Goal: Task Accomplishment & Management: Manage account settings

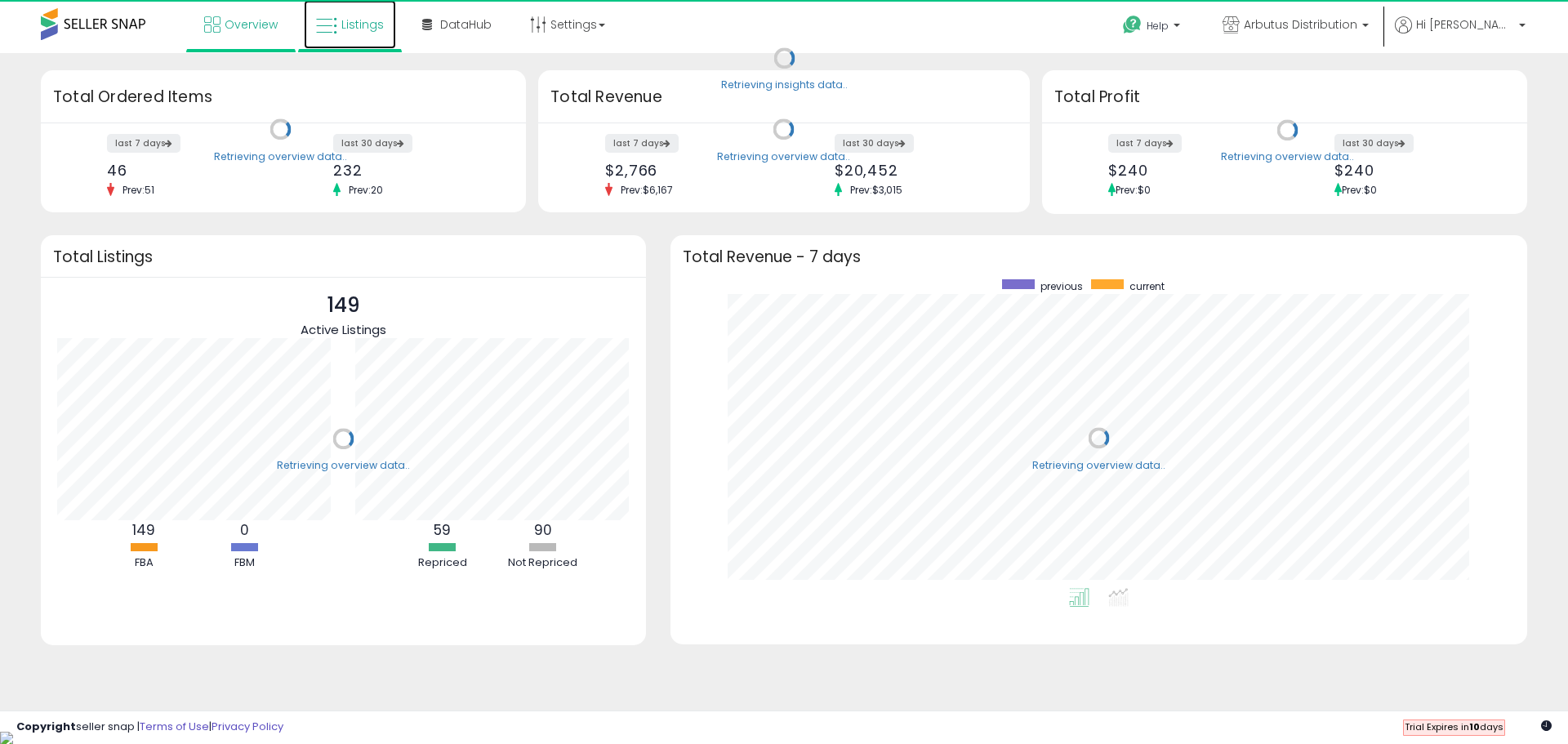
scroll to position [309, 824]
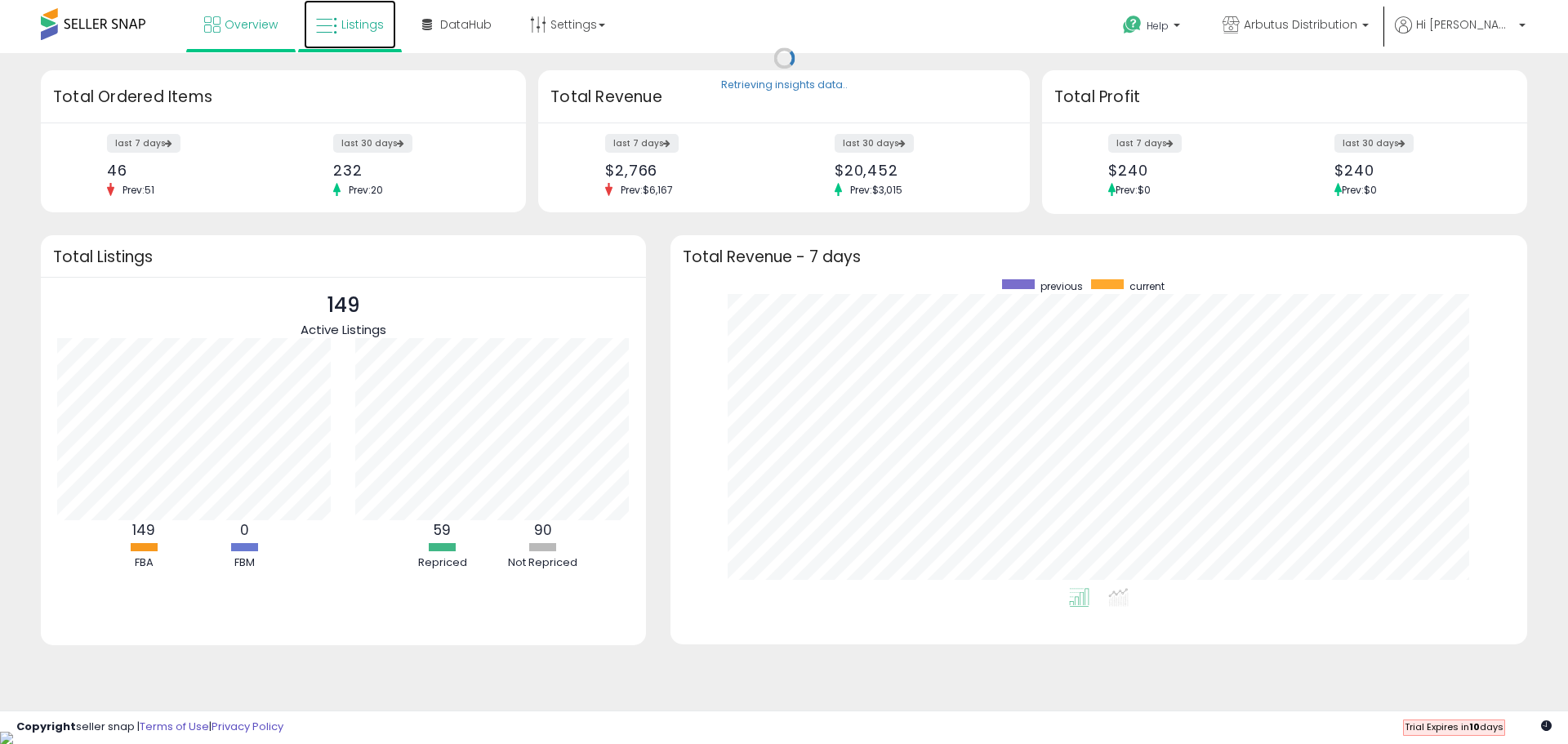
click at [377, 19] on span "Listings" at bounding box center [362, 25] width 42 height 17
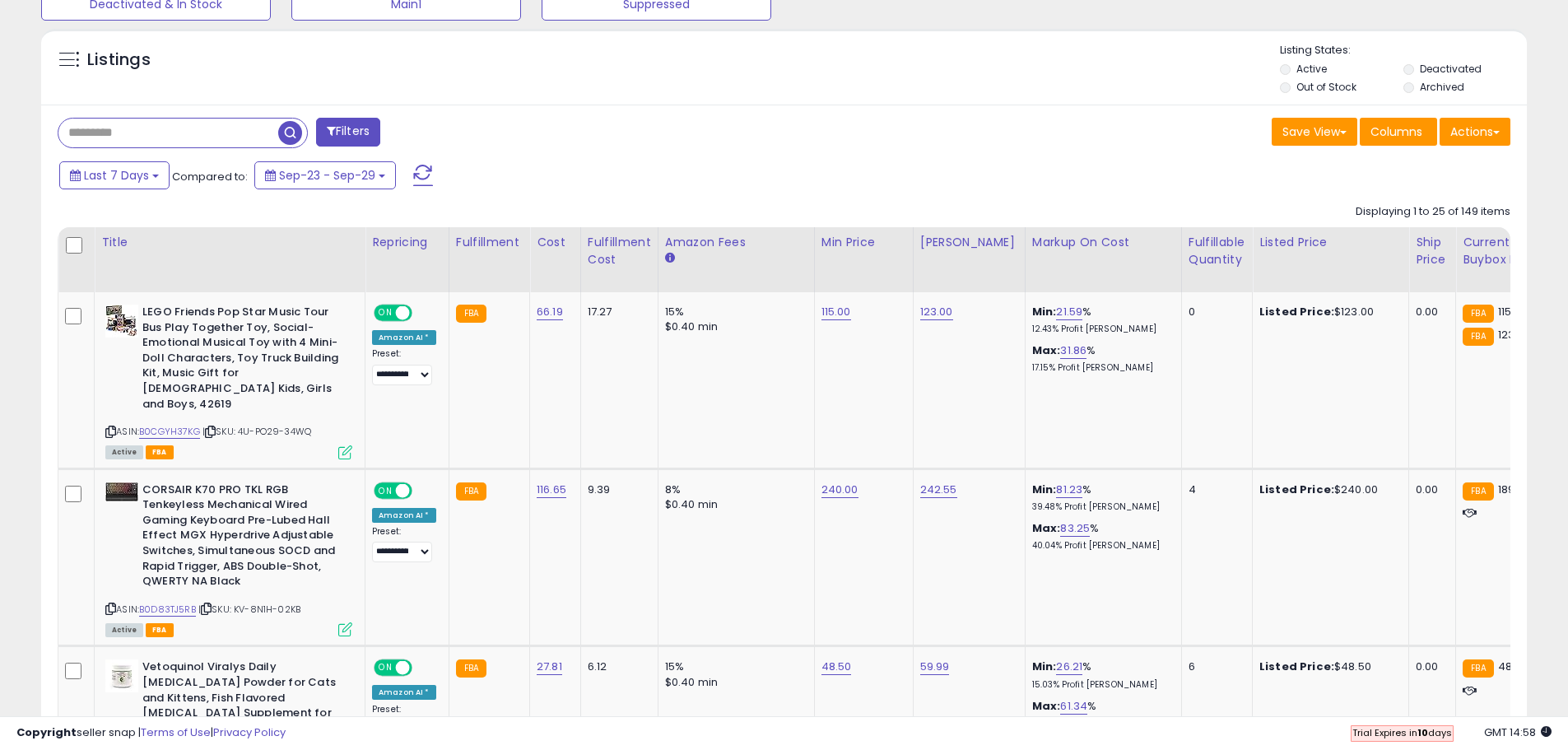
scroll to position [494, 0]
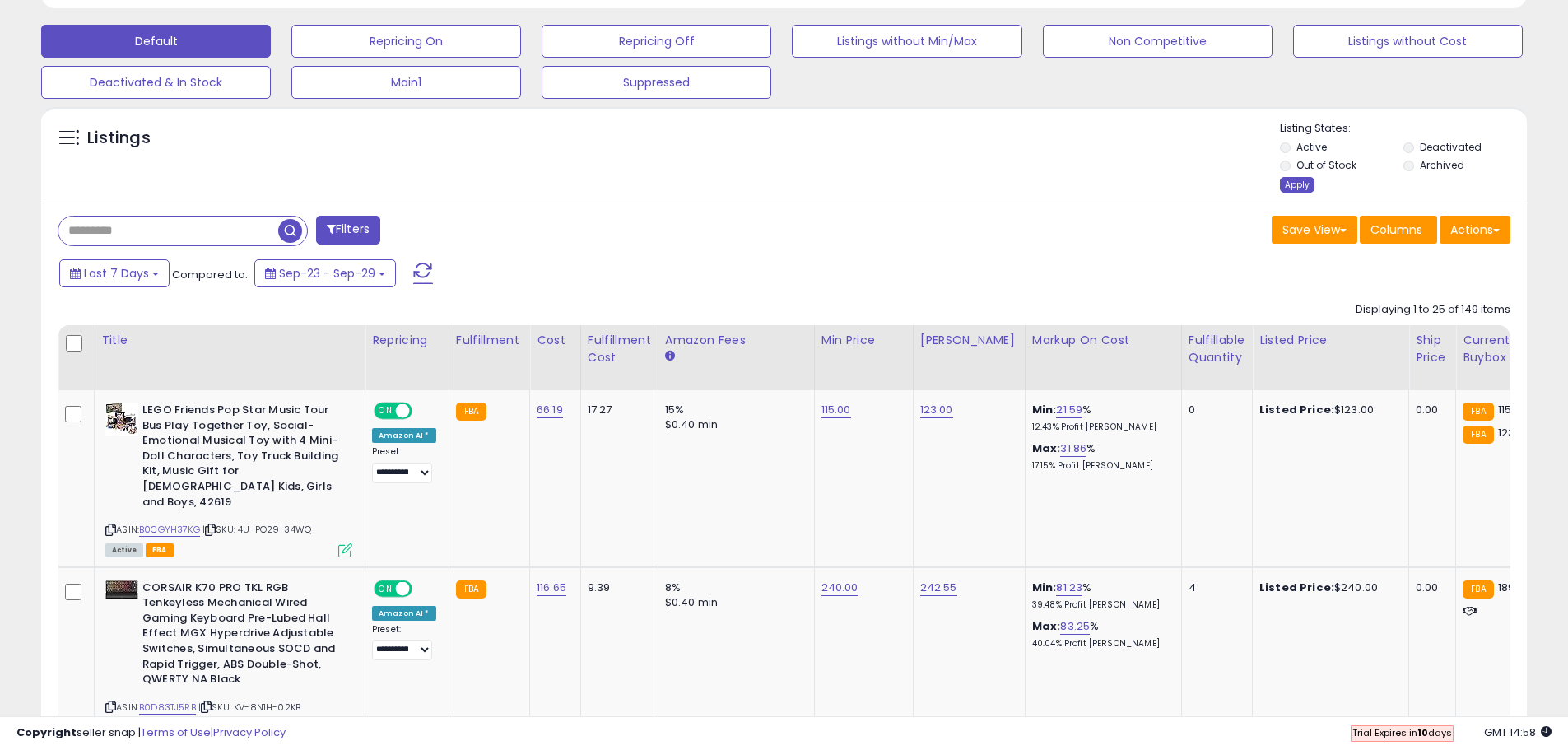
click at [1298, 184] on div "Apply" at bounding box center [1297, 184] width 34 height 16
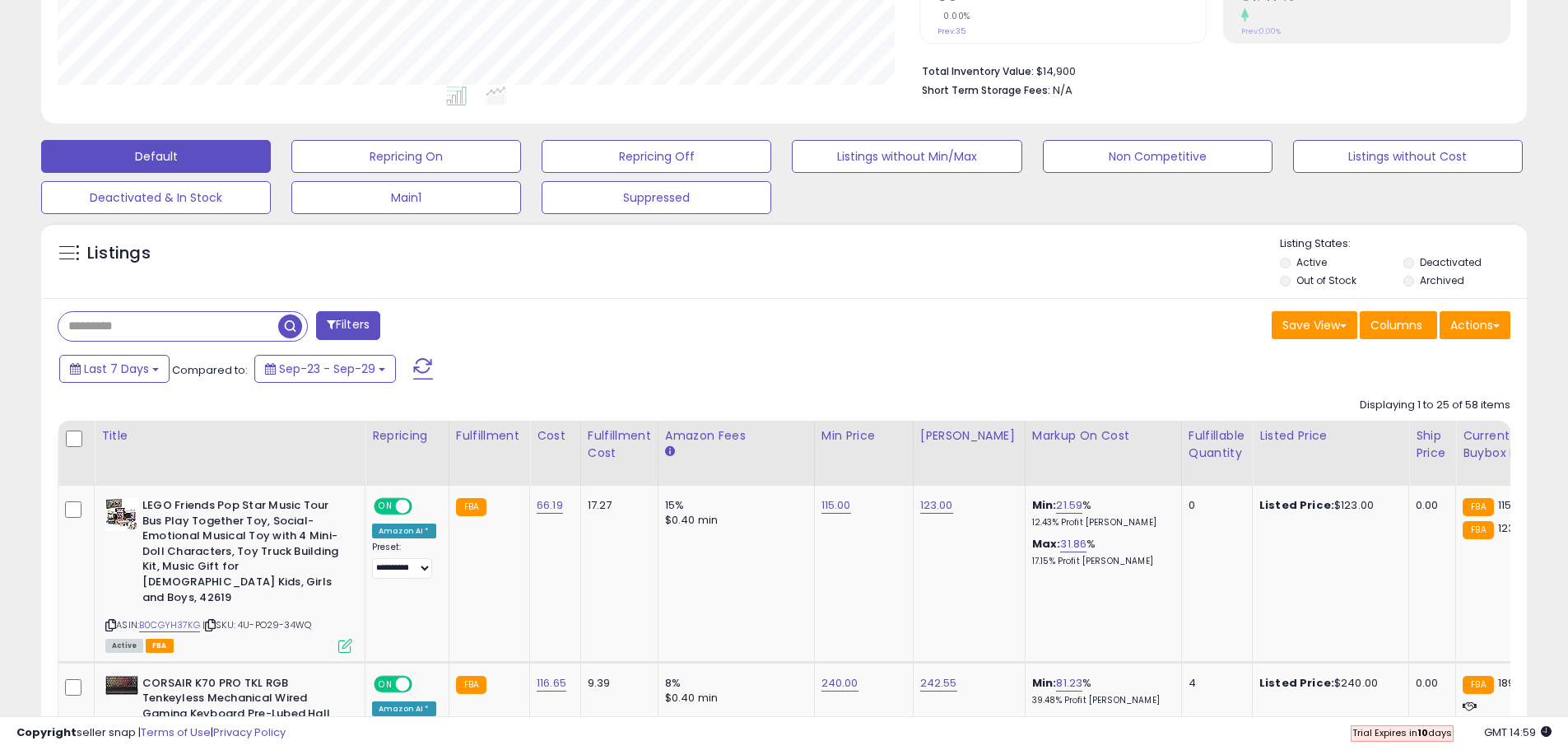
scroll to position [435, 0]
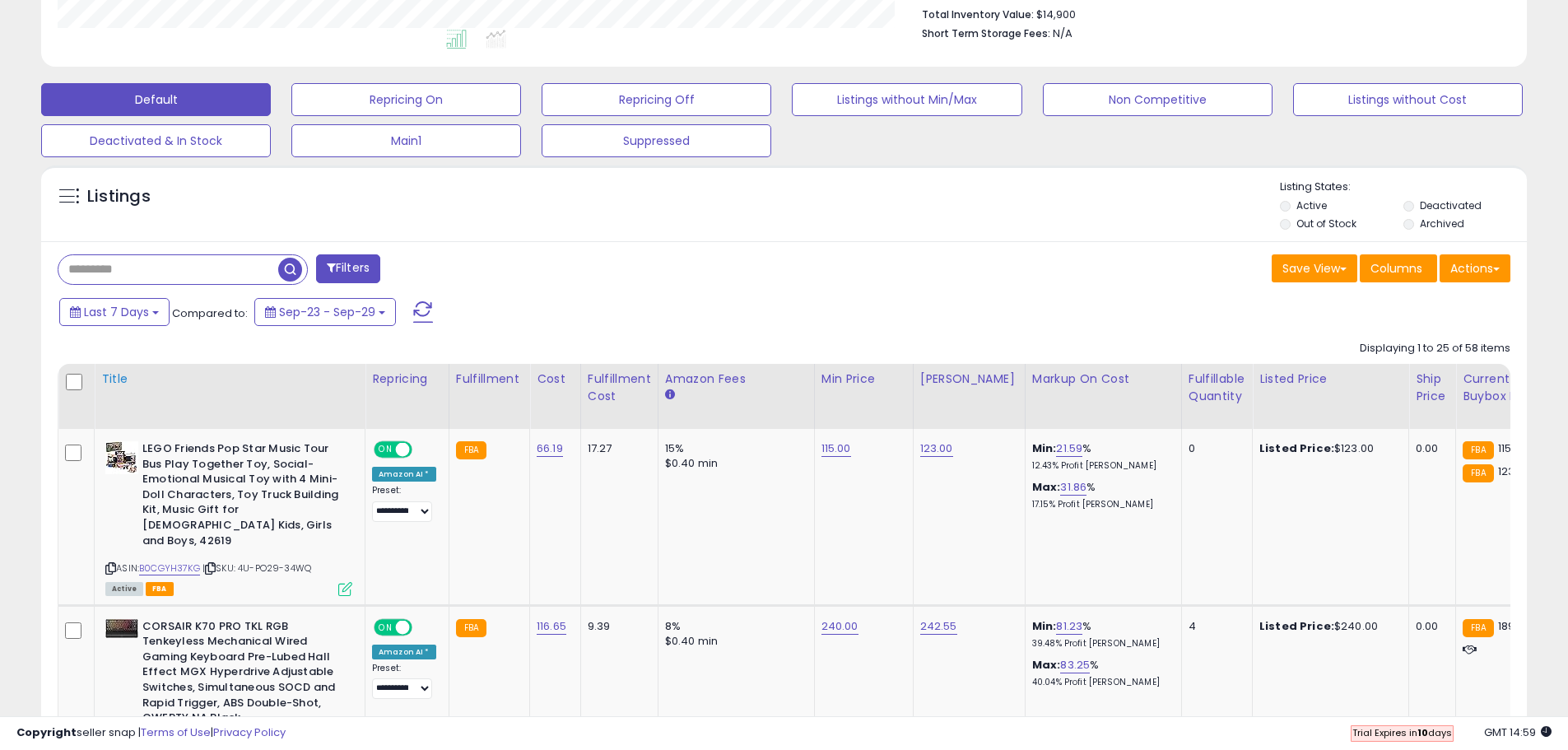
click at [121, 379] on div "Title" at bounding box center [229, 379] width 257 height 18
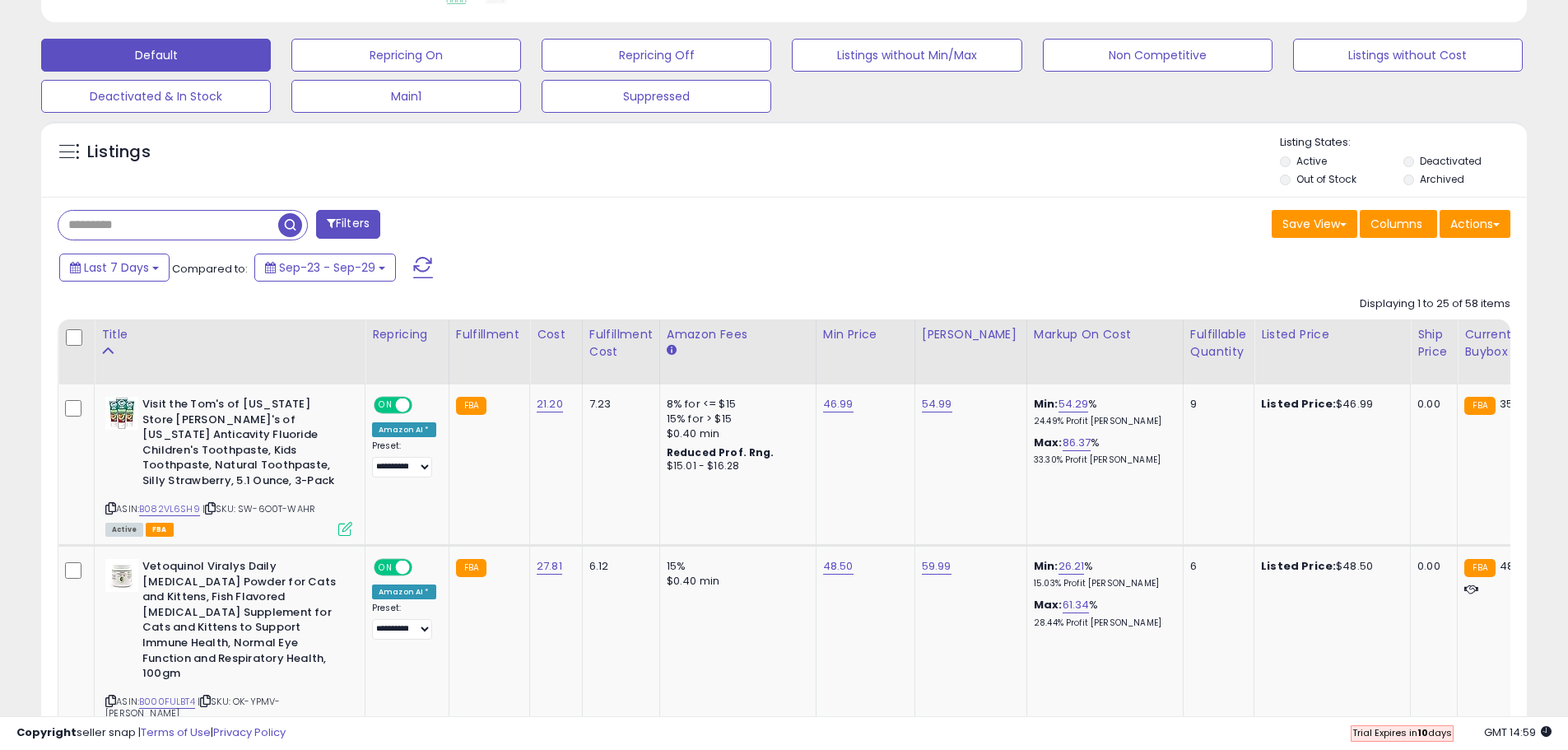
scroll to position [518, 0]
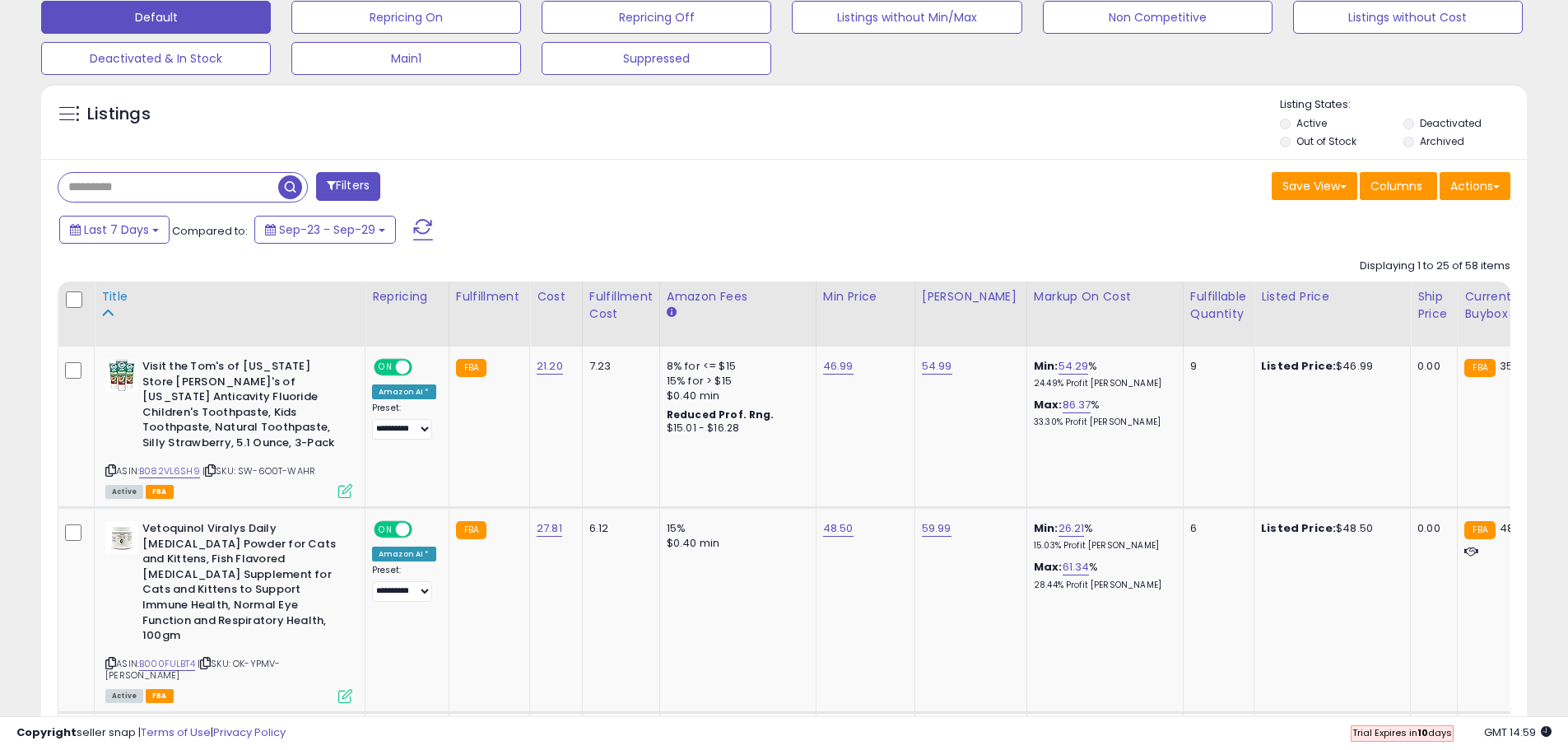
click at [114, 295] on div "Title" at bounding box center [229, 296] width 257 height 18
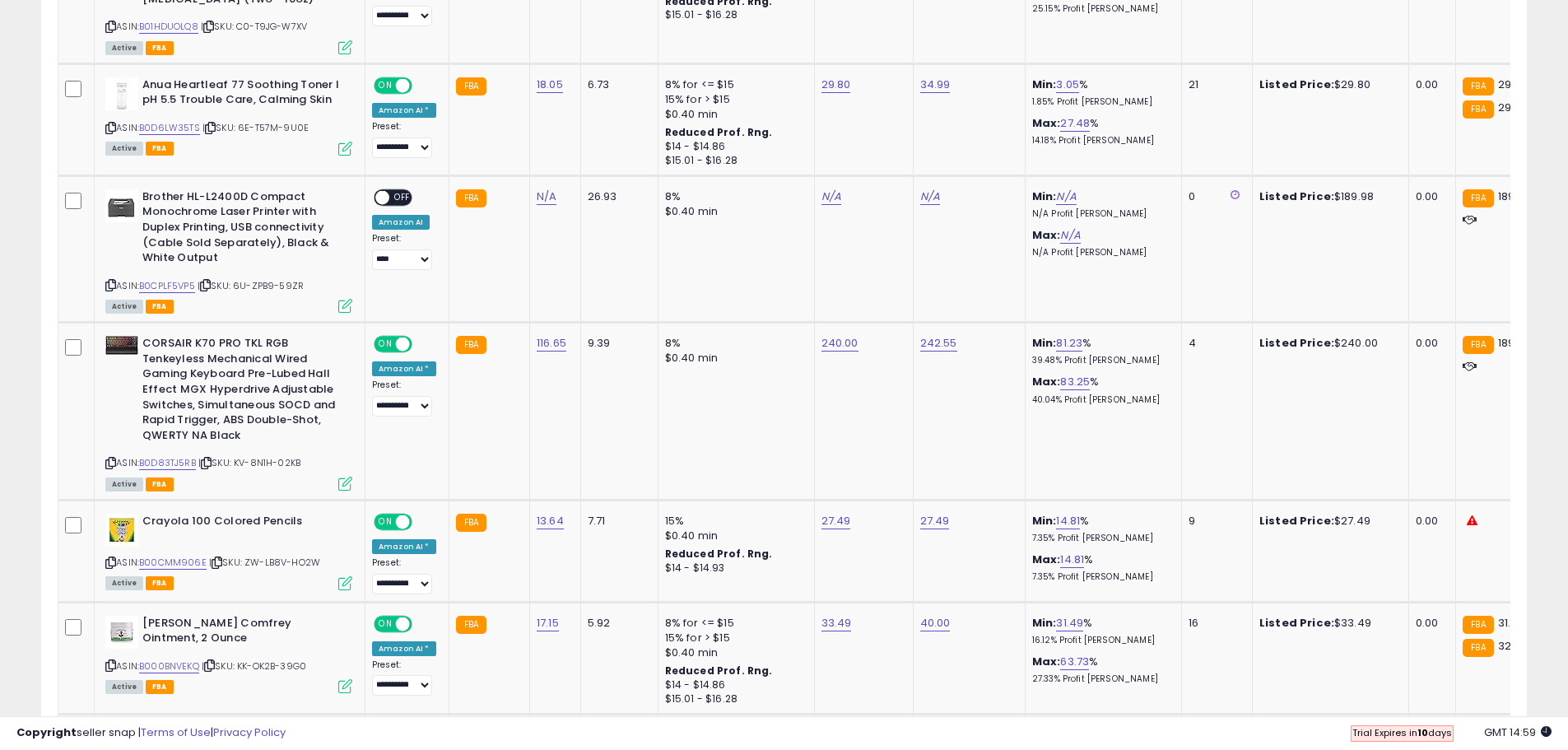
scroll to position [1176, 0]
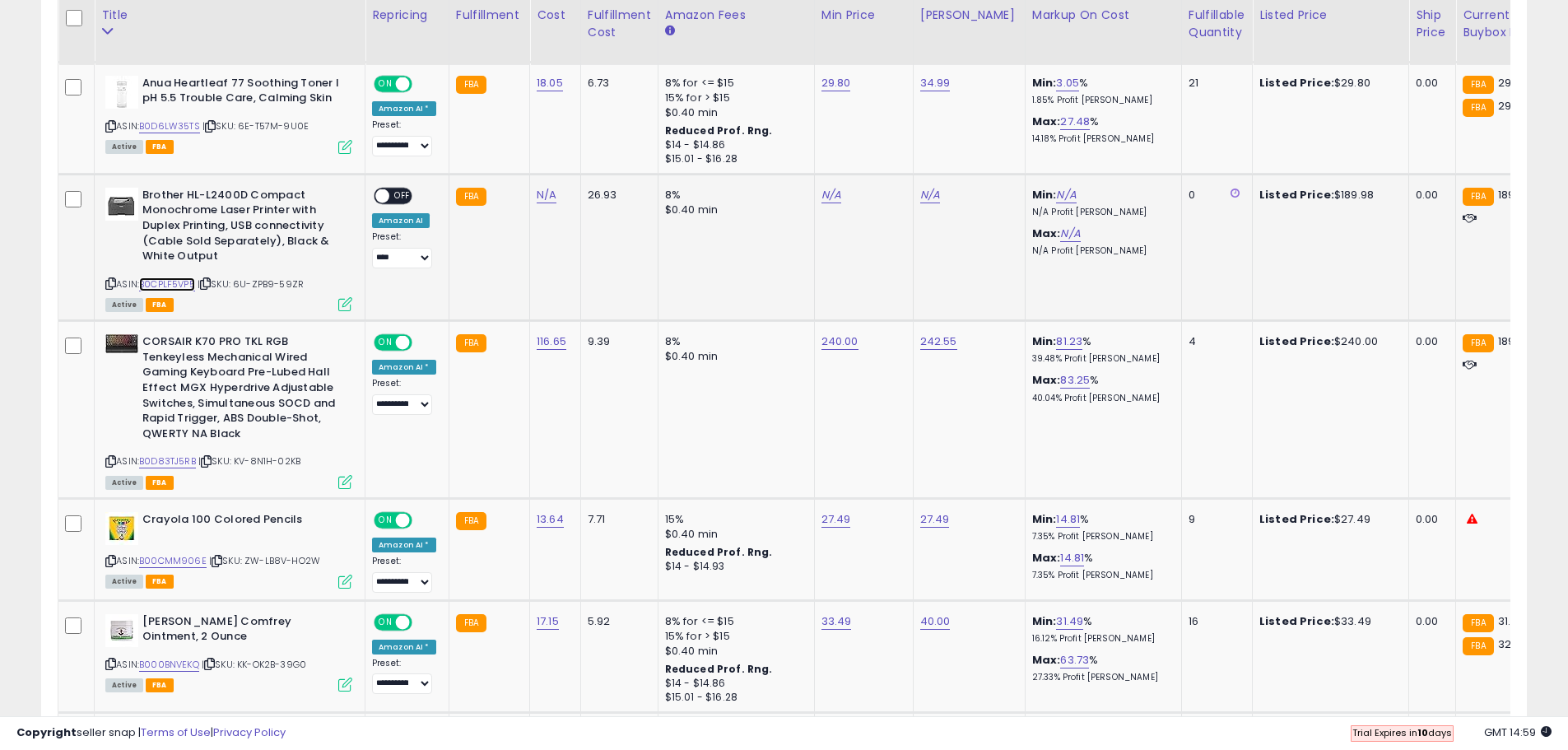
click at [171, 287] on link "B0CPLF5VP5" at bounding box center [167, 284] width 56 height 14
click at [544, 194] on link "N/A" at bounding box center [546, 195] width 20 height 17
type input "******"
click at [594, 154] on icon "submit" at bounding box center [589, 153] width 10 height 10
click at [926, 190] on link "N/A" at bounding box center [930, 195] width 20 height 17
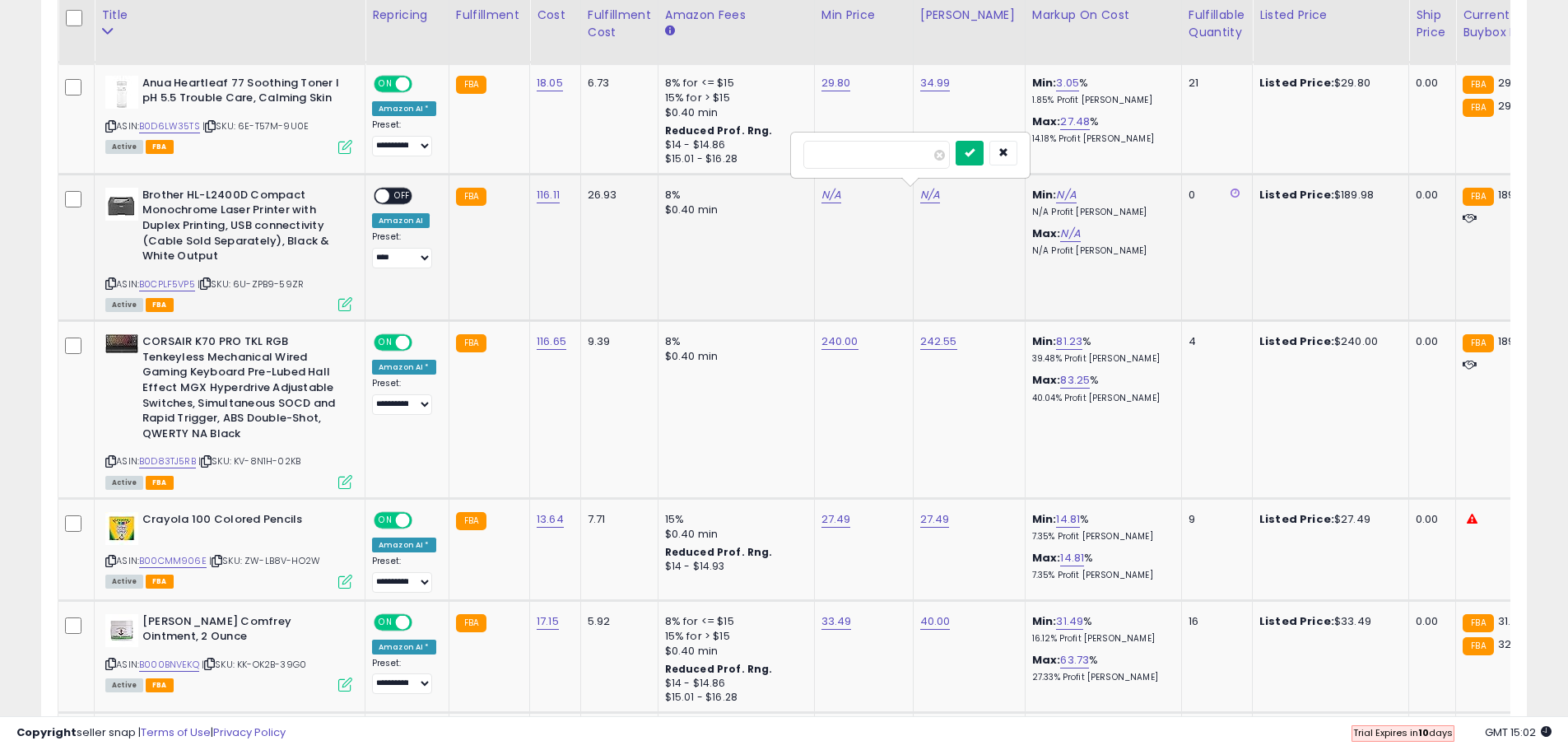
type input "******"
click at [983, 157] on button "submit" at bounding box center [970, 154] width 28 height 25
click at [832, 195] on link "N/A" at bounding box center [832, 195] width 20 height 17
type input "******"
click at [909, 152] on icon "button" at bounding box center [905, 153] width 10 height 10
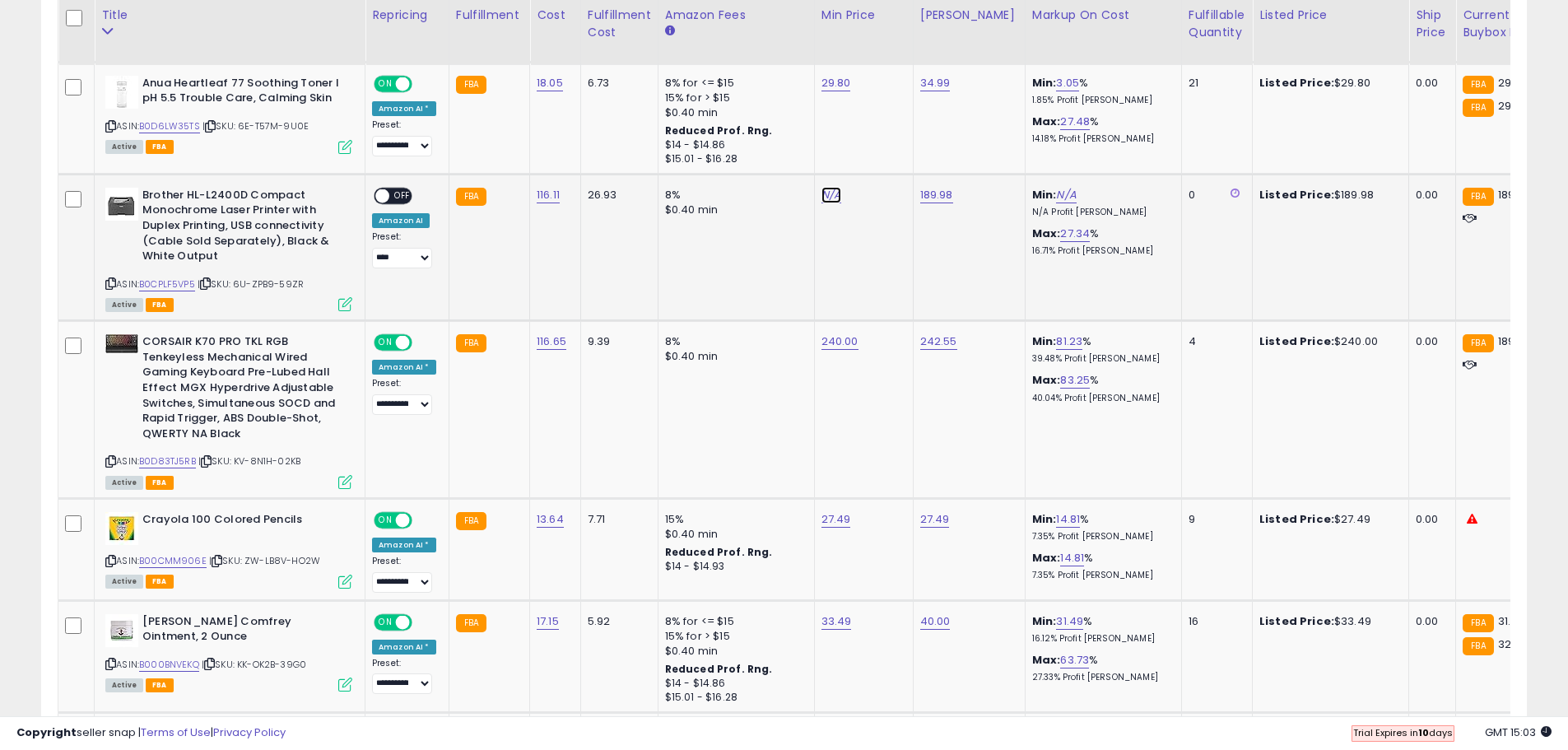
click at [827, 198] on link "N/A" at bounding box center [832, 195] width 20 height 17
type input "******"
click at [885, 146] on button "submit" at bounding box center [871, 154] width 28 height 25
click at [398, 195] on span "OFF" at bounding box center [403, 195] width 27 height 14
click at [404, 260] on select "**********" at bounding box center [402, 258] width 60 height 21
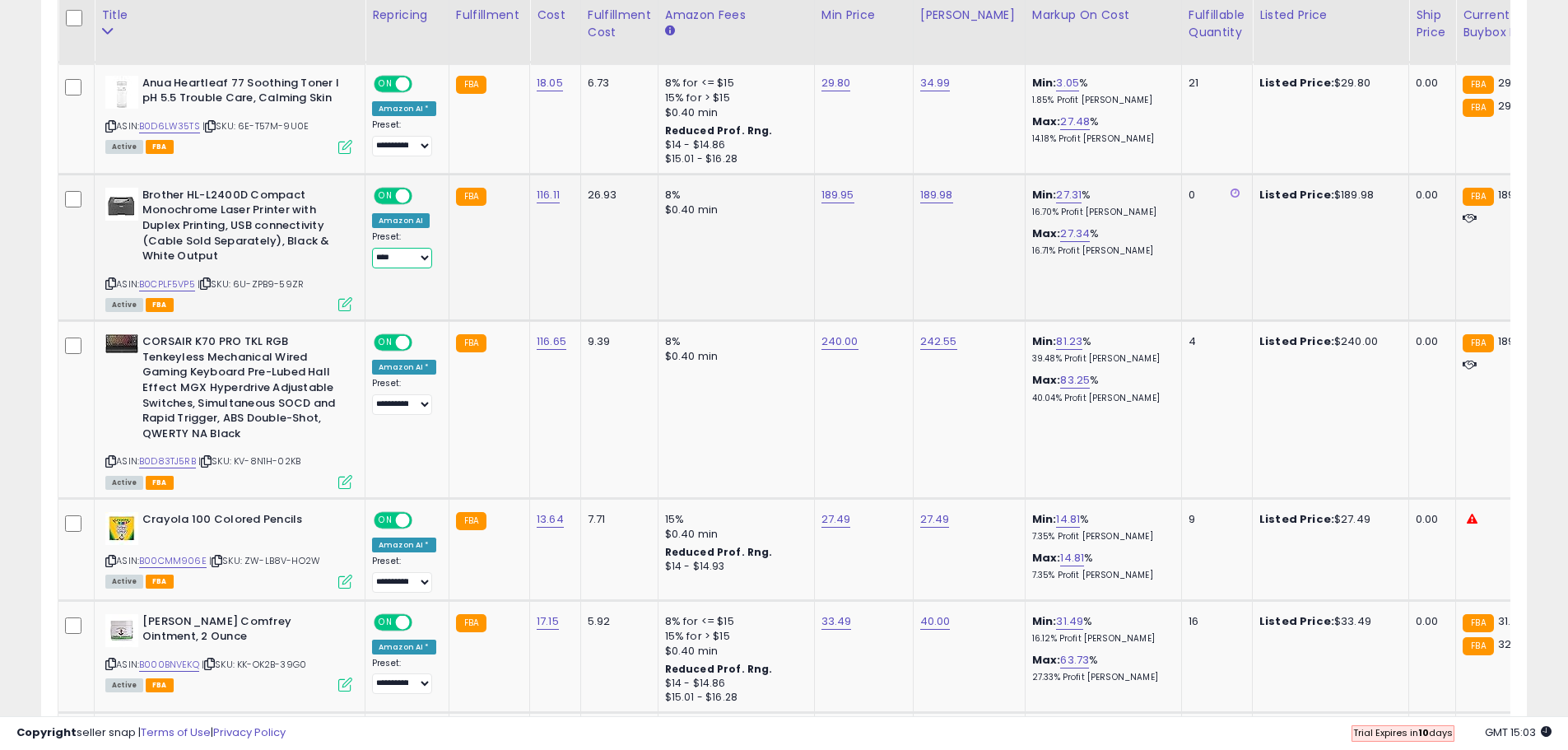
click at [403, 260] on select "**********" at bounding box center [402, 258] width 60 height 21
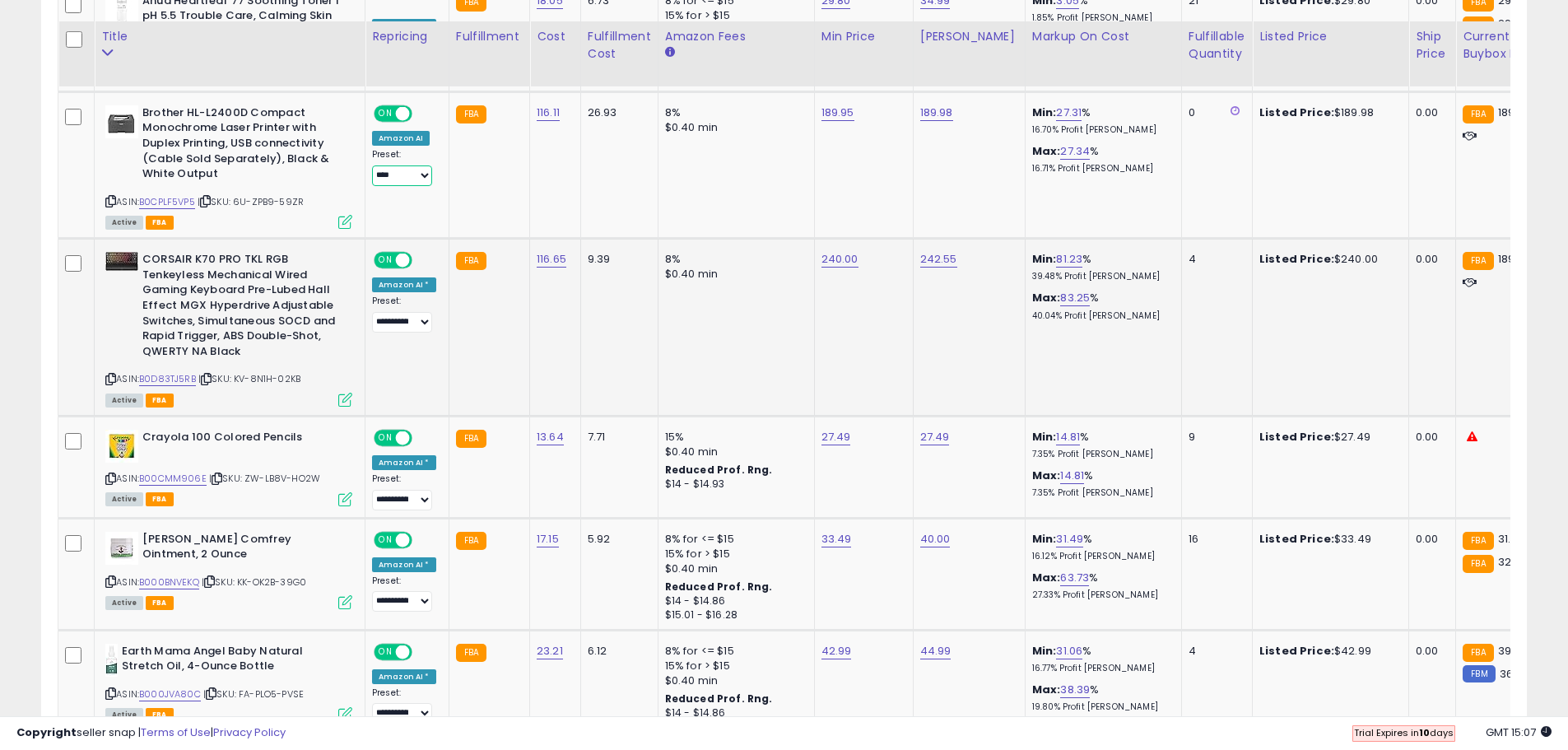
scroll to position [1341, 0]
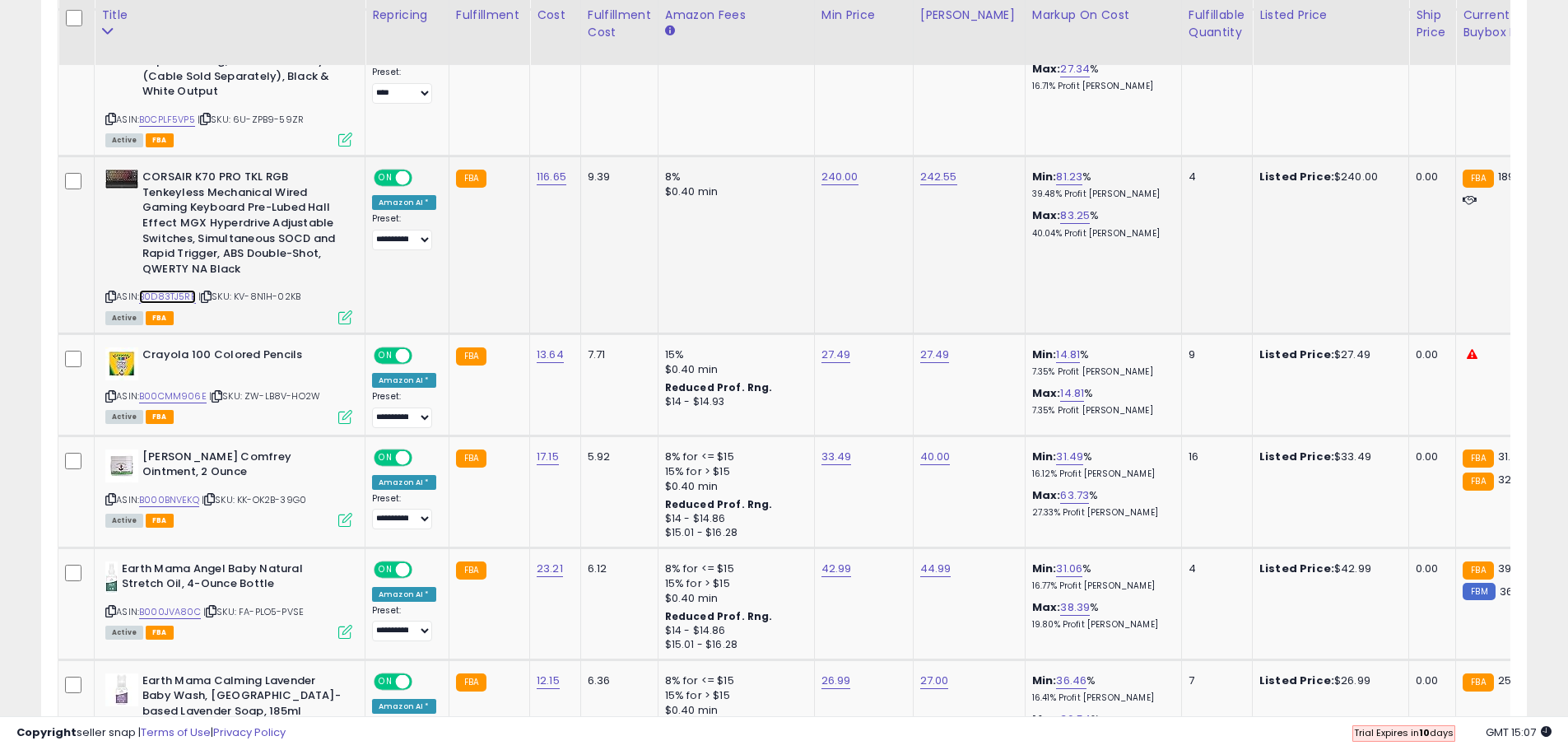
click at [161, 292] on link "B0D83TJ5RB" at bounding box center [168, 296] width 57 height 14
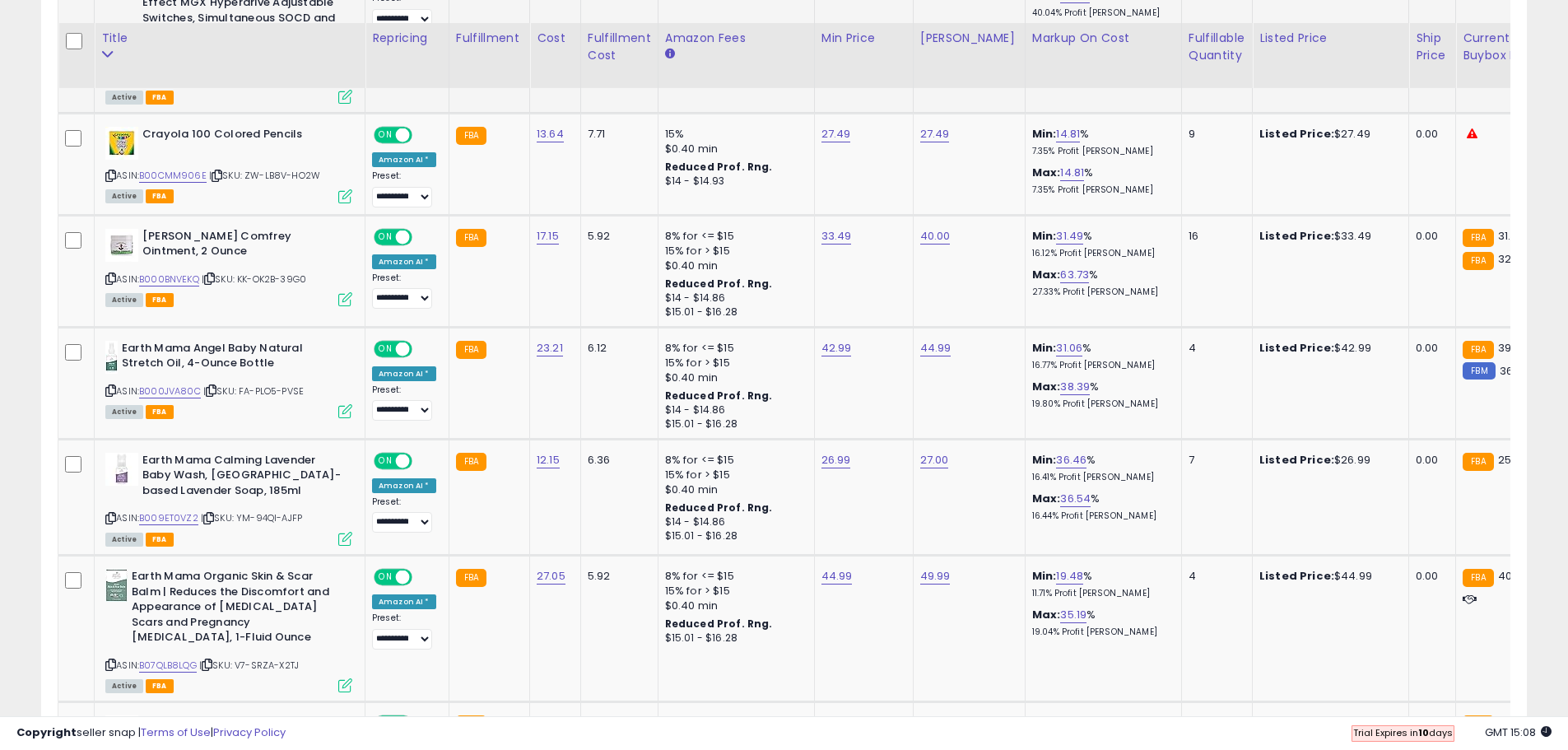
scroll to position [1588, 0]
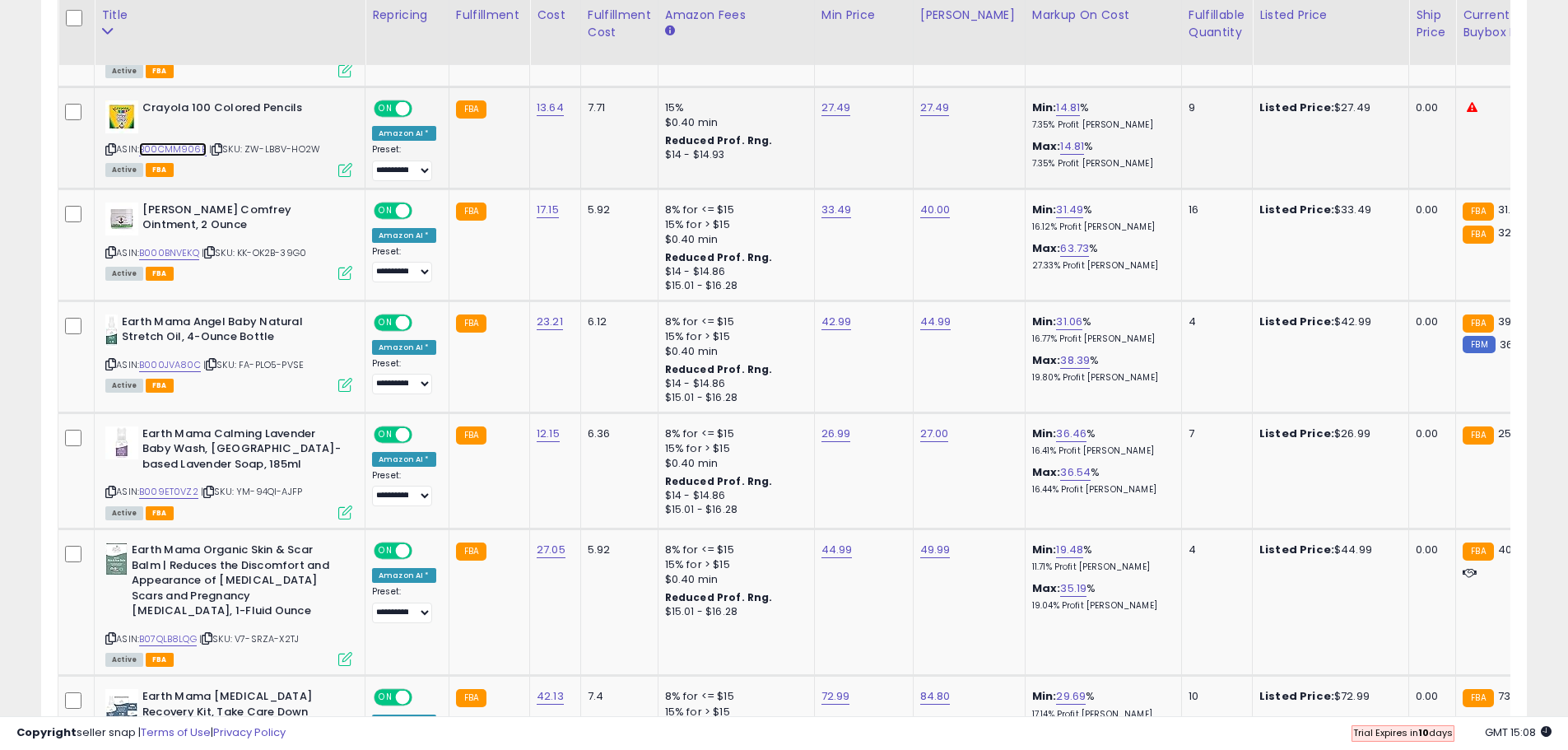
click at [199, 148] on link "B00CMM906E" at bounding box center [173, 149] width 68 height 14
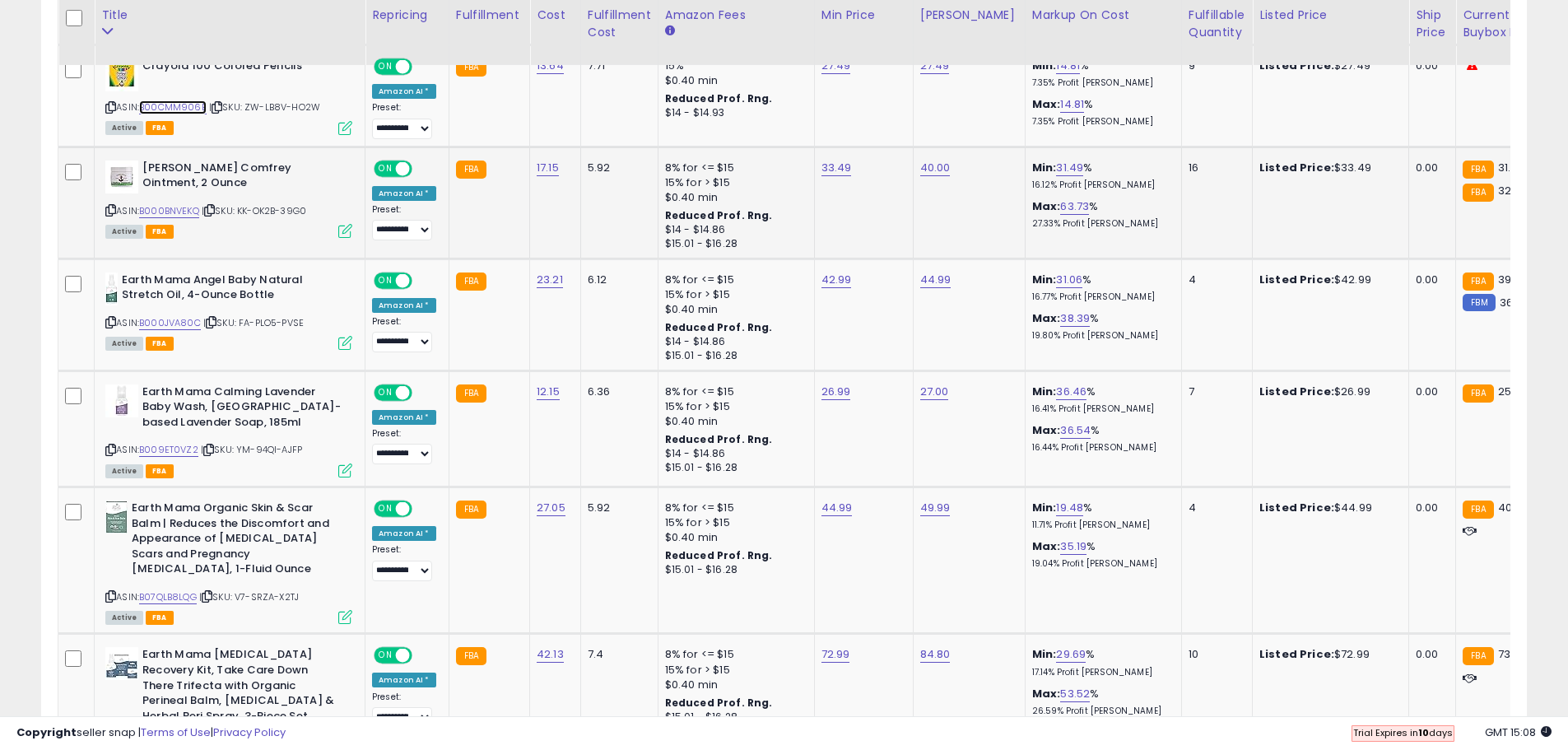
scroll to position [1670, 0]
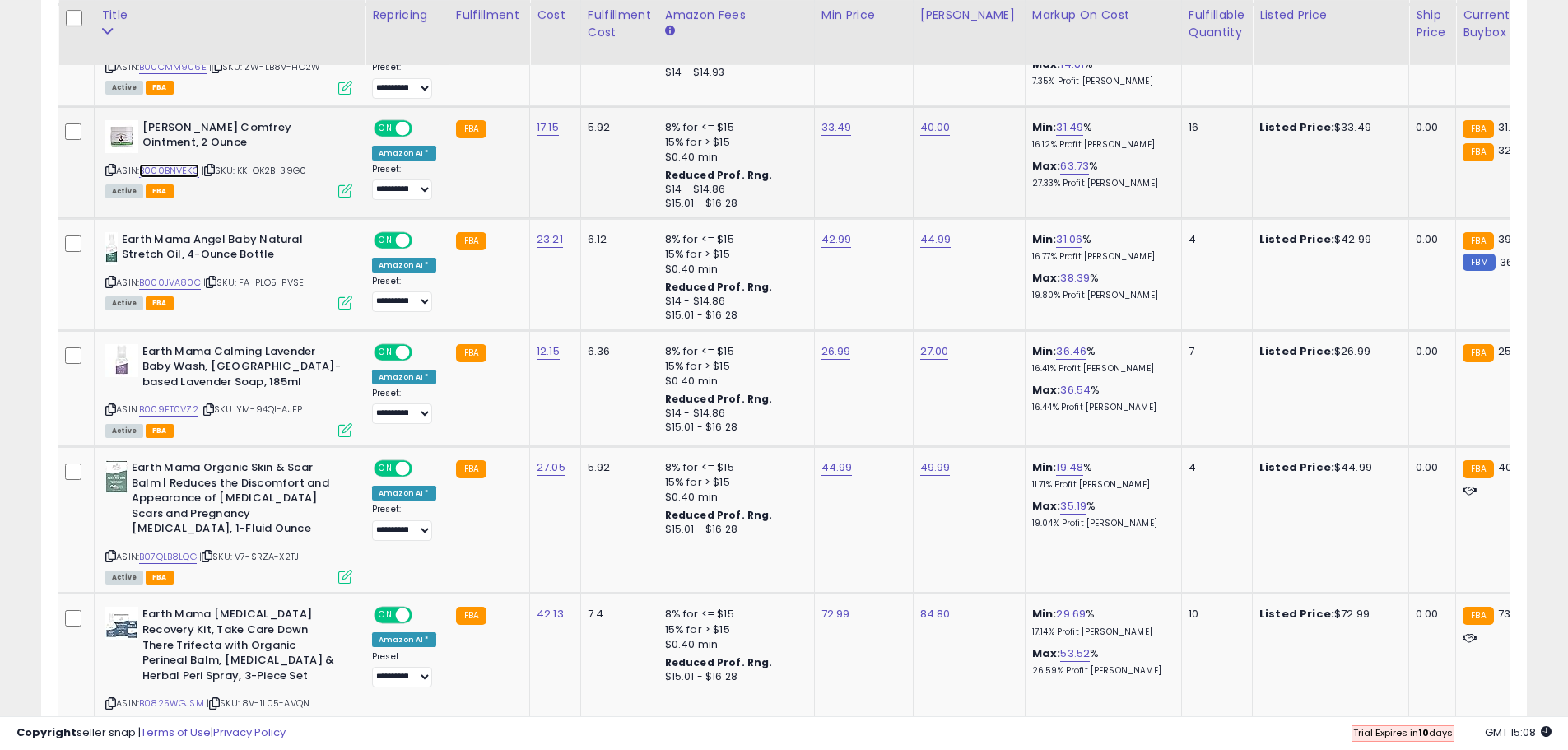
click at [176, 167] on link "B000BNVEKQ" at bounding box center [169, 170] width 60 height 14
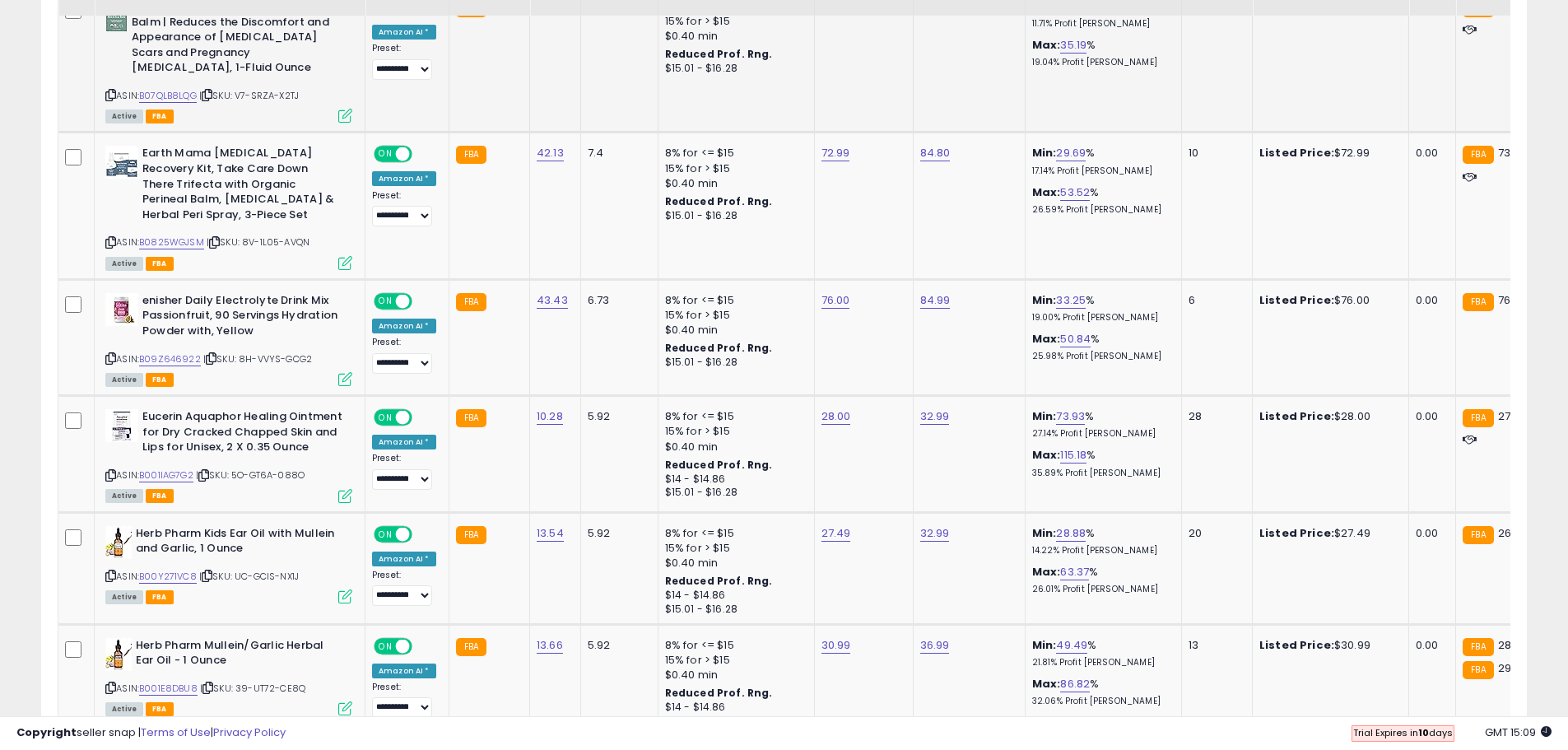
scroll to position [2164, 0]
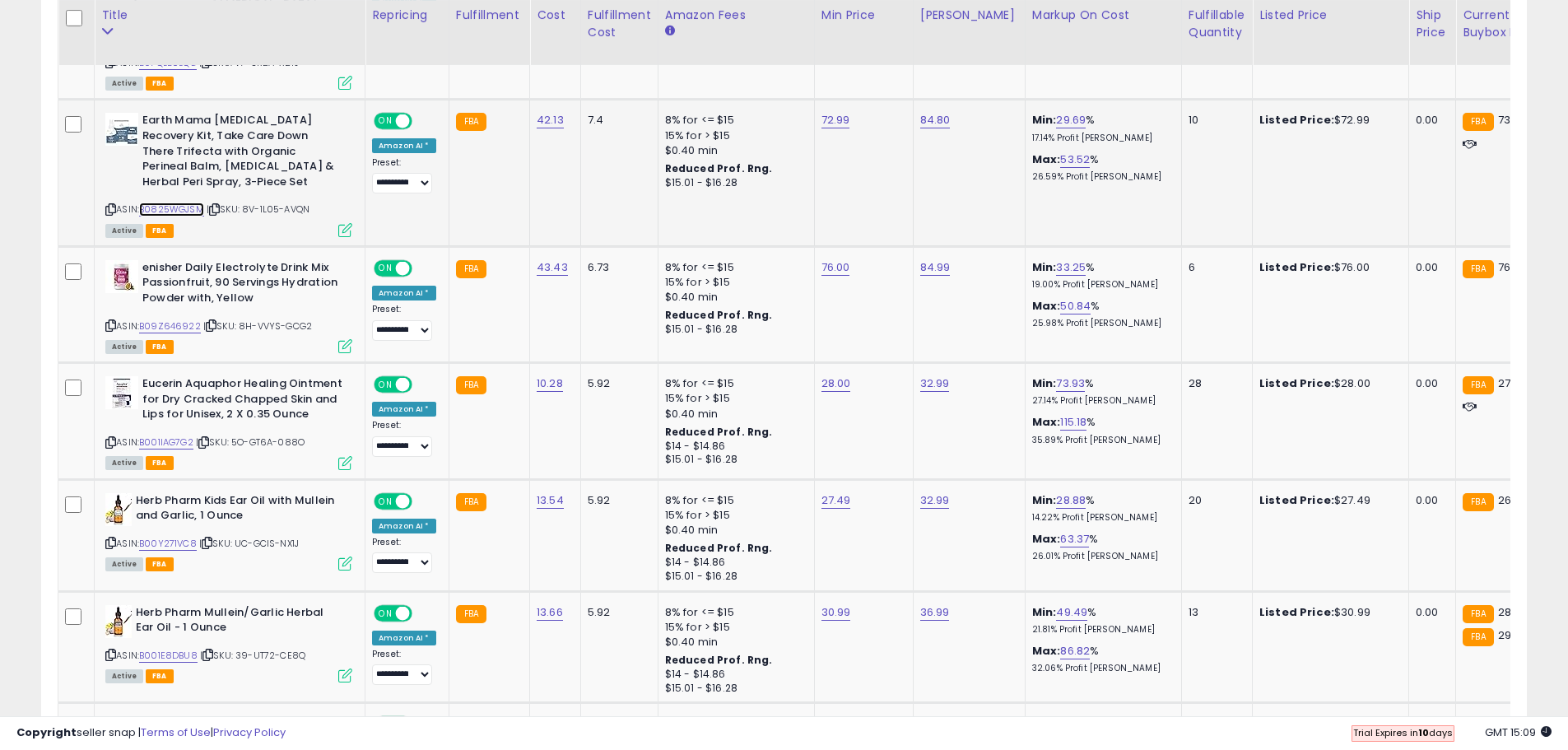
click at [169, 206] on link "B0825WGJSM" at bounding box center [172, 209] width 65 height 14
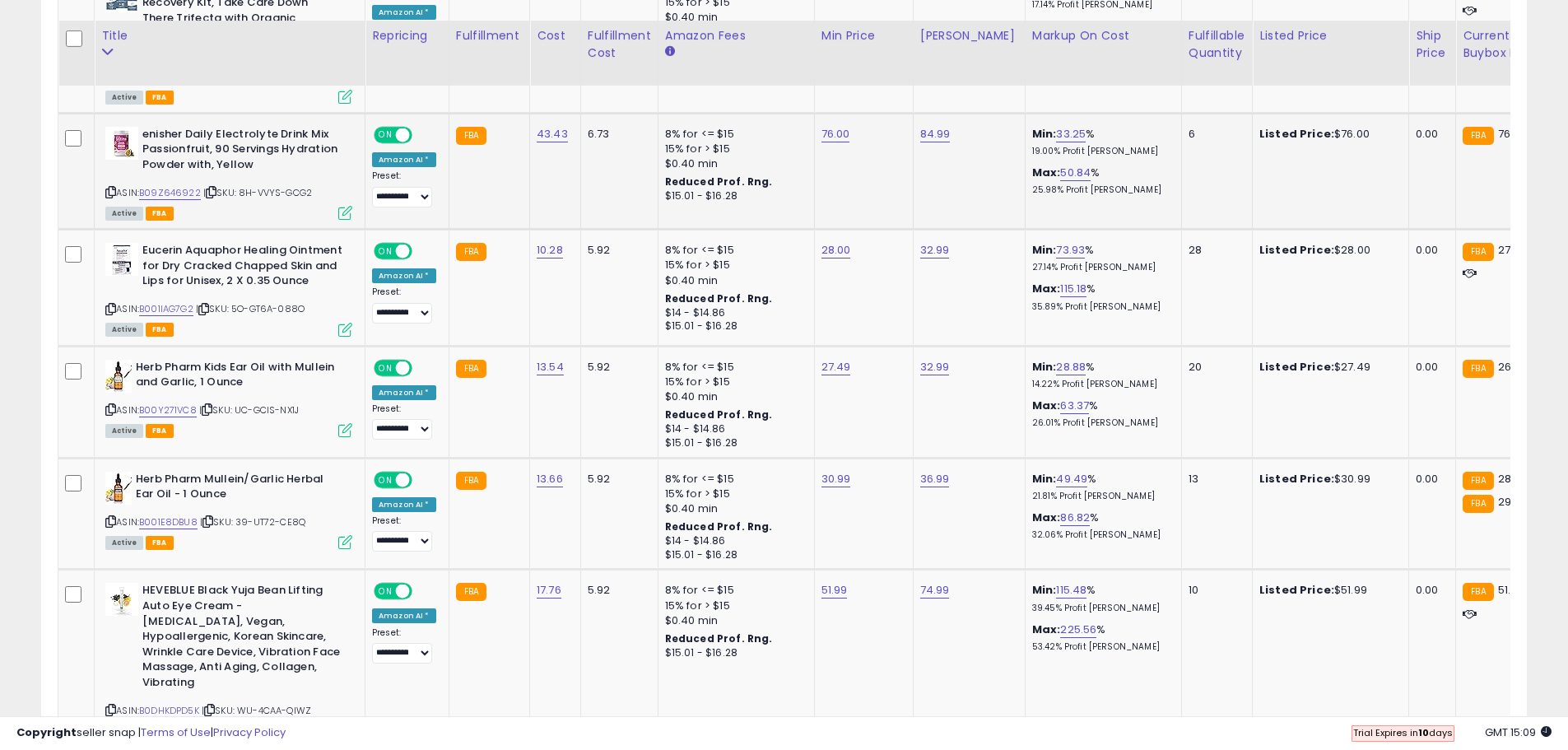
scroll to position [2329, 0]
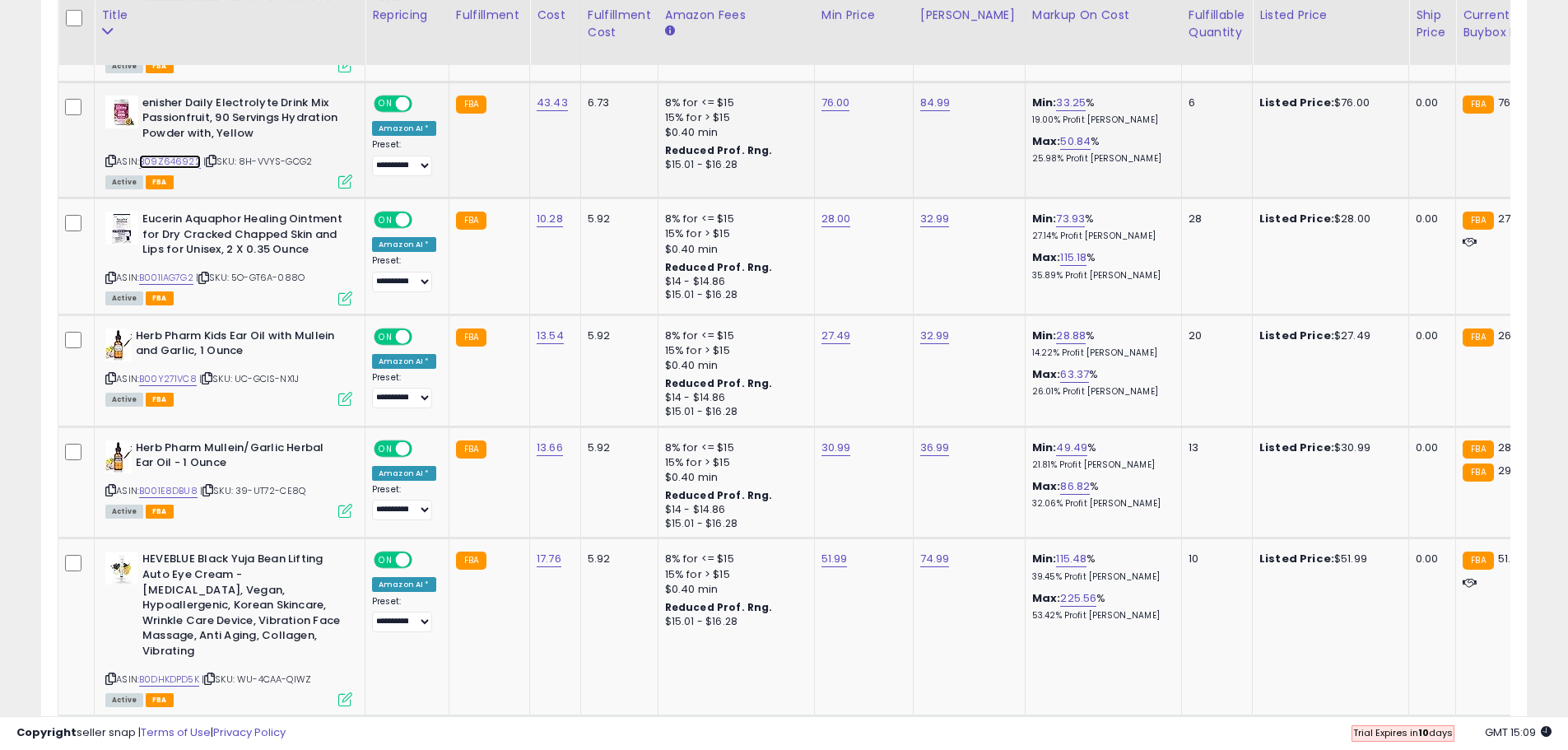
click at [185, 164] on link "B09Z646922" at bounding box center [170, 162] width 62 height 14
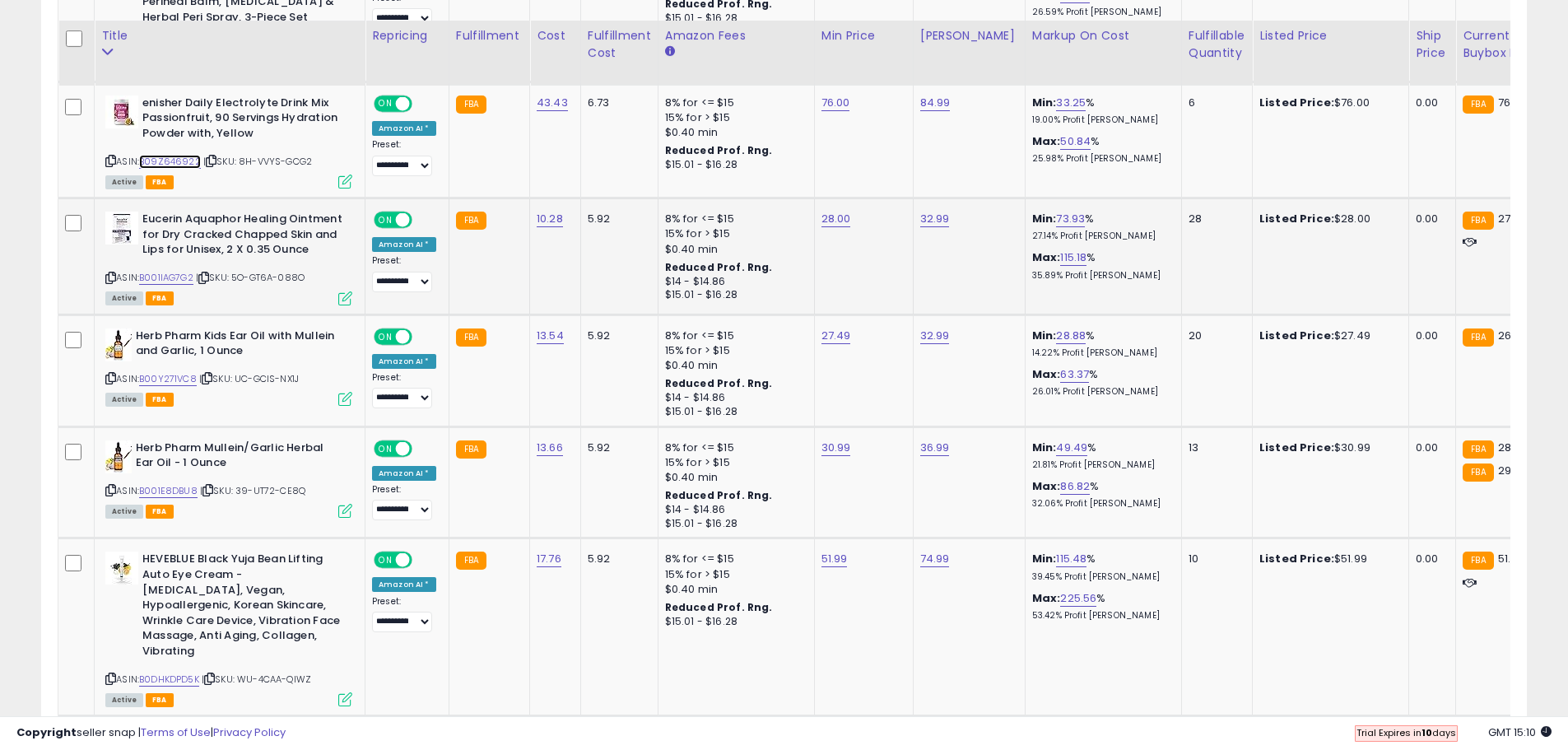
scroll to position [2411, 0]
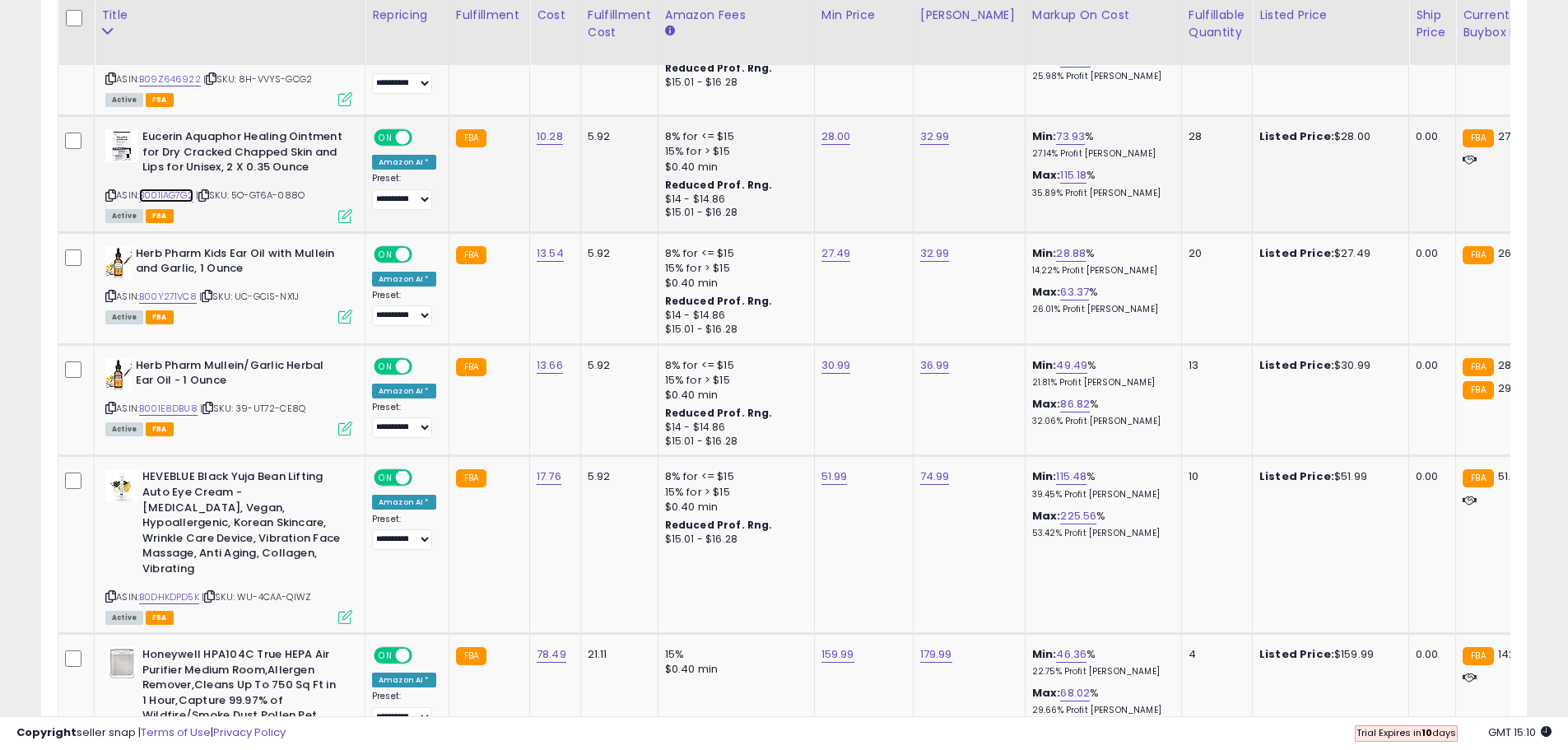
click at [168, 203] on link "B001IAG7G2" at bounding box center [166, 195] width 54 height 14
click at [835, 139] on link "28.00" at bounding box center [837, 137] width 30 height 17
drag, startPoint x: 769, startPoint y: 103, endPoint x: 660, endPoint y: 96, distance: 109.2
click at [660, 96] on tbody "**********" at bounding box center [1327, 107] width 2537 height 3308
type input "**"
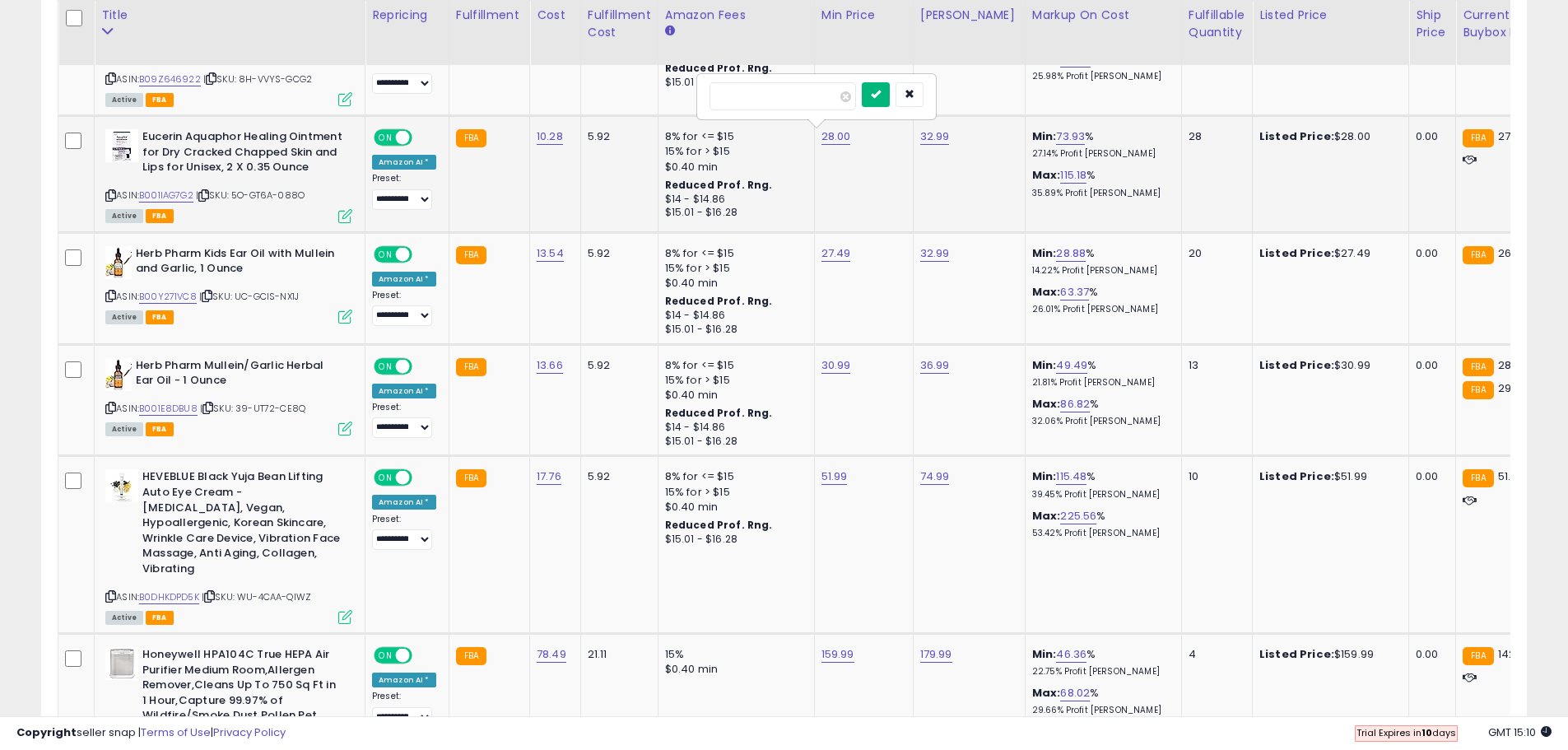
click at [881, 90] on icon "submit" at bounding box center [876, 94] width 10 height 10
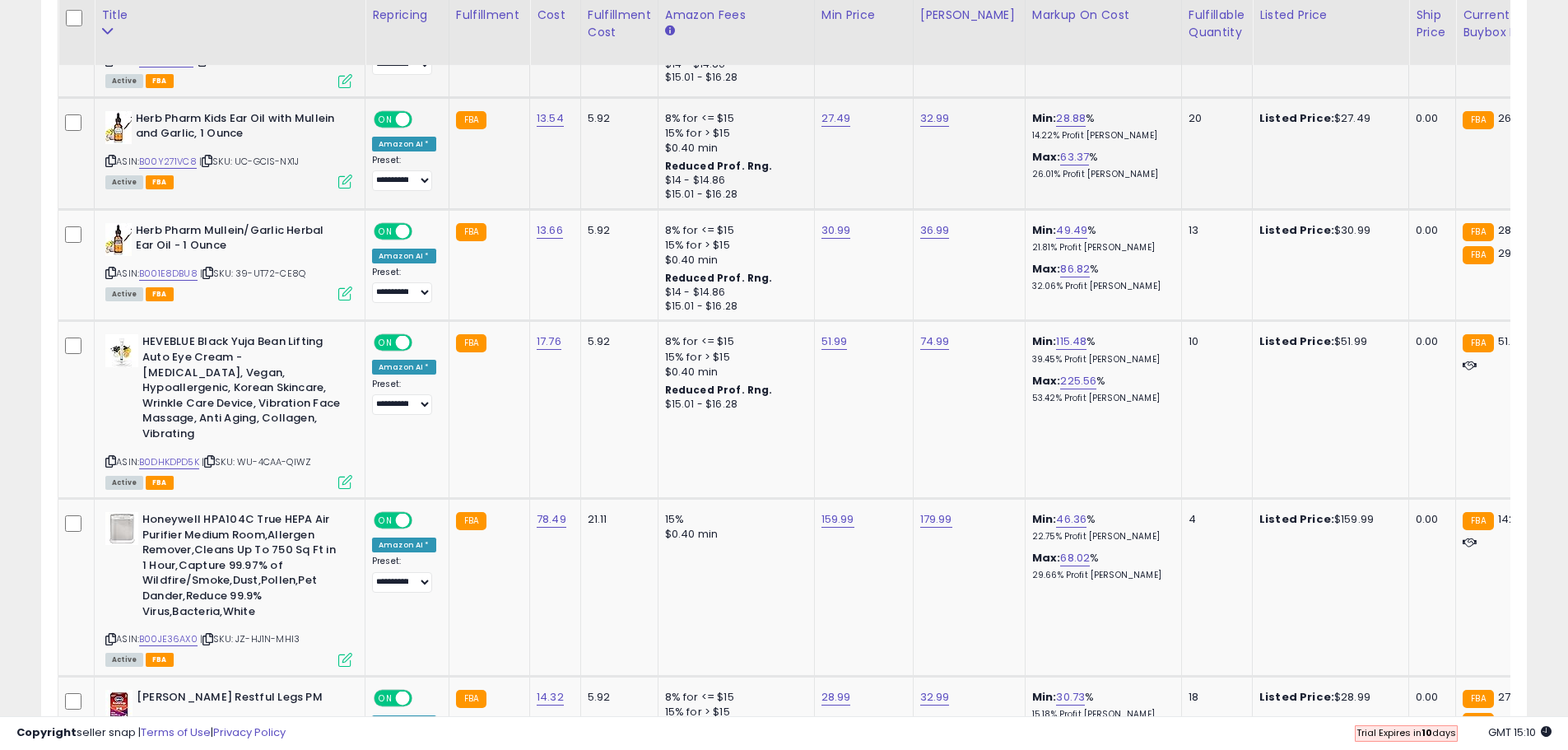
scroll to position [2576, 0]
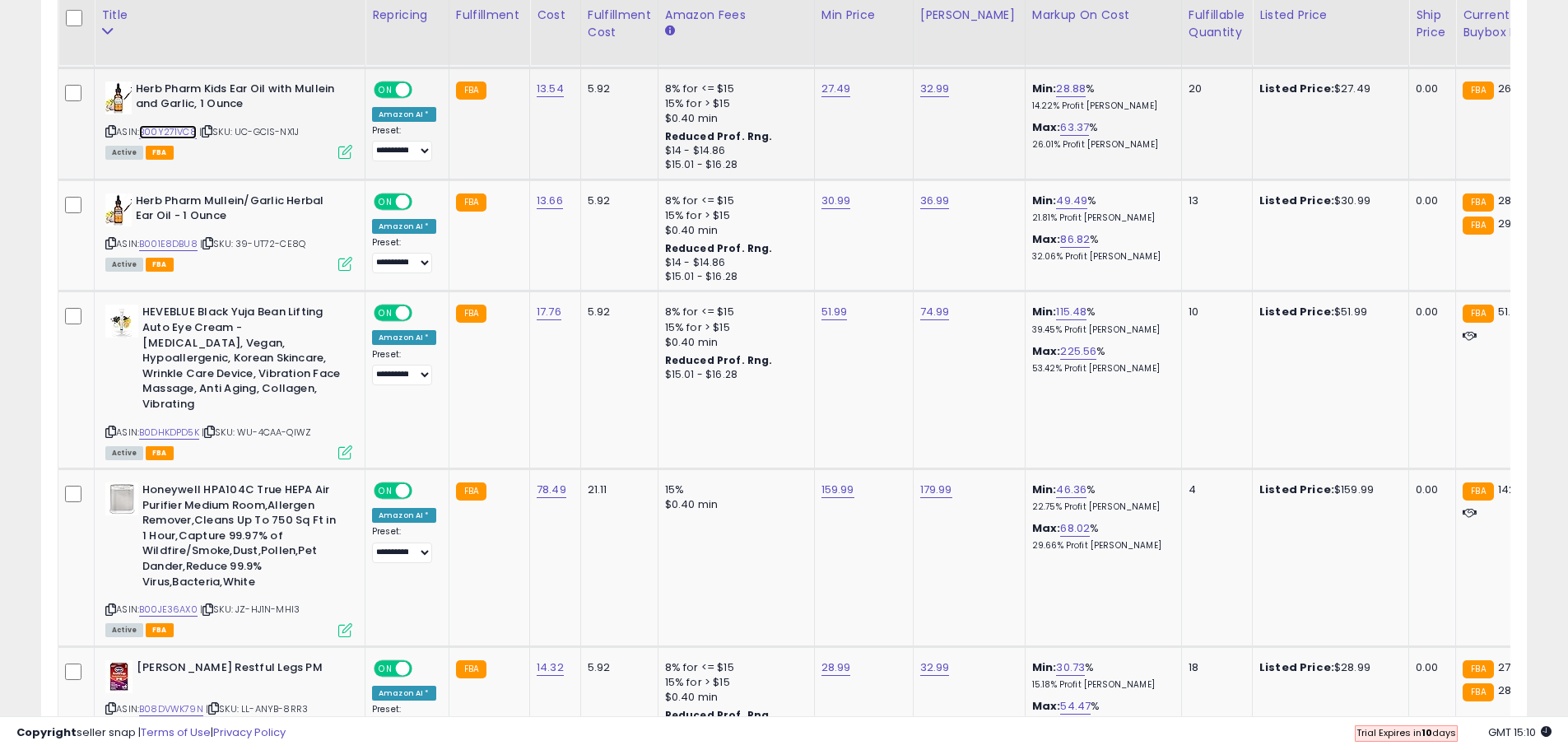
click at [190, 139] on link "B00Y271VC8" at bounding box center [168, 132] width 58 height 14
click at [829, 97] on link "27.49" at bounding box center [837, 89] width 30 height 17
drag, startPoint x: 779, startPoint y: 69, endPoint x: 668, endPoint y: 64, distance: 111.1
type input "*****"
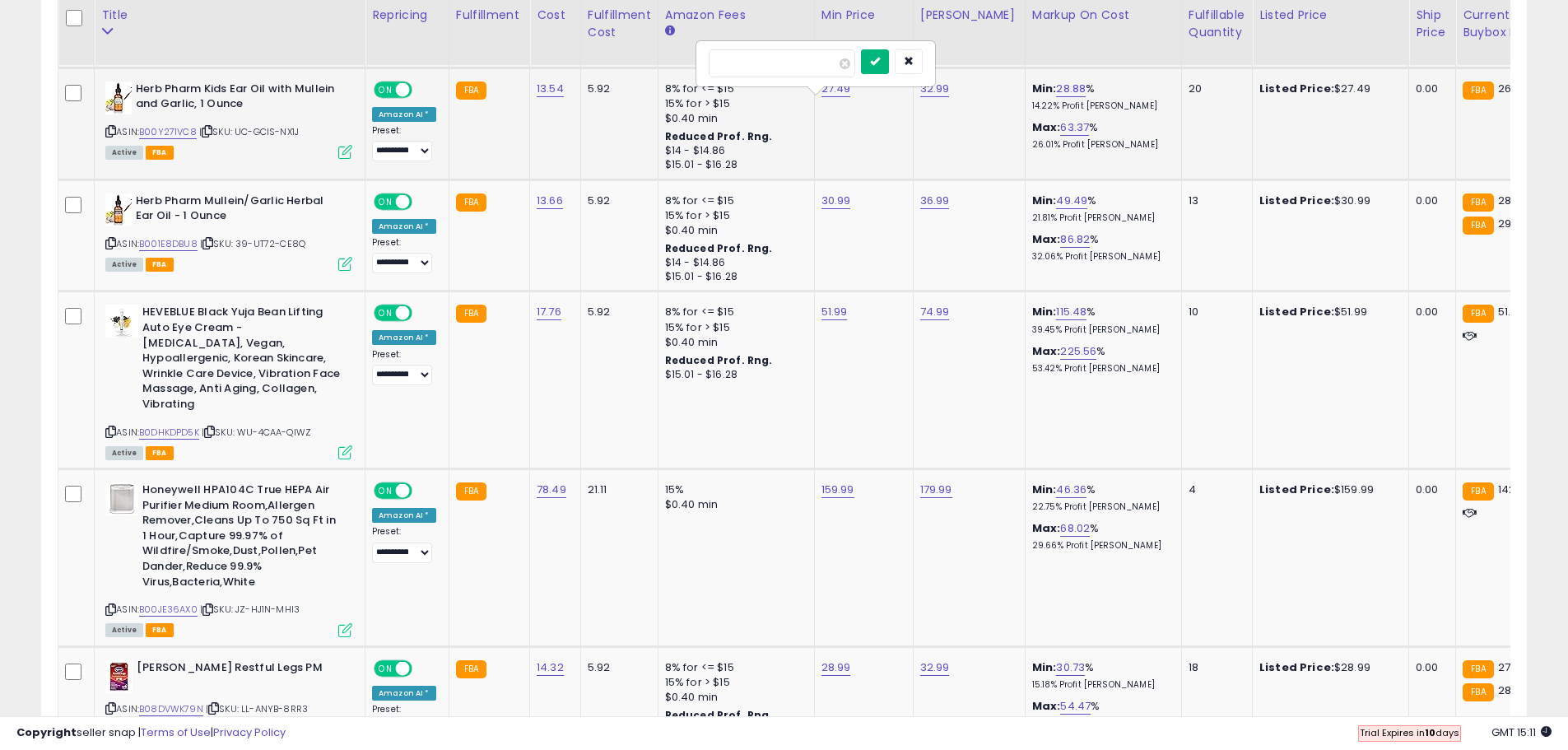
click at [880, 65] on icon "submit" at bounding box center [875, 61] width 10 height 10
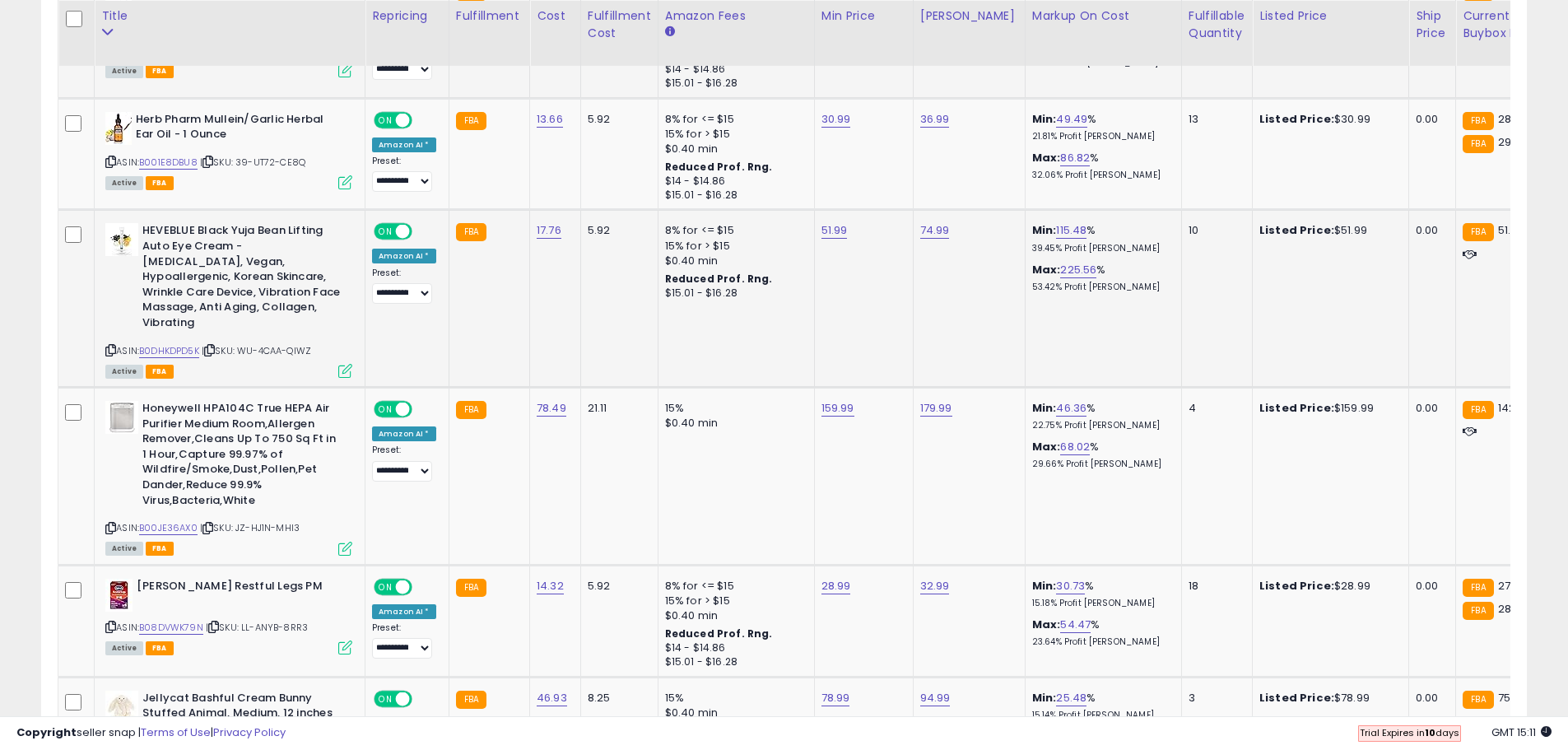
scroll to position [2659, 0]
click at [147, 169] on link "B001E8DBU8" at bounding box center [168, 162] width 58 height 14
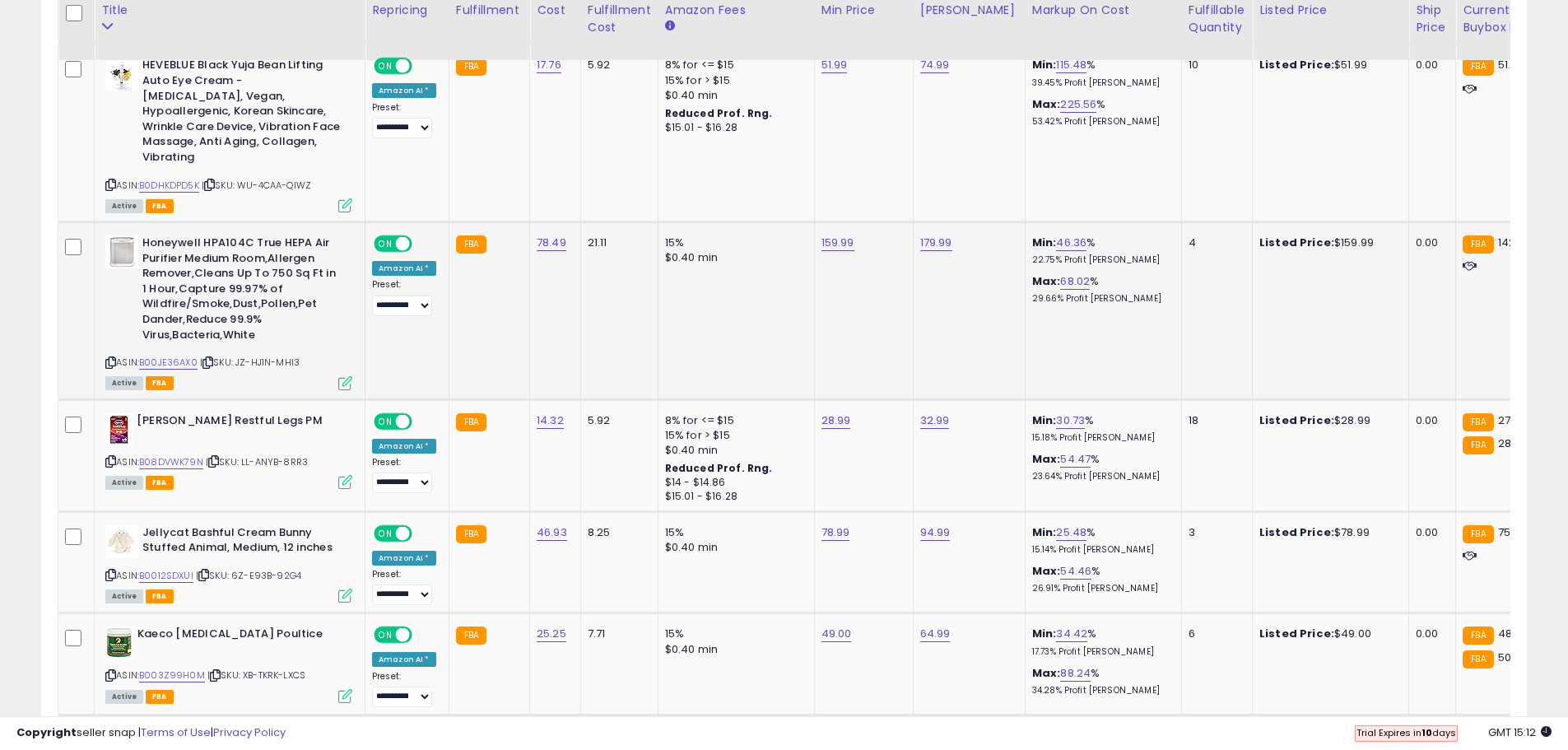
scroll to position [2741, 0]
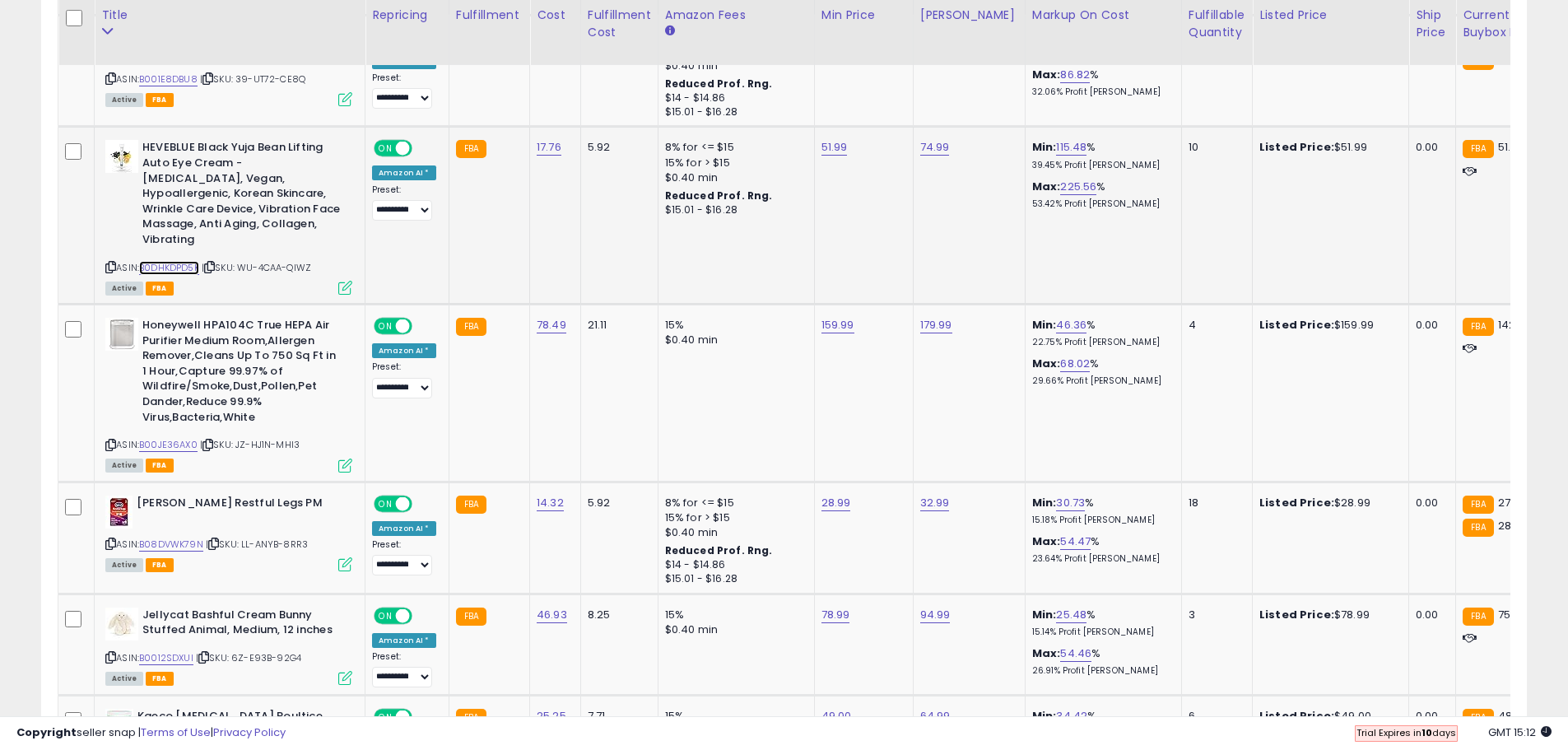
click at [179, 263] on link "B0DHKDPD5K" at bounding box center [169, 268] width 60 height 14
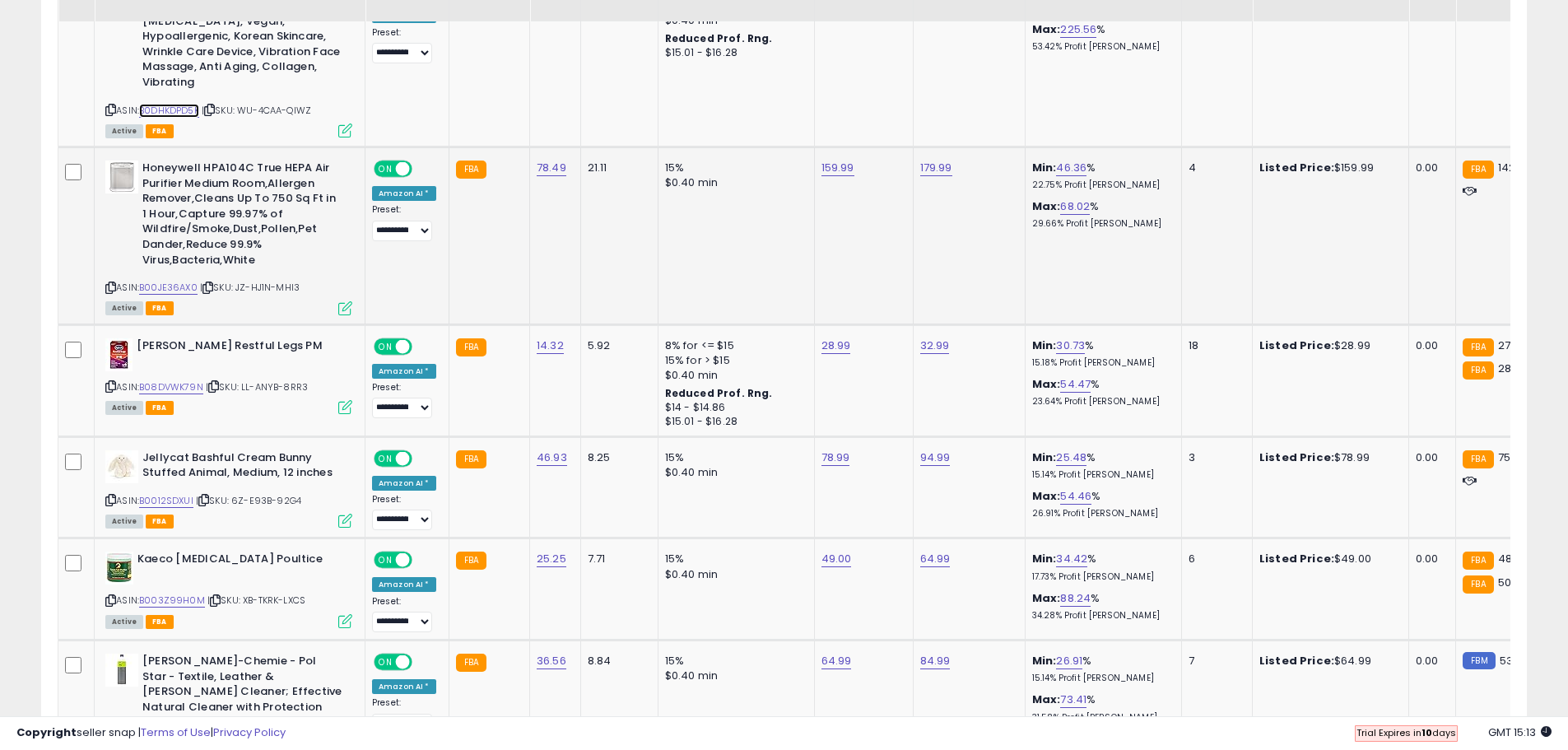
scroll to position [2906, 0]
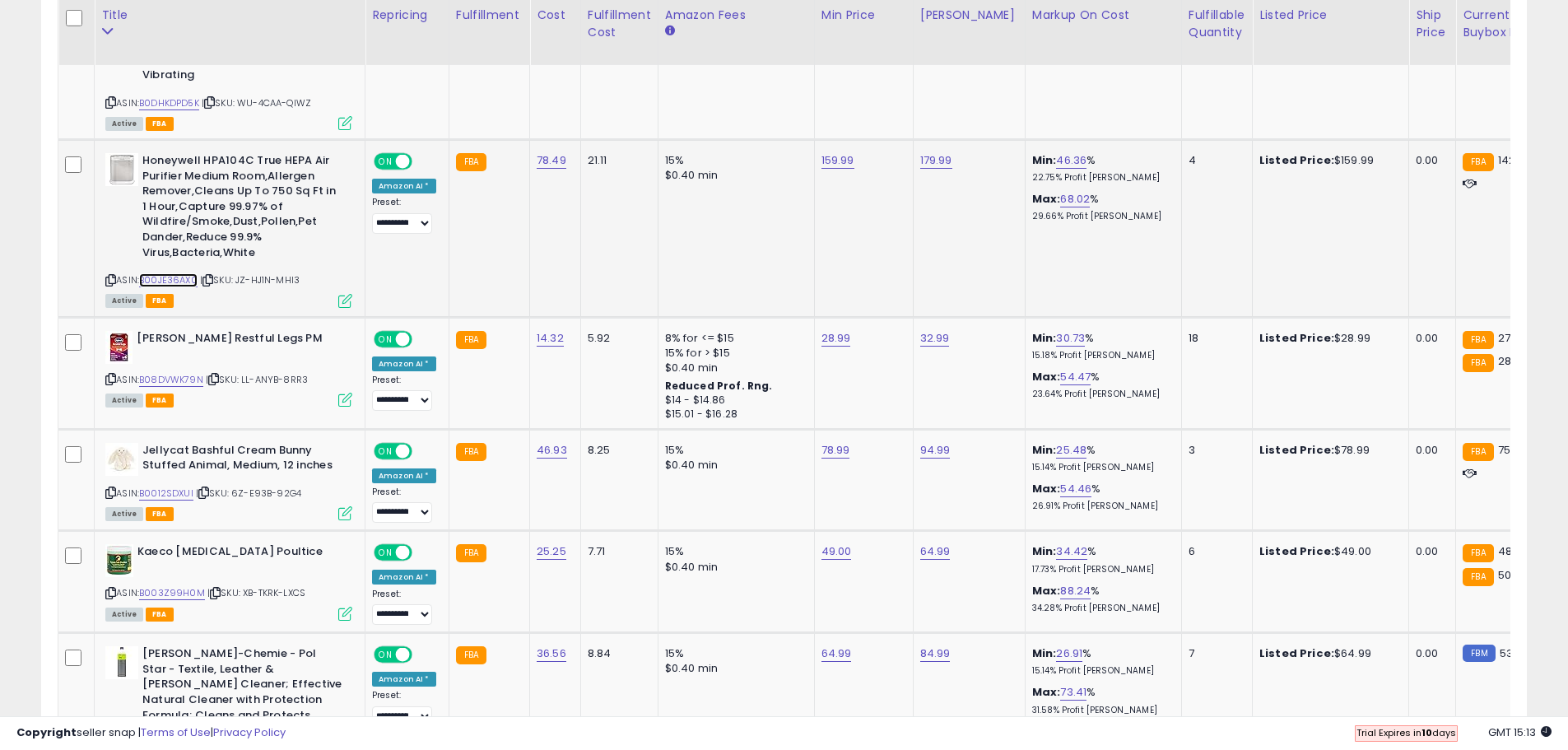
click at [179, 282] on link "B00JE36AX0" at bounding box center [168, 280] width 58 height 14
click at [169, 279] on link "B00JE36AX0" at bounding box center [168, 280] width 58 height 14
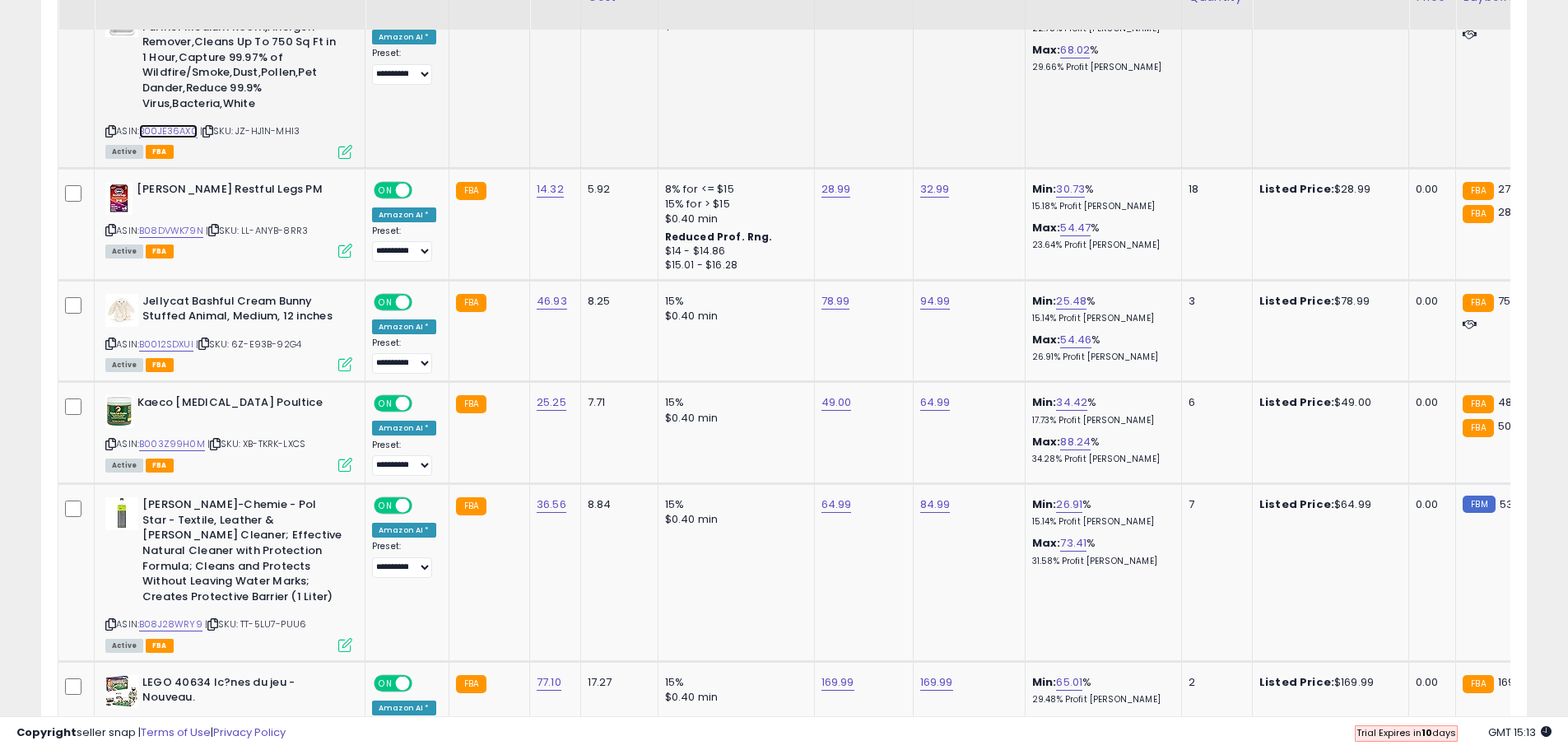
scroll to position [3070, 0]
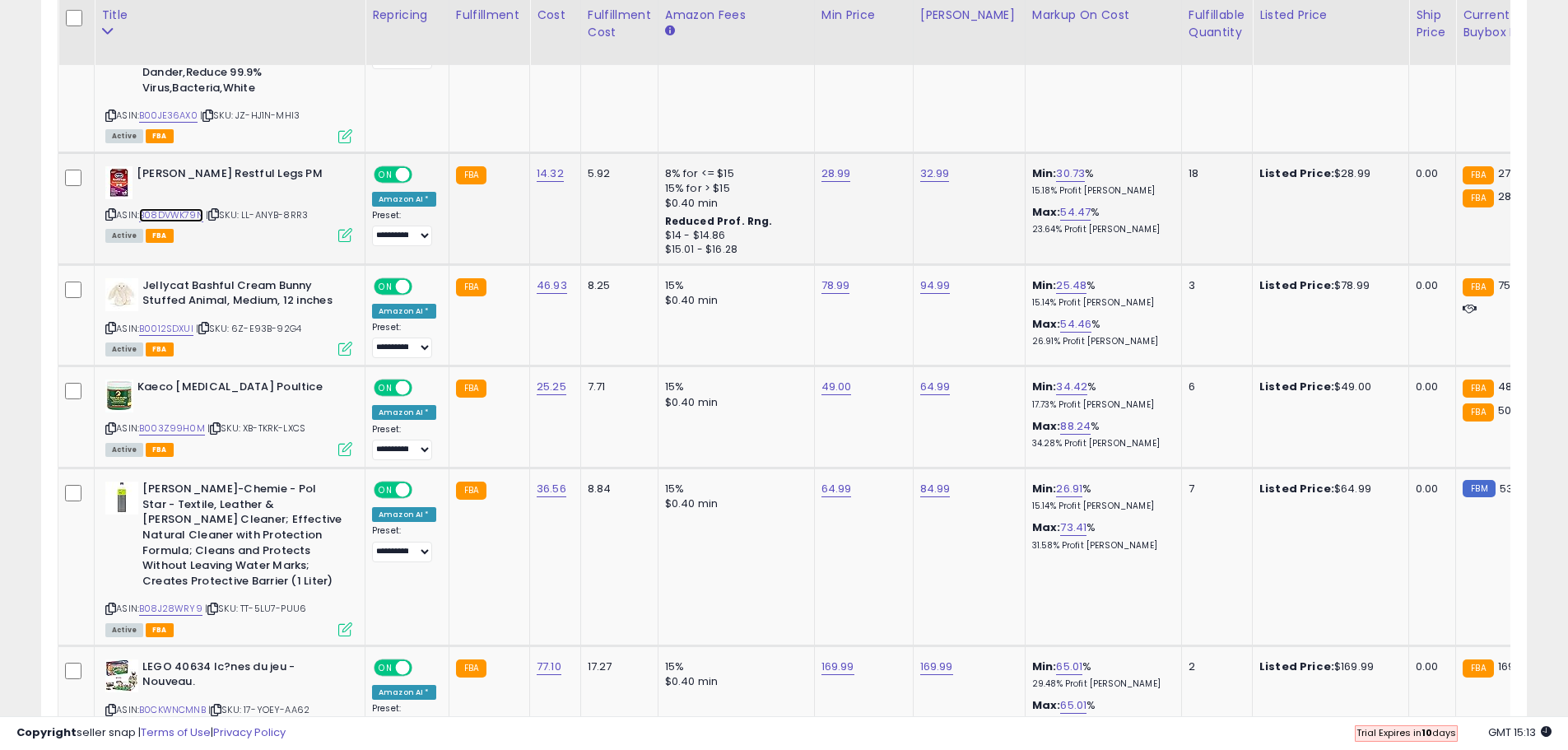
click at [184, 210] on link "B08DVWK79N" at bounding box center [171, 215] width 64 height 14
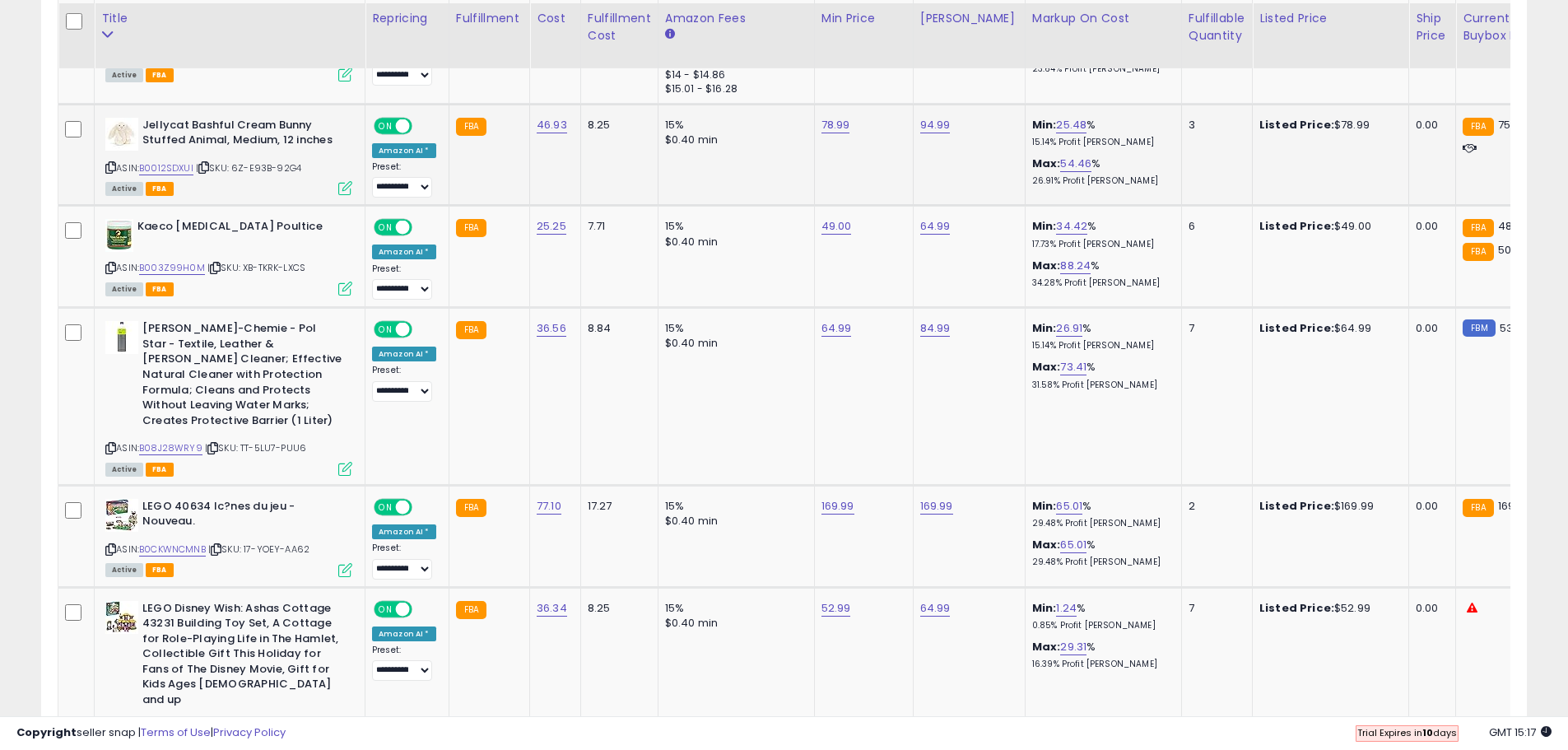
scroll to position [3234, 0]
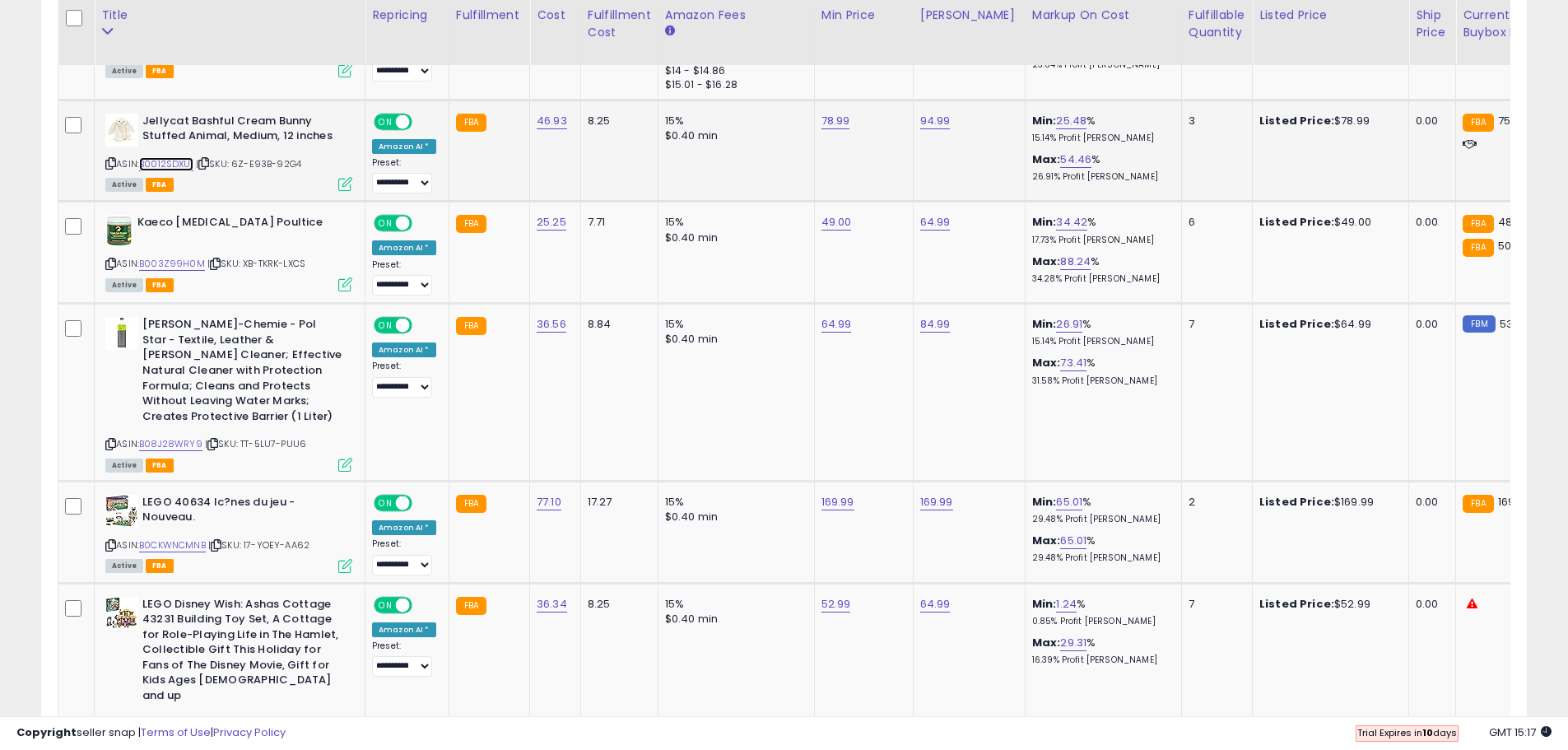
click at [167, 163] on link "B0012SDXUI" at bounding box center [166, 164] width 54 height 14
click at [173, 158] on link "B0012SDXUI" at bounding box center [166, 164] width 54 height 14
drag, startPoint x: 834, startPoint y: 122, endPoint x: 816, endPoint y: 120, distance: 18.1
click at [834, 121] on link "78.99" at bounding box center [836, 121] width 29 height 17
drag, startPoint x: 778, startPoint y: 83, endPoint x: 654, endPoint y: 82, distance: 124.0
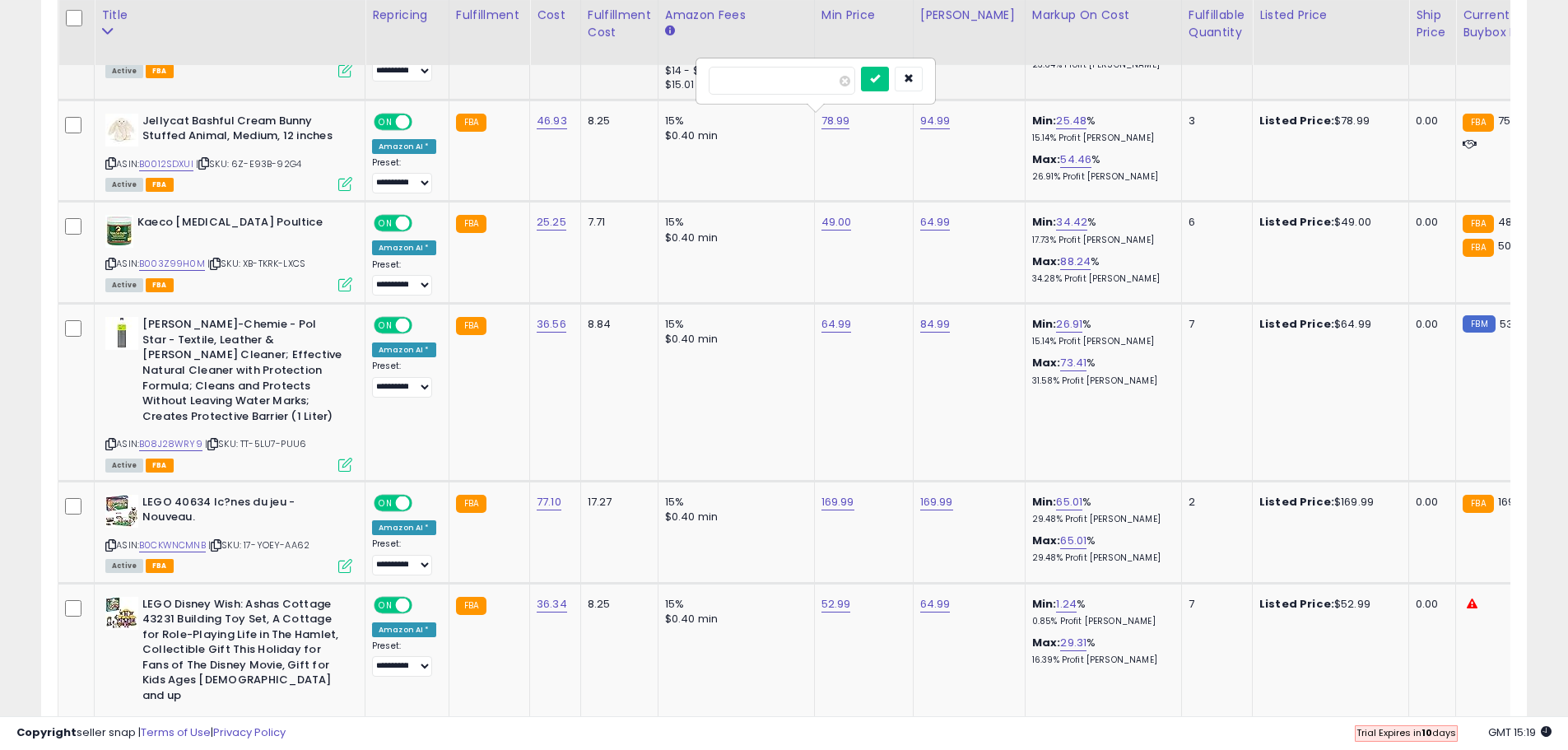
type input "*****"
click at [889, 85] on button "submit" at bounding box center [875, 79] width 28 height 25
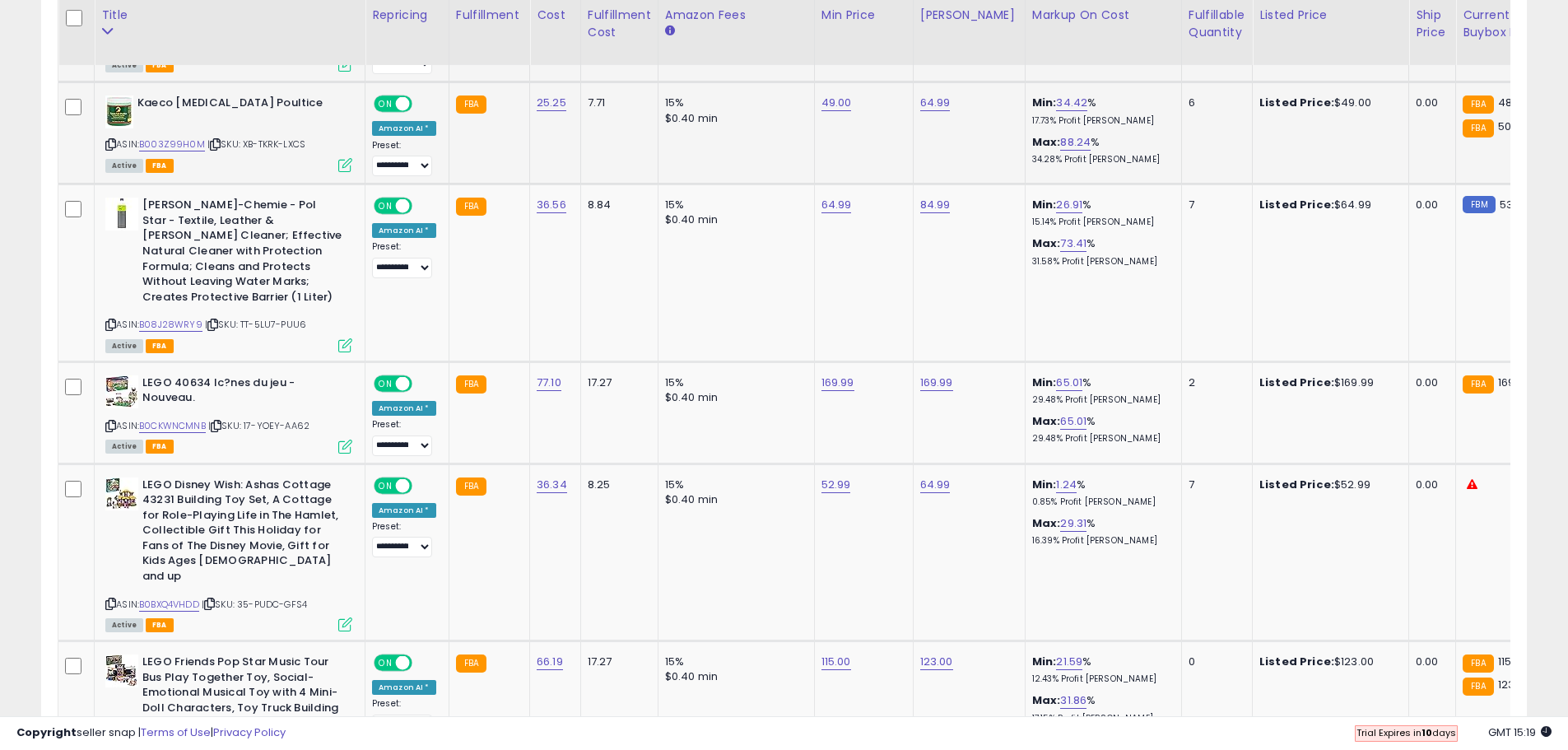
scroll to position [3317, 0]
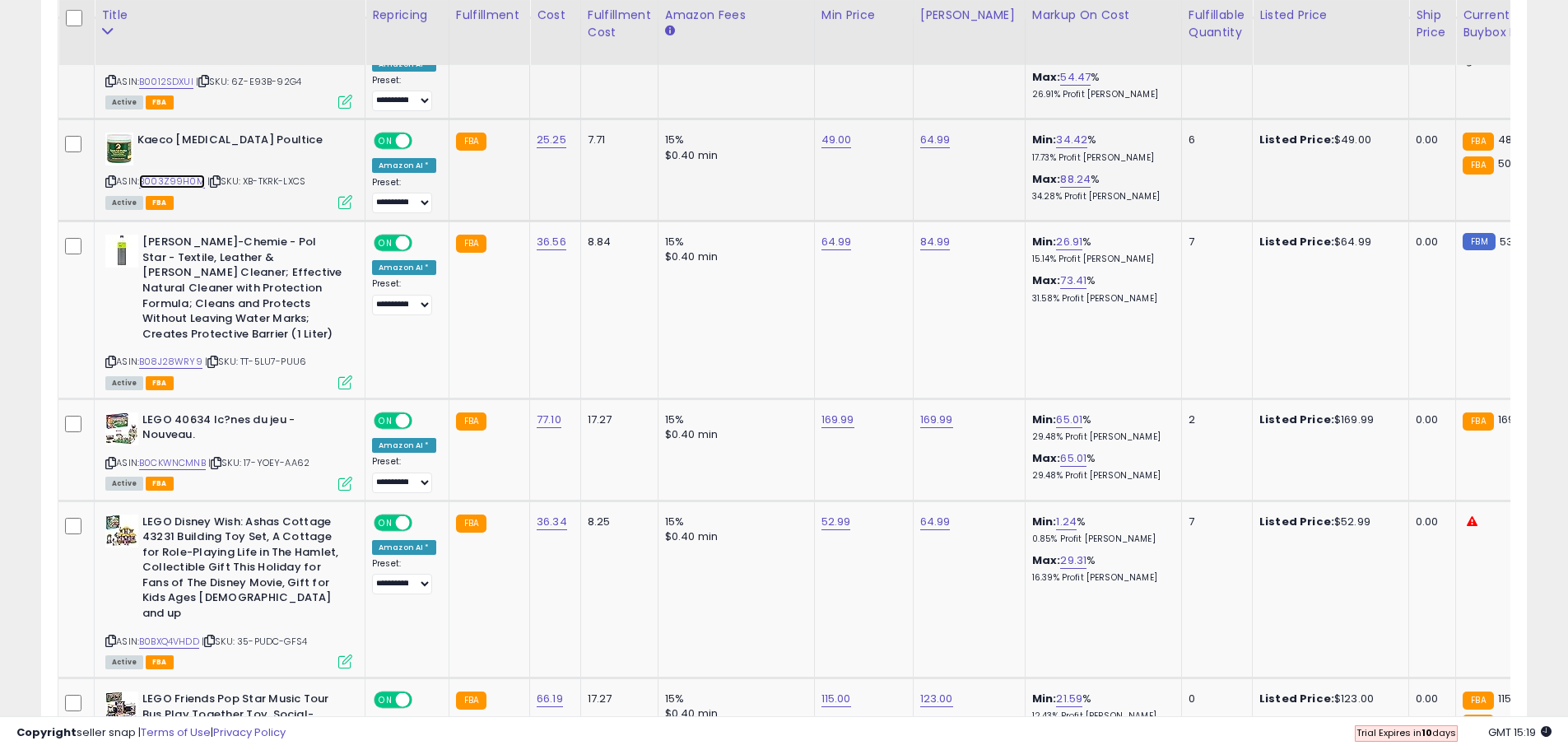
click at [182, 176] on link "B003Z99H0M" at bounding box center [172, 181] width 66 height 14
click at [823, 134] on link "49.00" at bounding box center [837, 140] width 31 height 17
drag, startPoint x: 762, startPoint y: 103, endPoint x: 626, endPoint y: 103, distance: 136.0
type input "**"
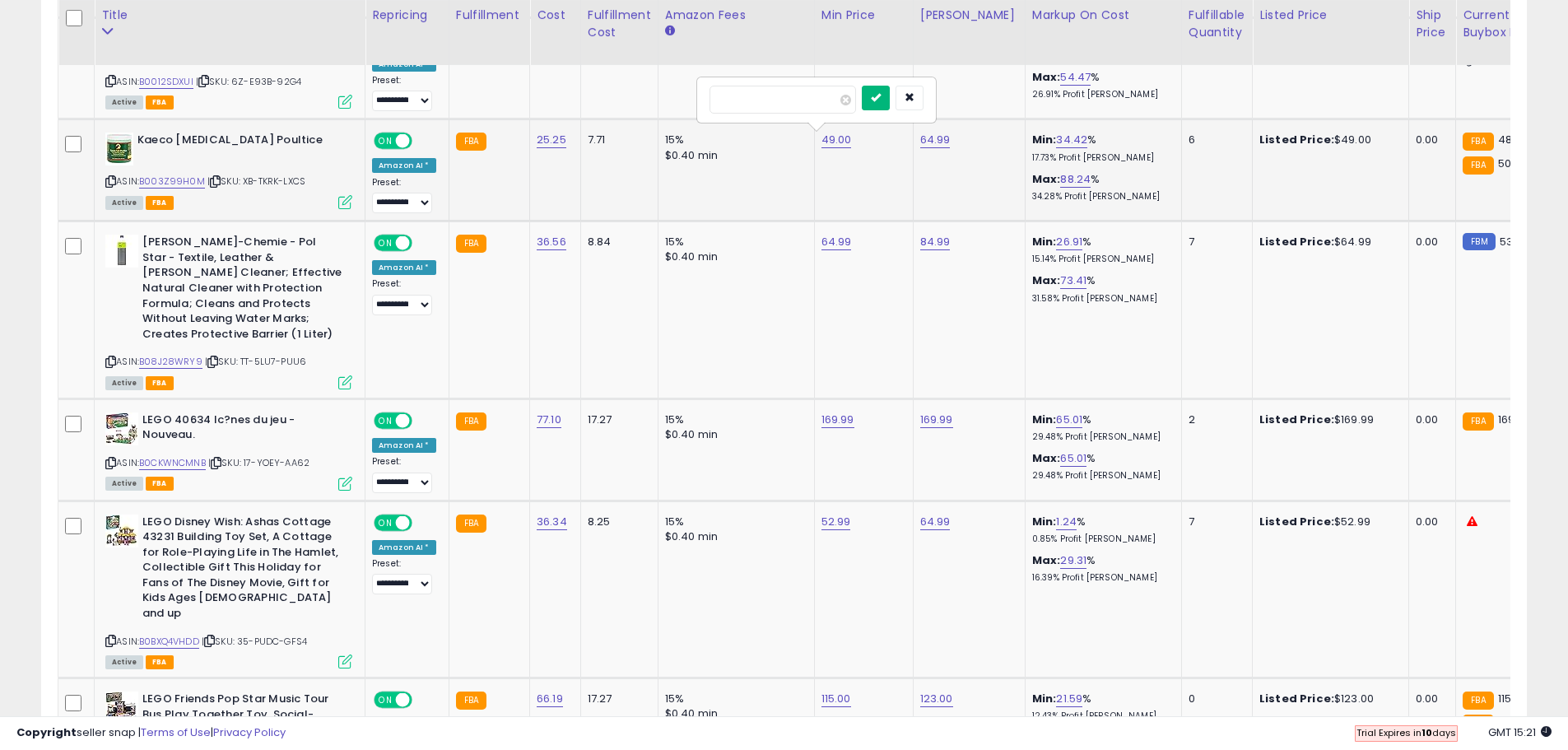
click at [881, 102] on icon "submit" at bounding box center [876, 98] width 10 height 10
click at [836, 141] on link "50.00" at bounding box center [837, 140] width 30 height 17
drag, startPoint x: 770, startPoint y: 100, endPoint x: 670, endPoint y: 100, distance: 100.0
type input "**"
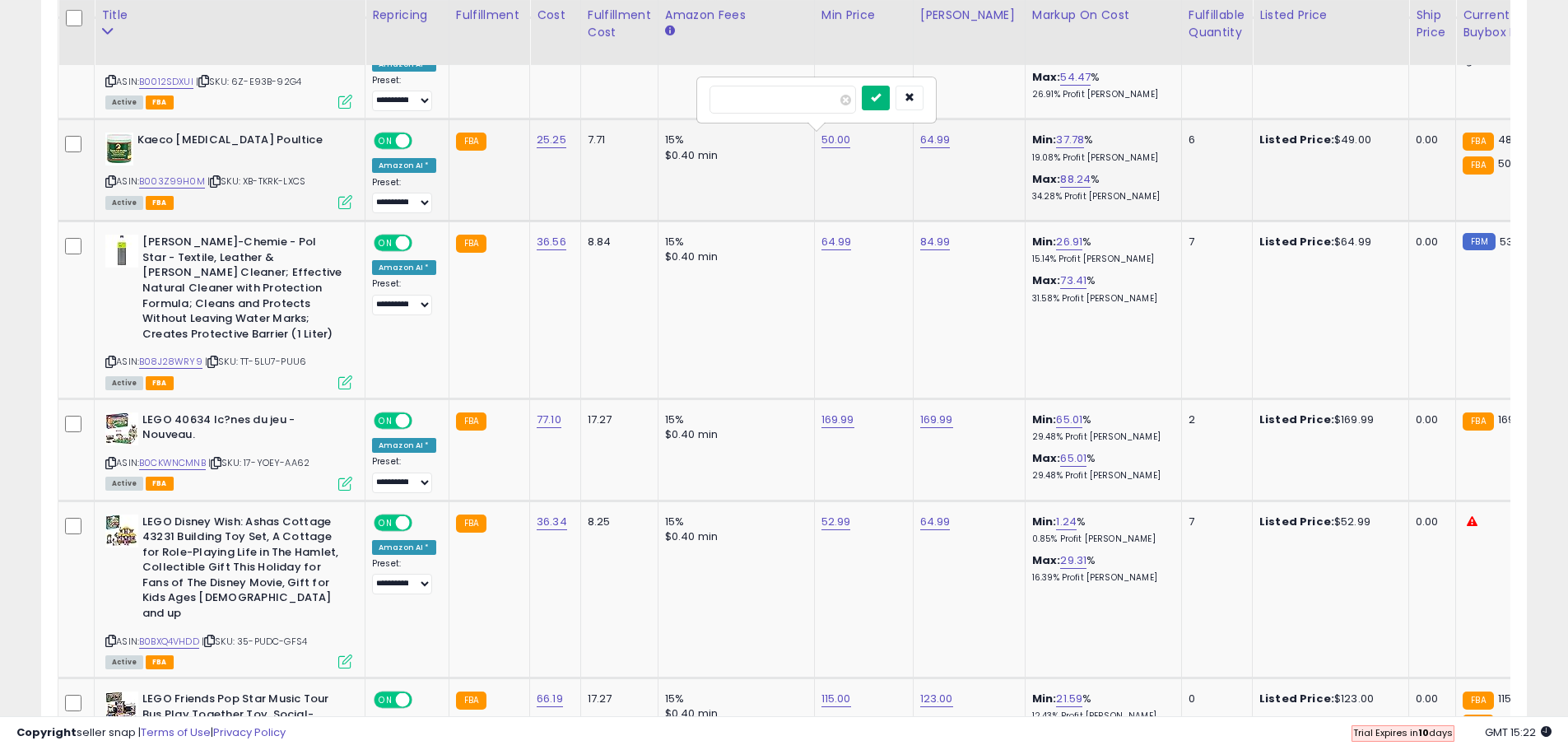
click at [881, 102] on icon "submit" at bounding box center [876, 98] width 10 height 10
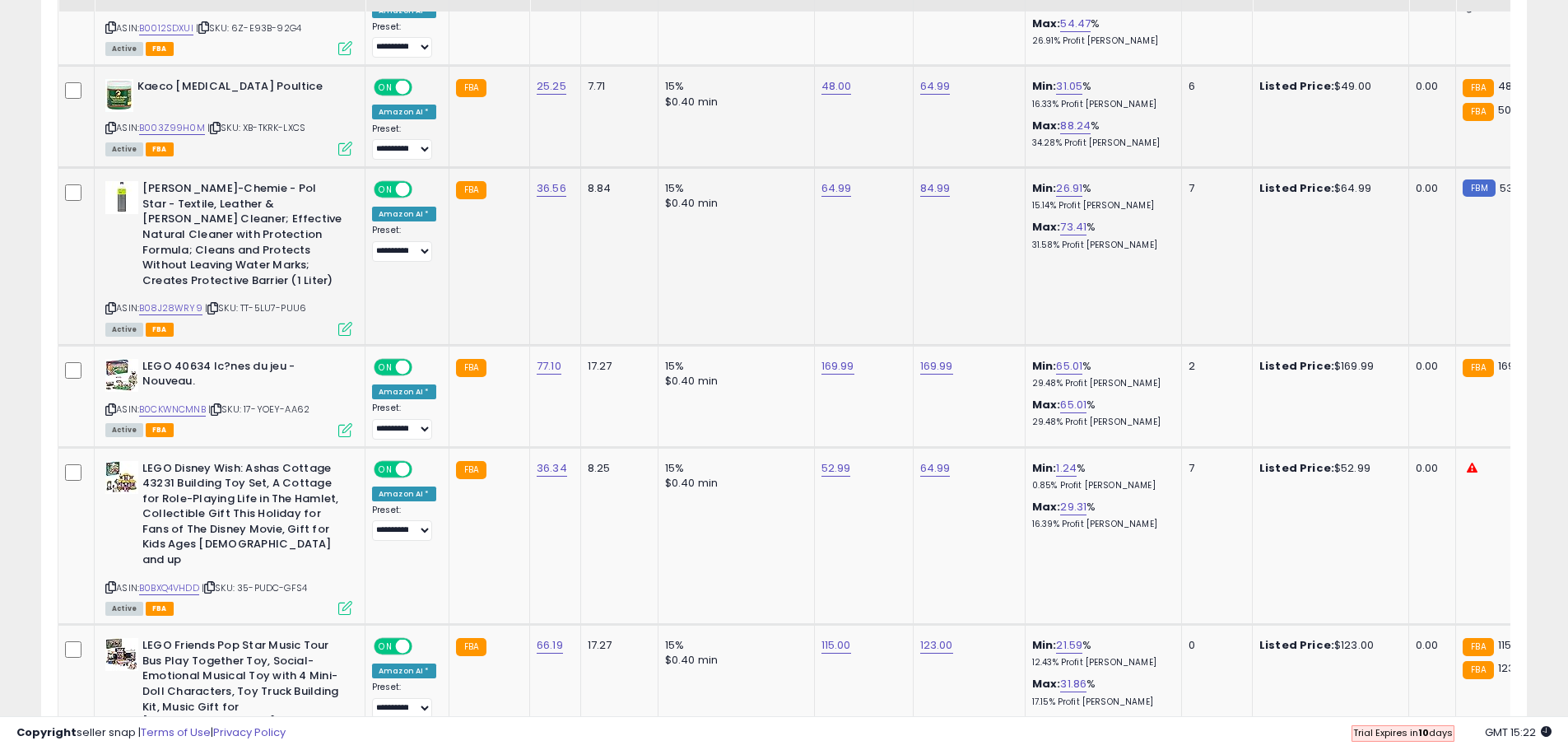
scroll to position [3400, 0]
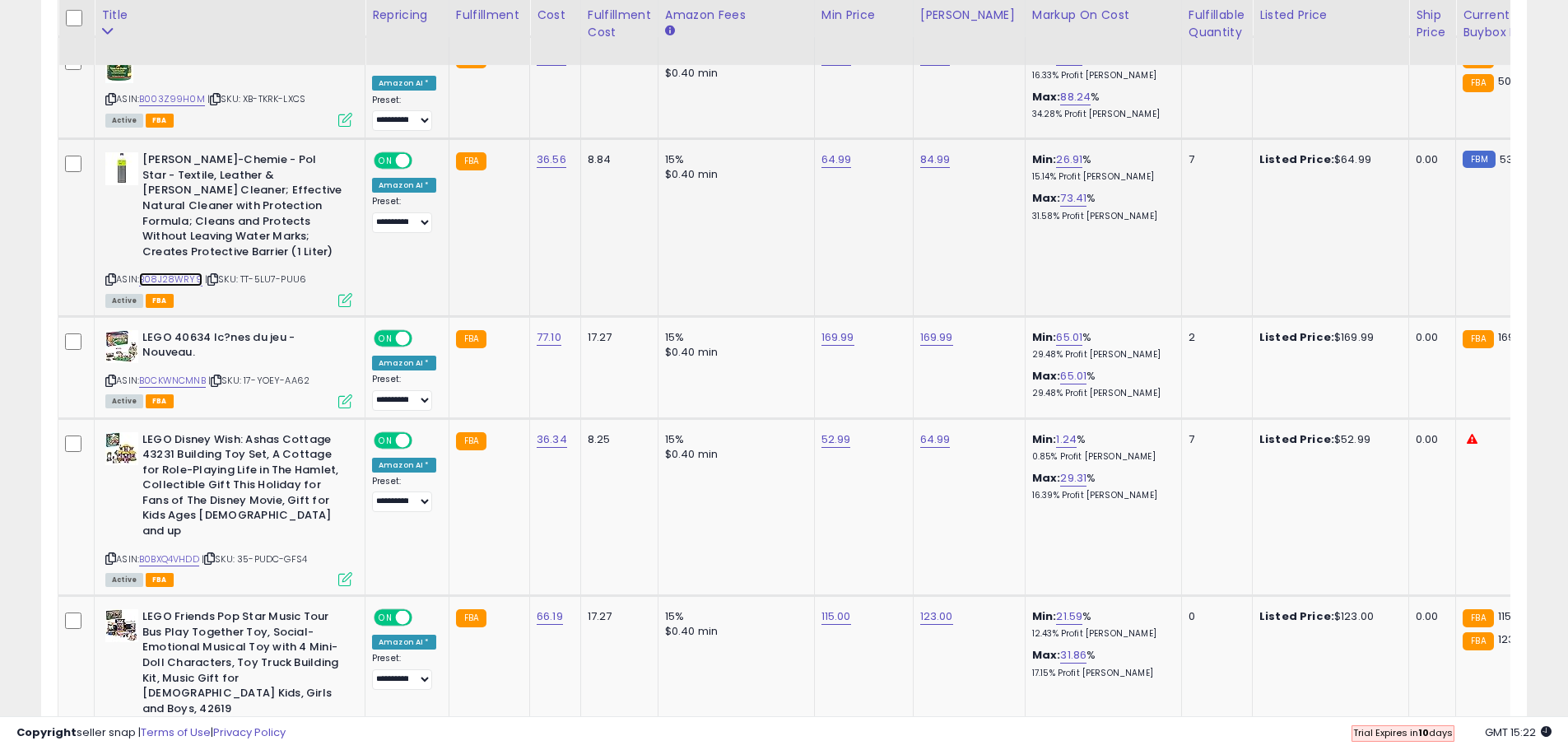
click at [183, 279] on link "B08J28WRY9" at bounding box center [171, 279] width 63 height 14
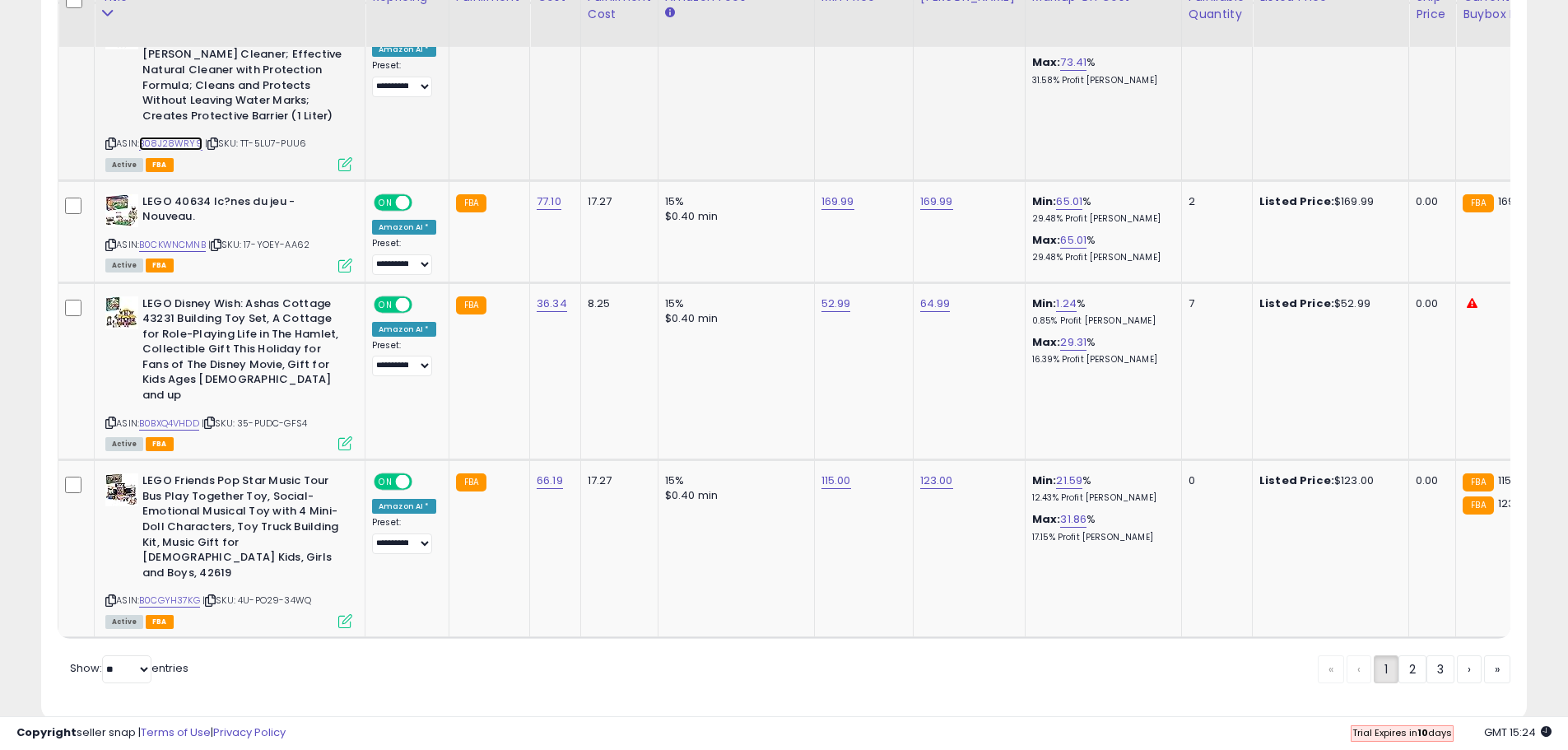
scroll to position [3549, 0]
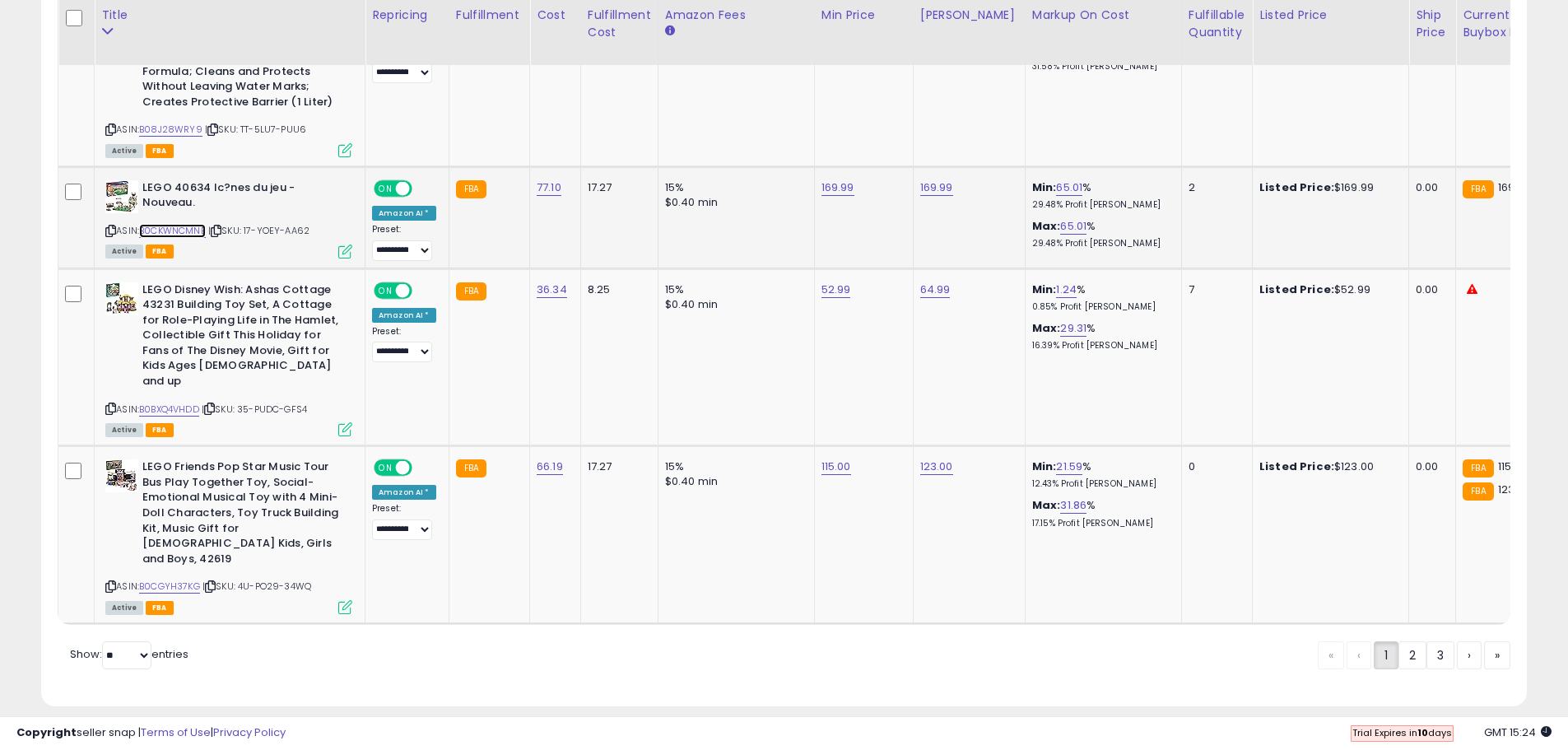
click at [180, 229] on link "B0CKWNCMNB" at bounding box center [173, 230] width 67 height 14
click at [842, 187] on link "169.99" at bounding box center [837, 188] width 33 height 17
type input "******"
drag, startPoint x: 903, startPoint y: 141, endPoint x: 918, endPoint y: 148, distance: 16.6
click at [882, 142] on icon "submit" at bounding box center [877, 145] width 10 height 10
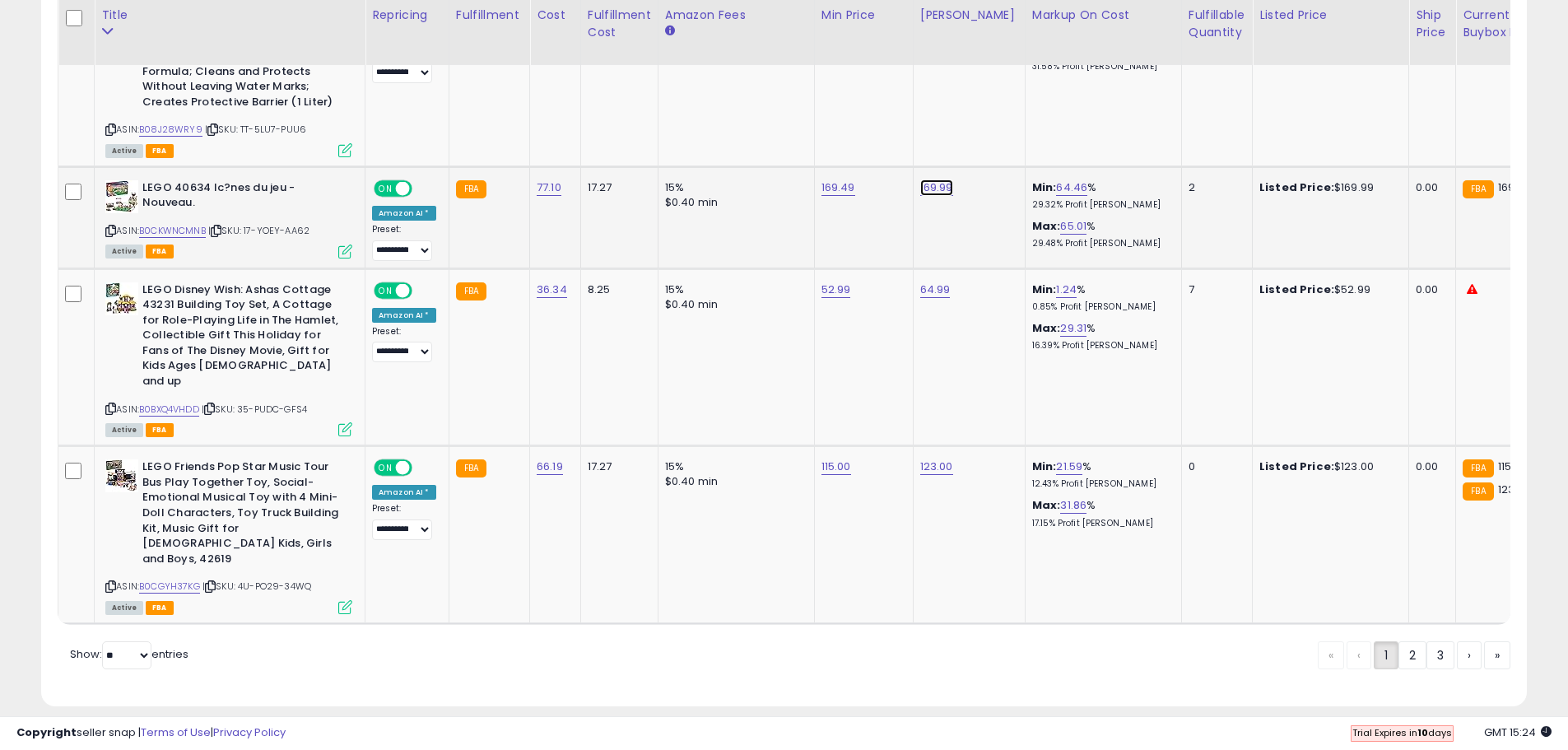
click at [943, 187] on link "169.99" at bounding box center [936, 188] width 33 height 17
type input "******"
click at [981, 149] on icon "submit" at bounding box center [976, 145] width 10 height 10
click at [153, 403] on link "B0BXQ4VHDD" at bounding box center [169, 410] width 60 height 14
click at [186, 580] on link "B0CGYH37KG" at bounding box center [169, 586] width 61 height 14
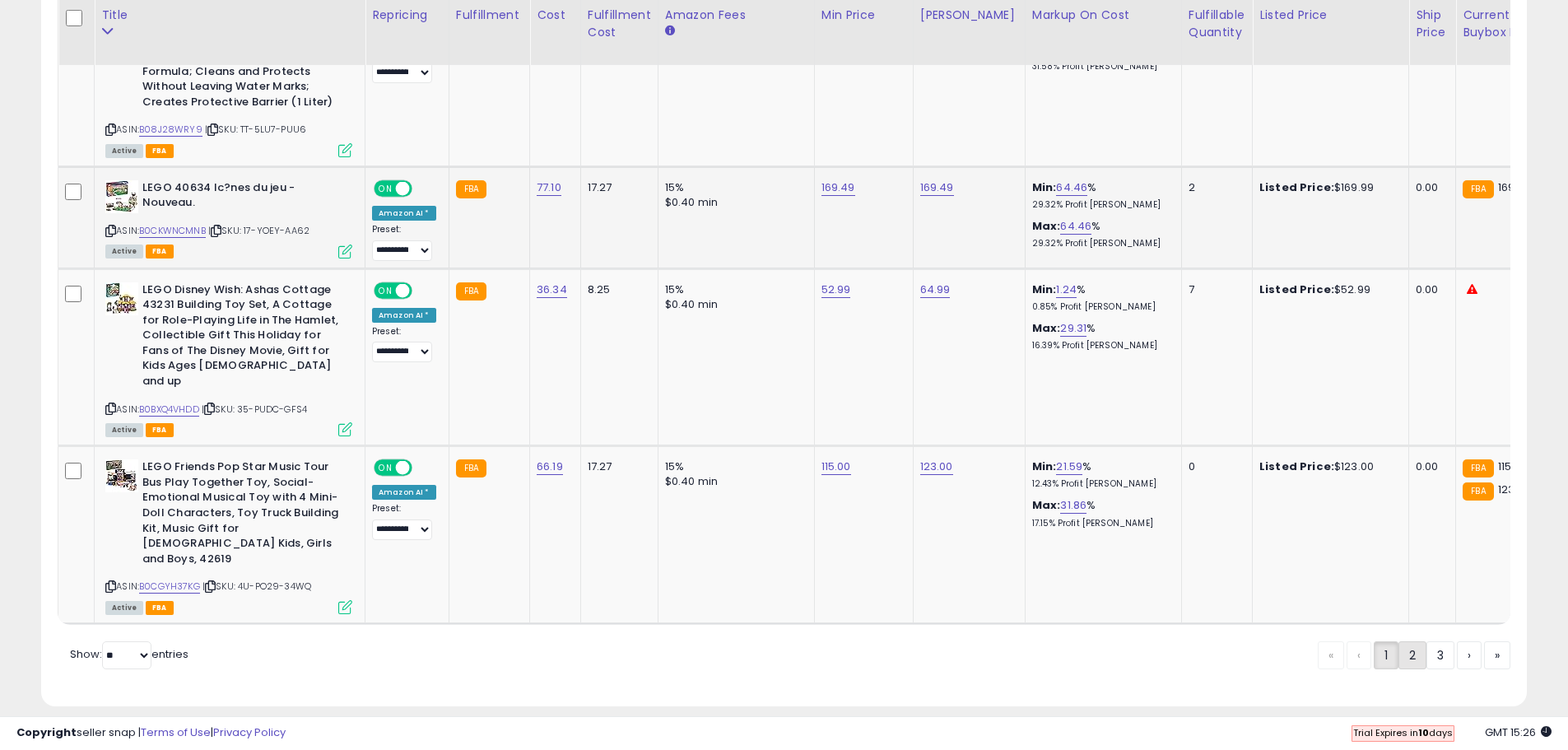
click at [1400, 642] on link "2" at bounding box center [1413, 656] width 28 height 28
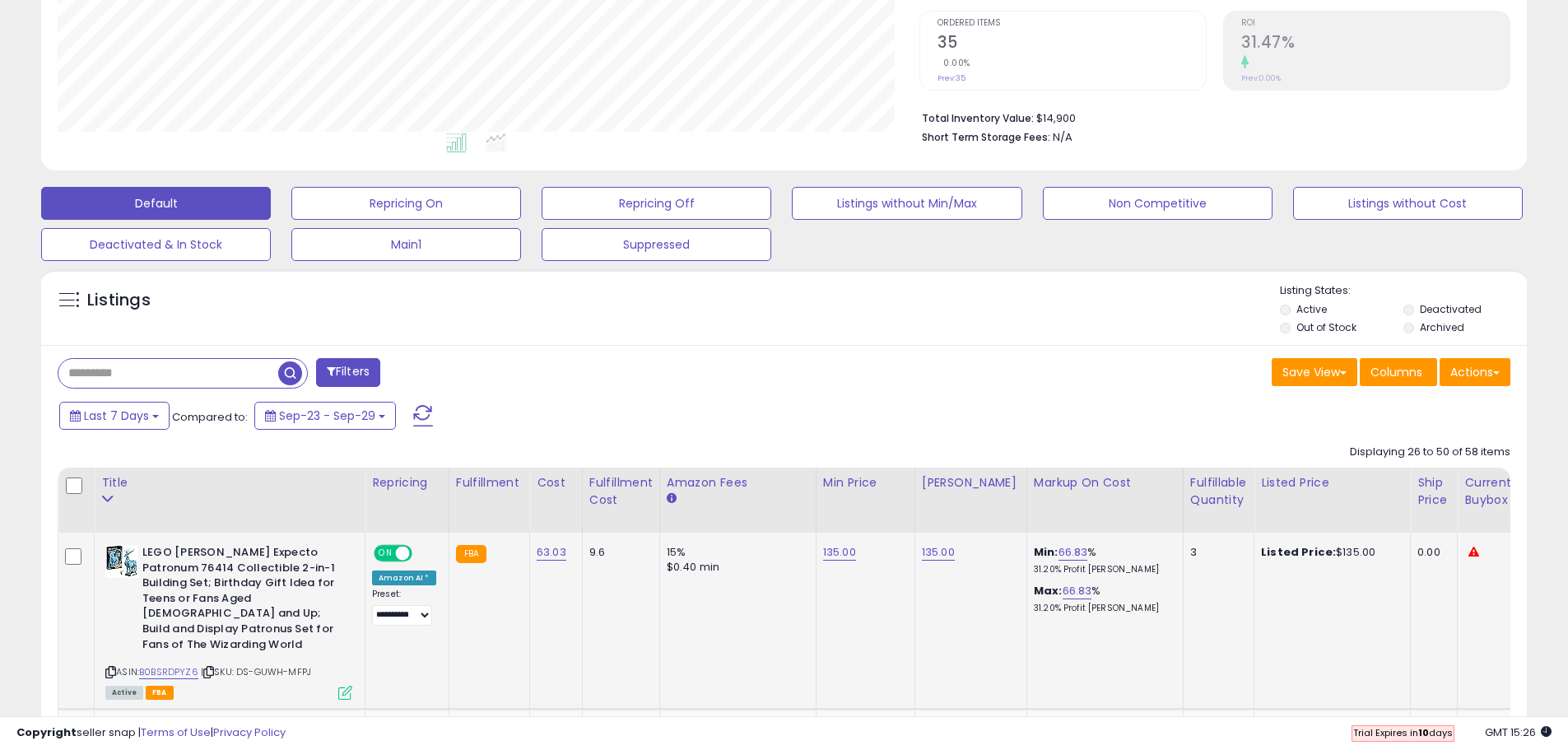
scroll to position [435, 0]
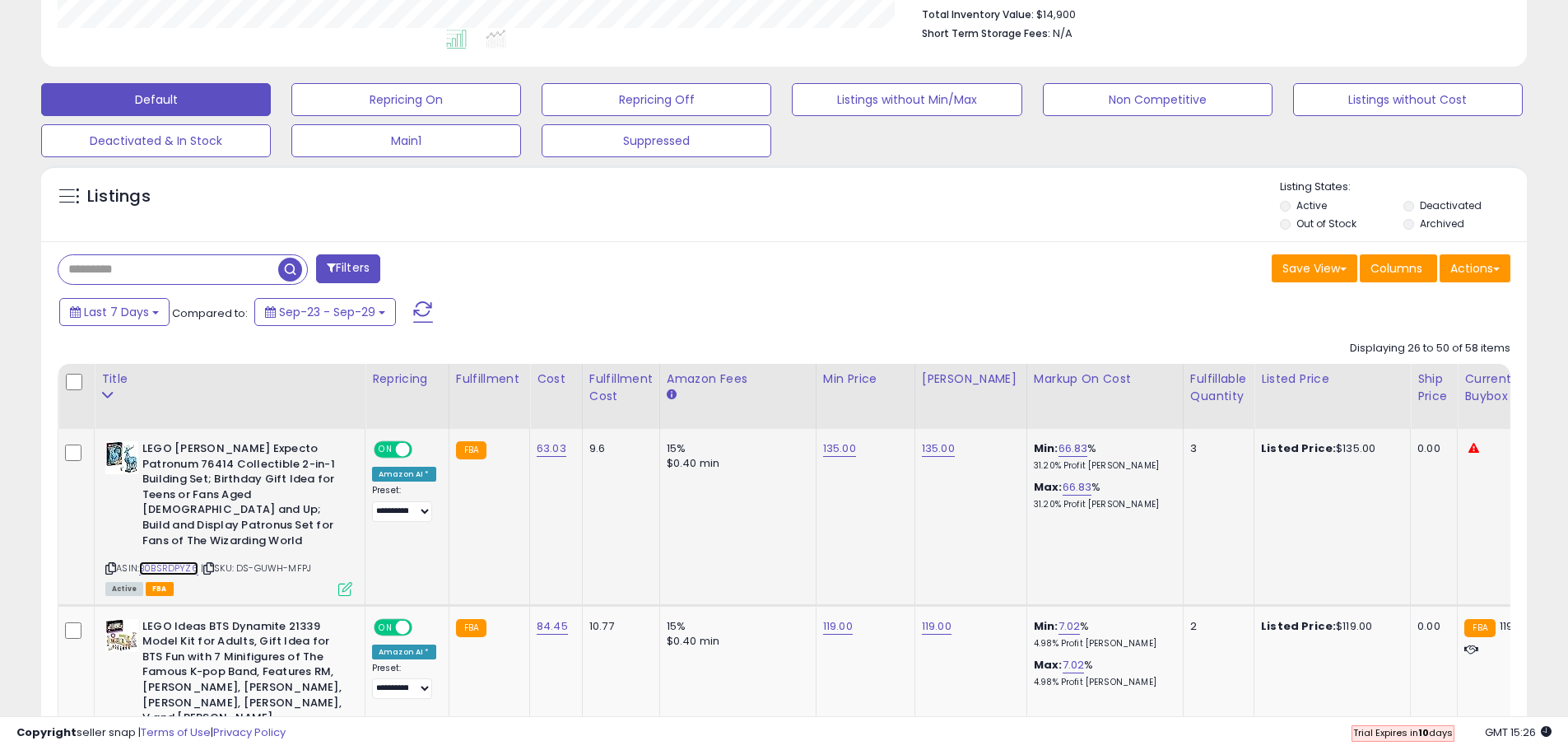
click at [158, 561] on link "B0BSRDPYZ6" at bounding box center [168, 568] width 59 height 14
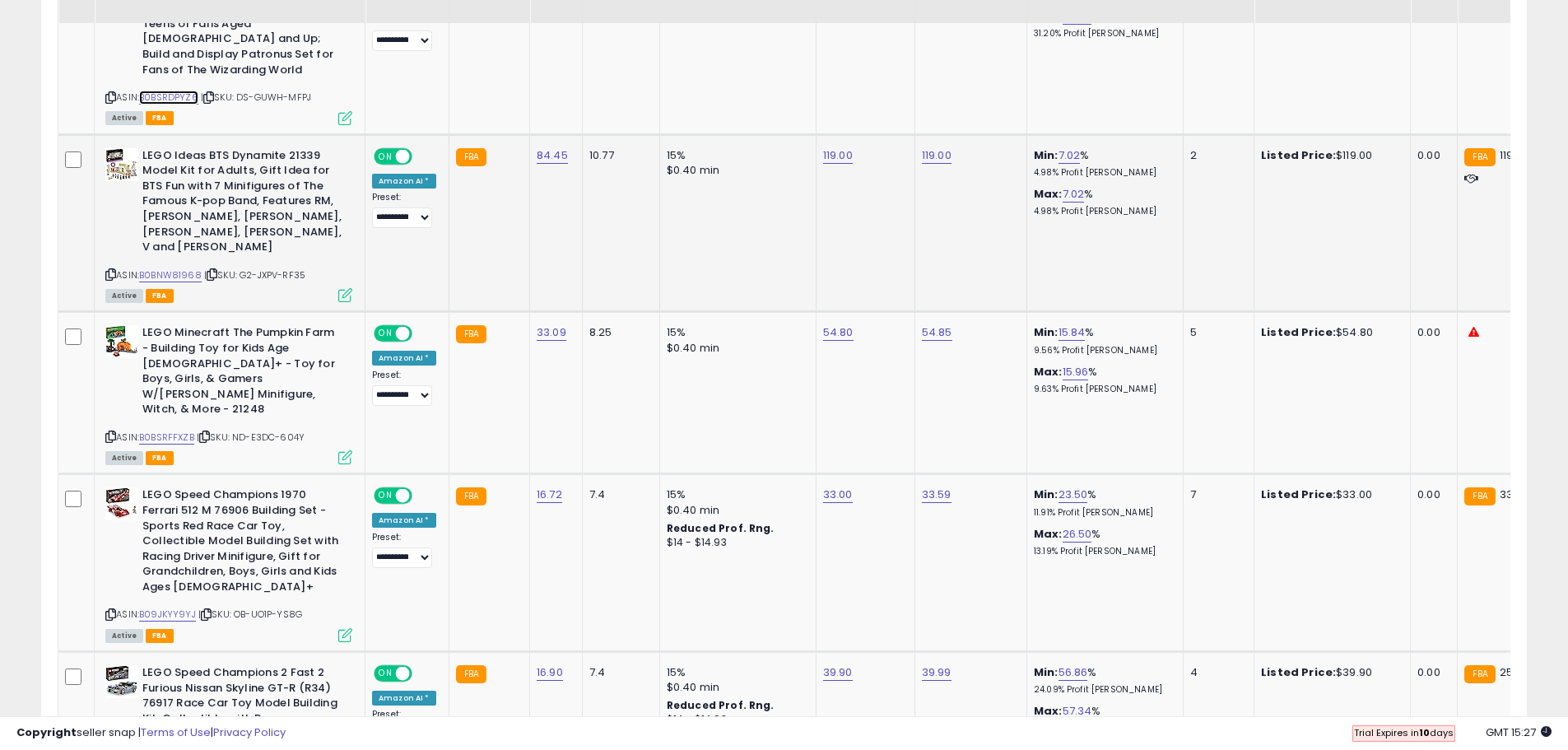
scroll to position [929, 0]
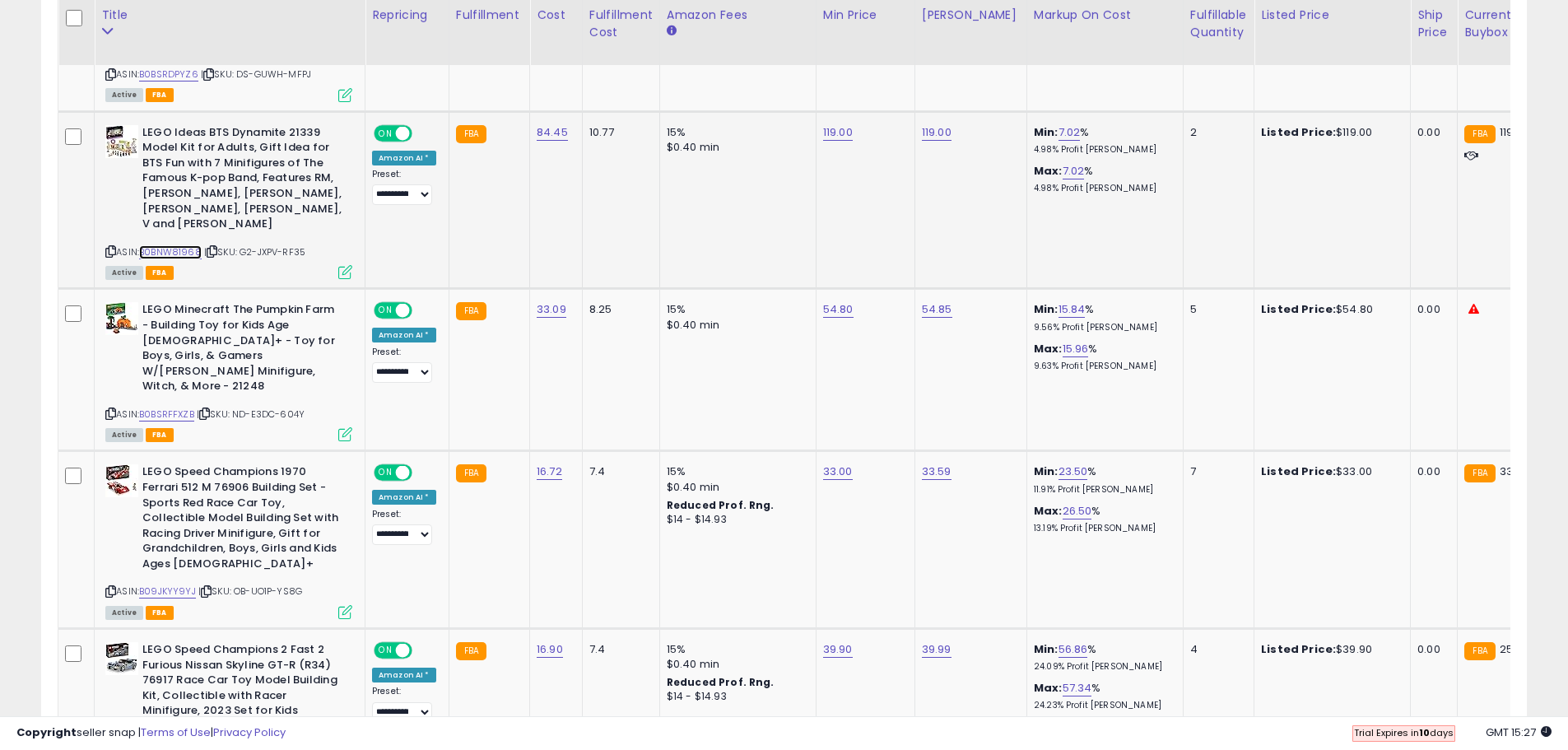
click at [167, 245] on link "B0BNW81968" at bounding box center [170, 252] width 63 height 14
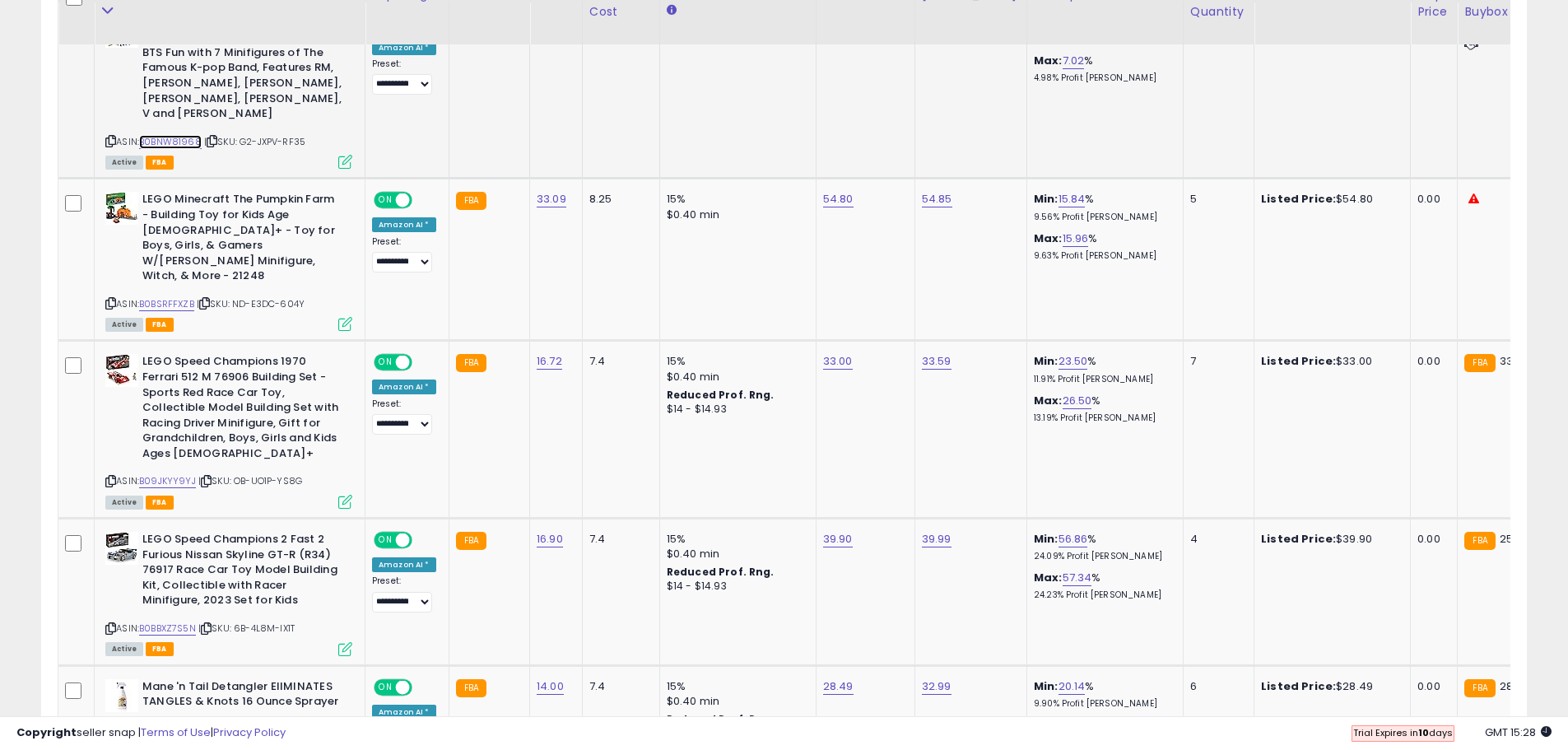
scroll to position [1095, 0]
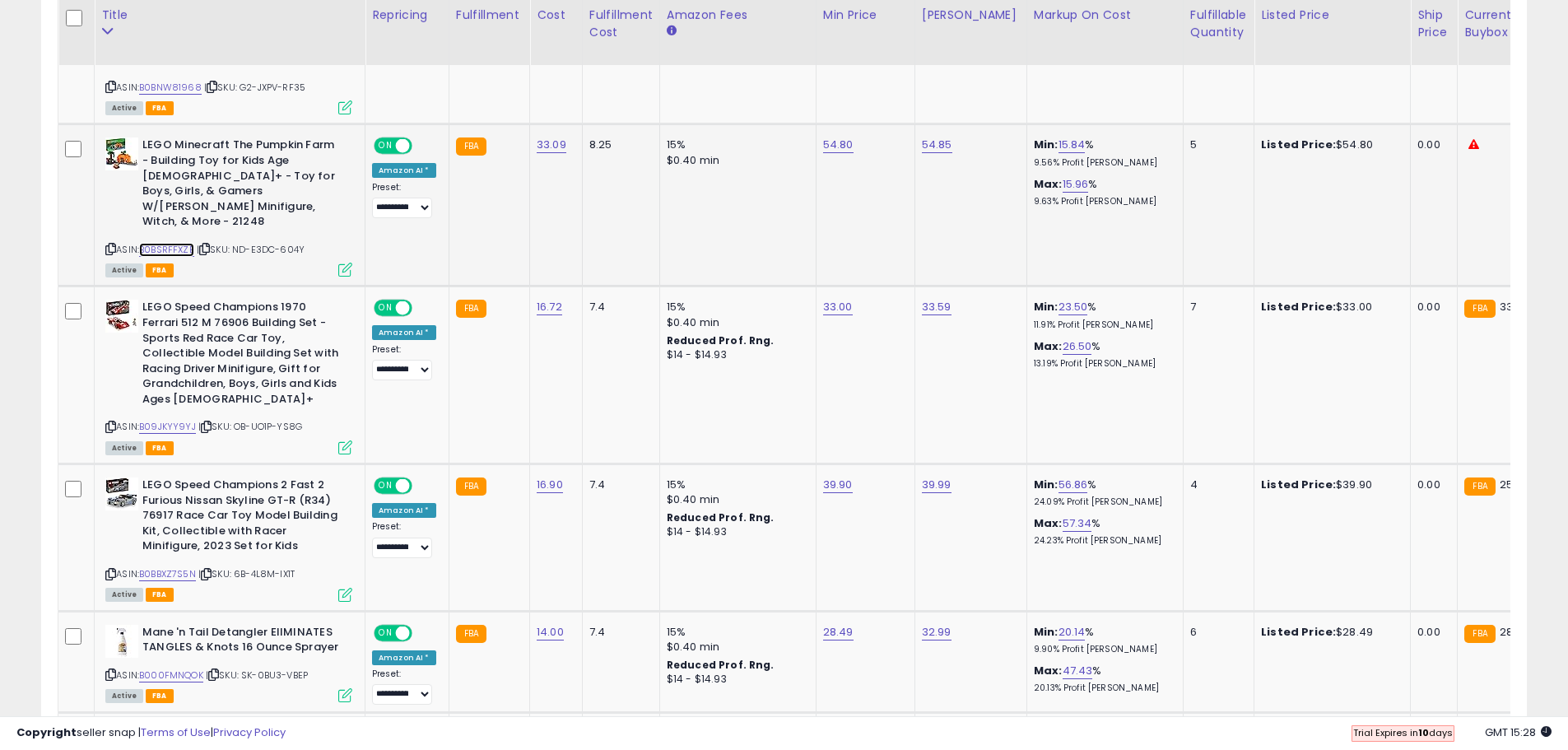
click at [179, 243] on link "B0BSRFFXZB" at bounding box center [167, 249] width 55 height 14
click at [173, 420] on link "B09JKYY9YJ" at bounding box center [168, 426] width 57 height 14
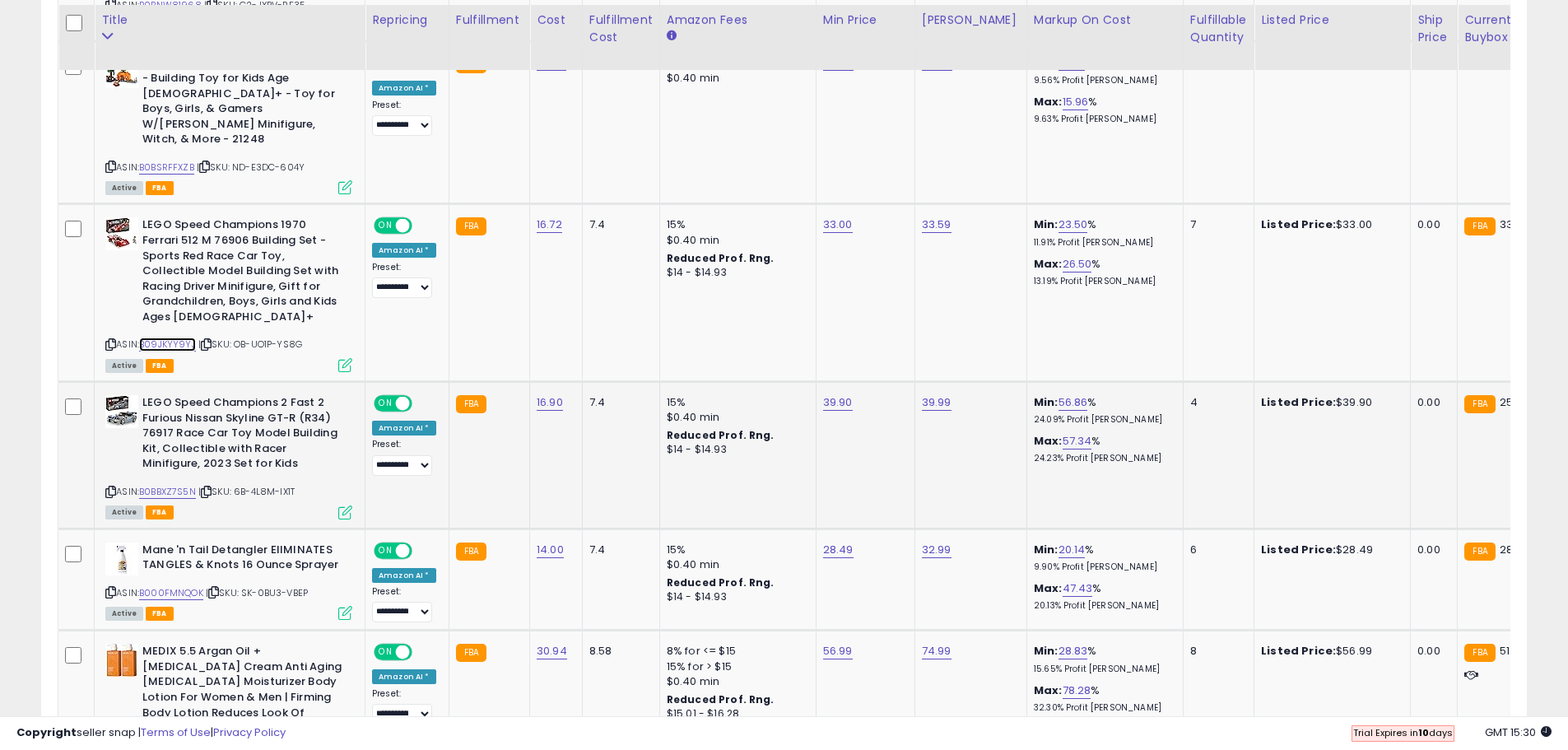
scroll to position [1259, 0]
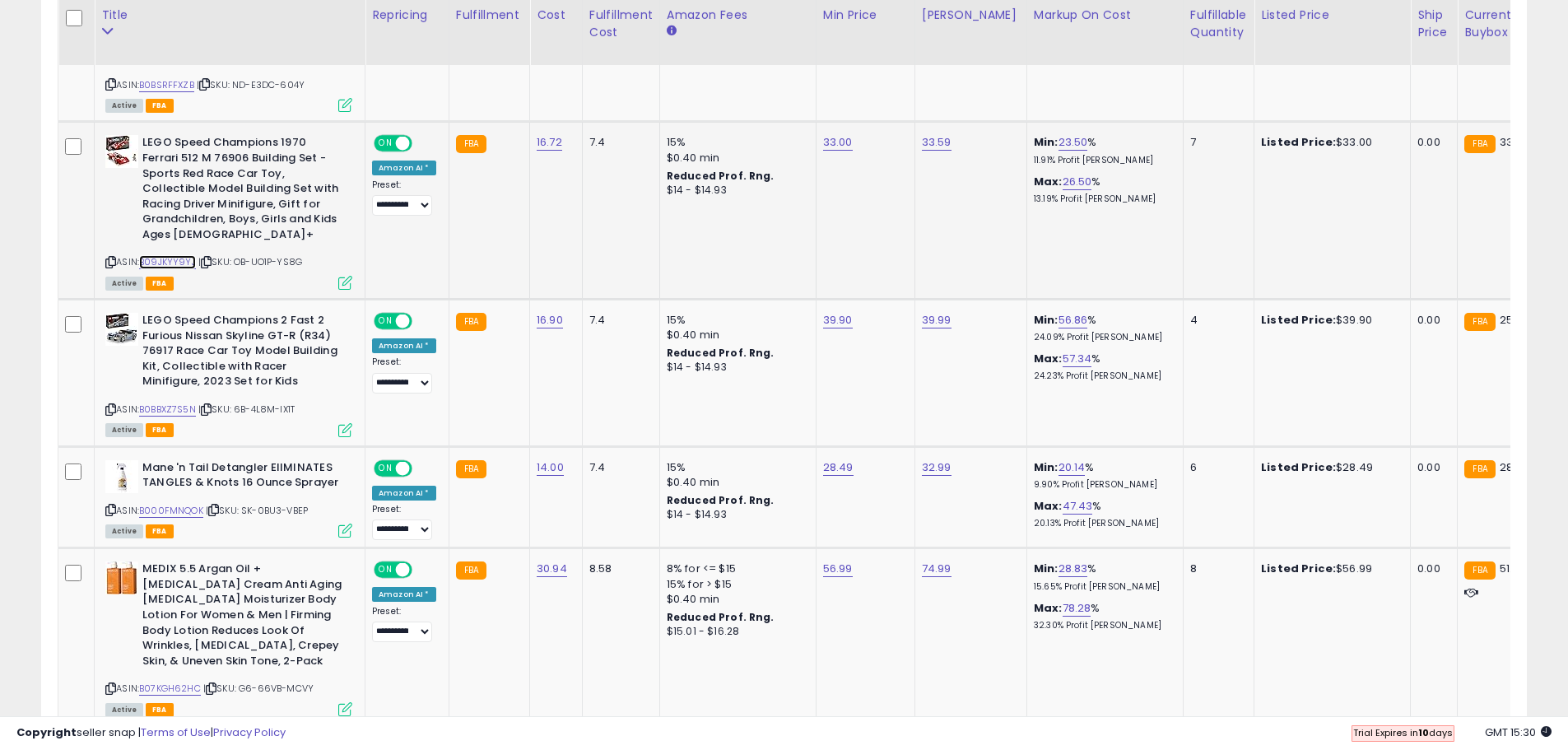
click at [176, 255] on link "B09JKYY9YJ" at bounding box center [168, 262] width 57 height 14
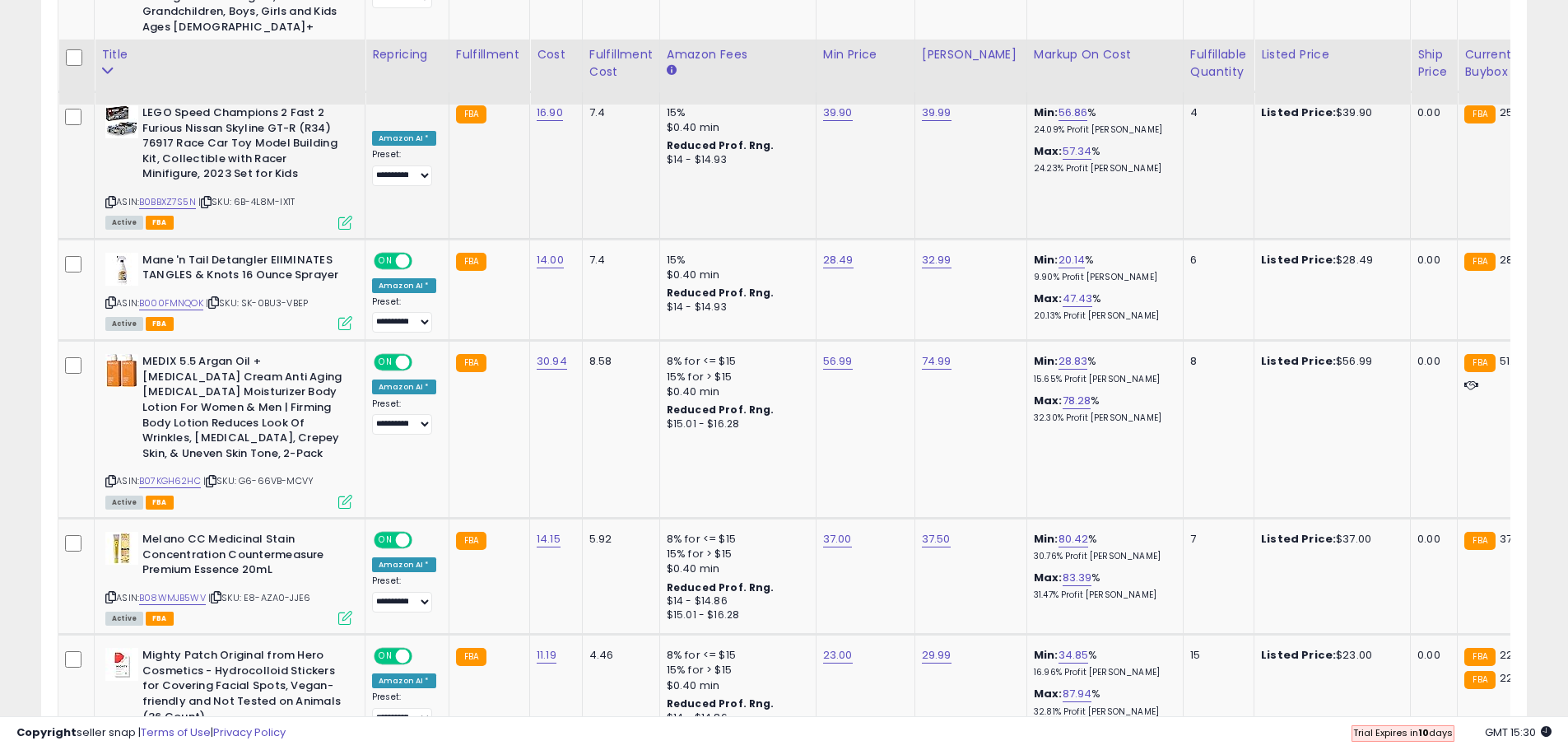
scroll to position [1506, 0]
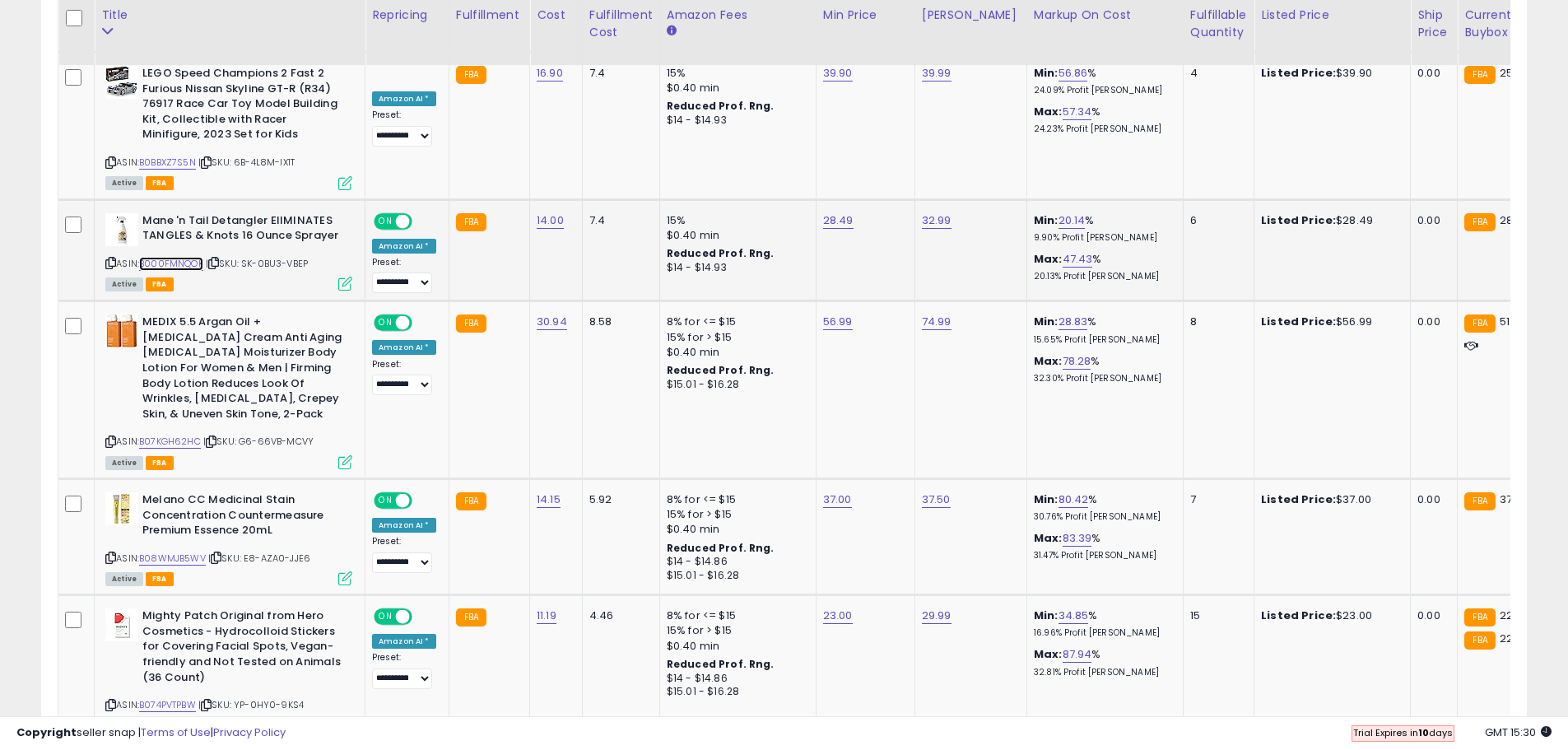
click at [183, 257] on link "B000FMNQOK" at bounding box center [171, 264] width 64 height 14
click at [833, 213] on link "28.49" at bounding box center [838, 221] width 31 height 17
drag, startPoint x: 804, startPoint y: 106, endPoint x: 670, endPoint y: 102, distance: 134.1
type input "**"
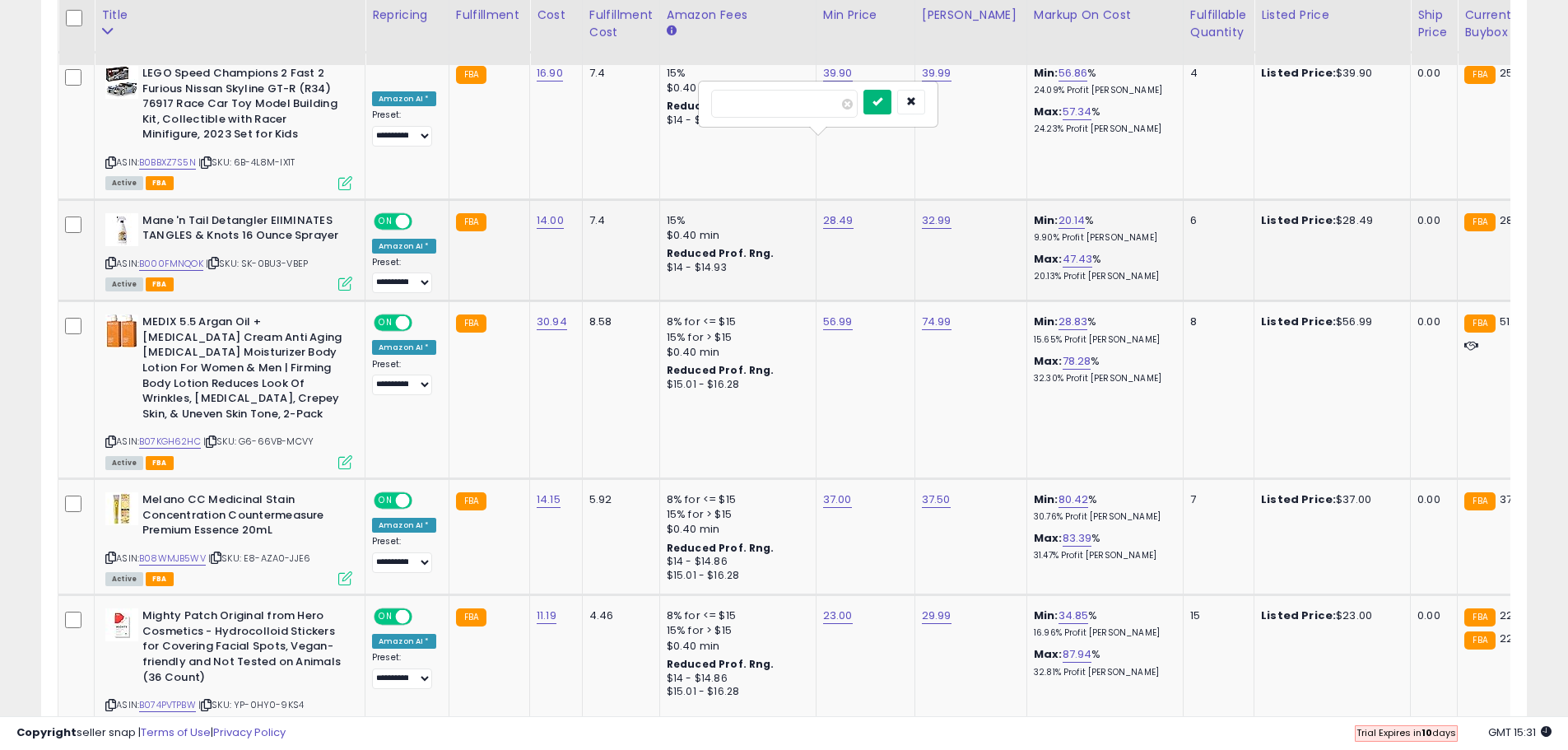
click at [892, 98] on button "submit" at bounding box center [877, 103] width 28 height 25
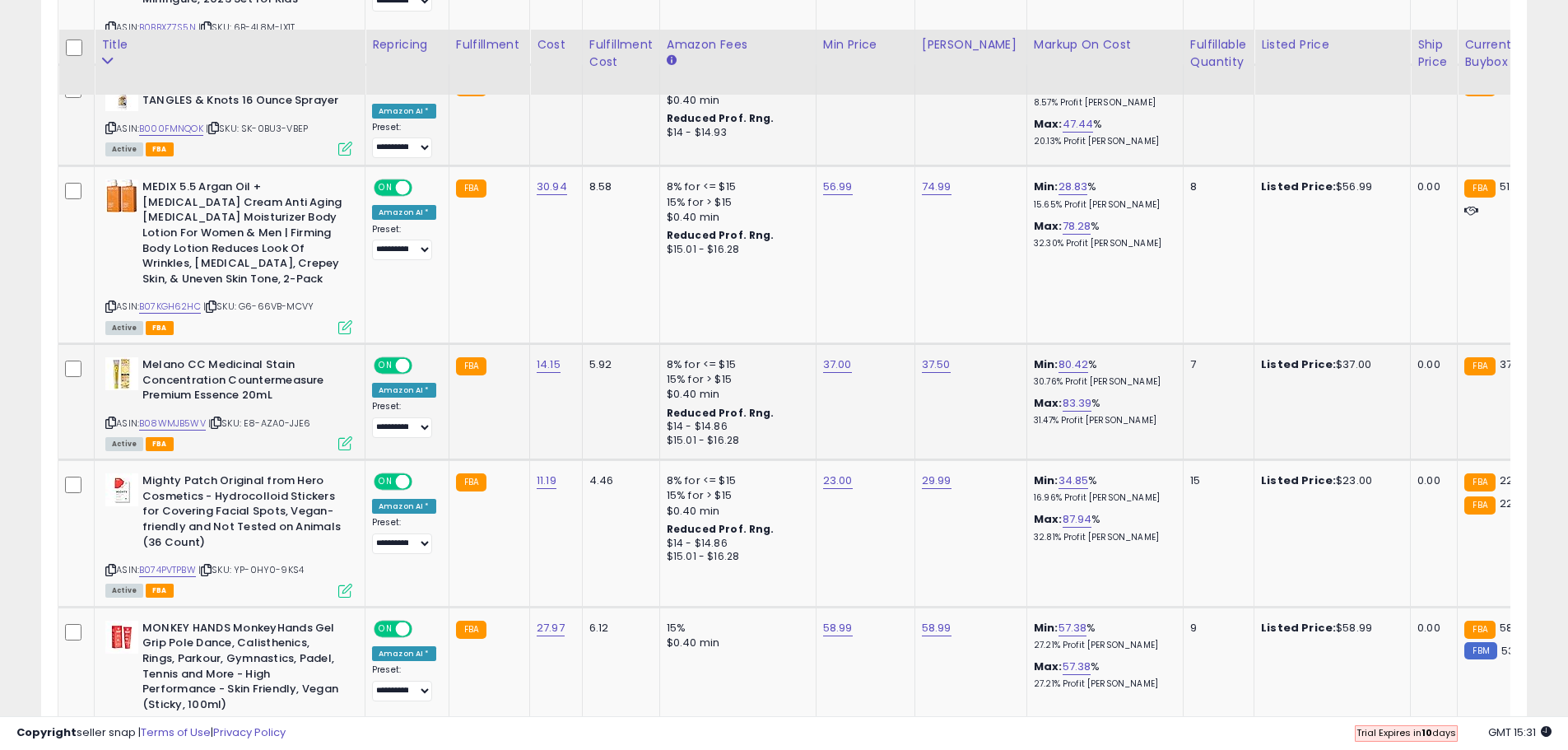
scroll to position [1670, 0]
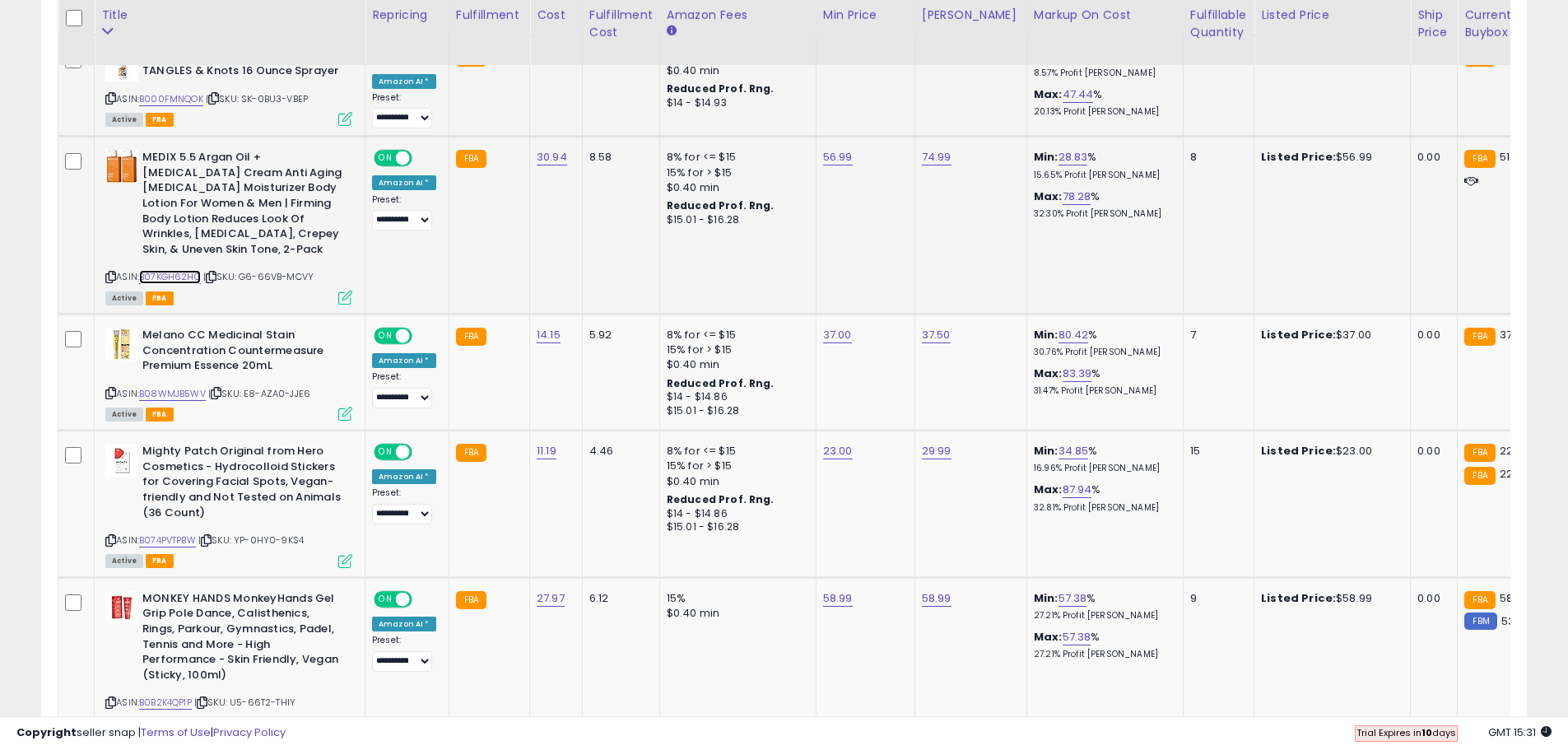
click at [168, 270] on link "B07KGH62HC" at bounding box center [170, 277] width 62 height 14
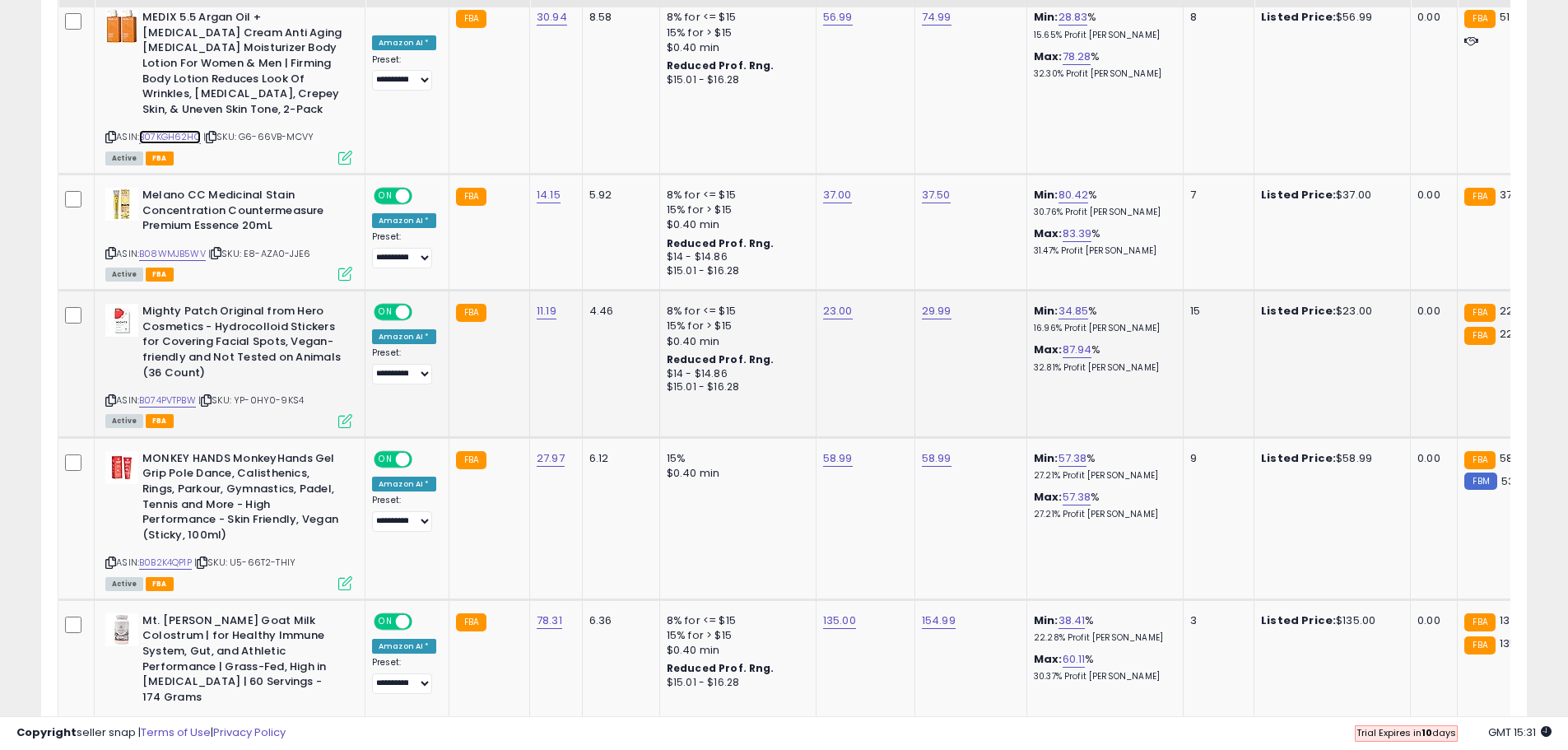
scroll to position [1835, 0]
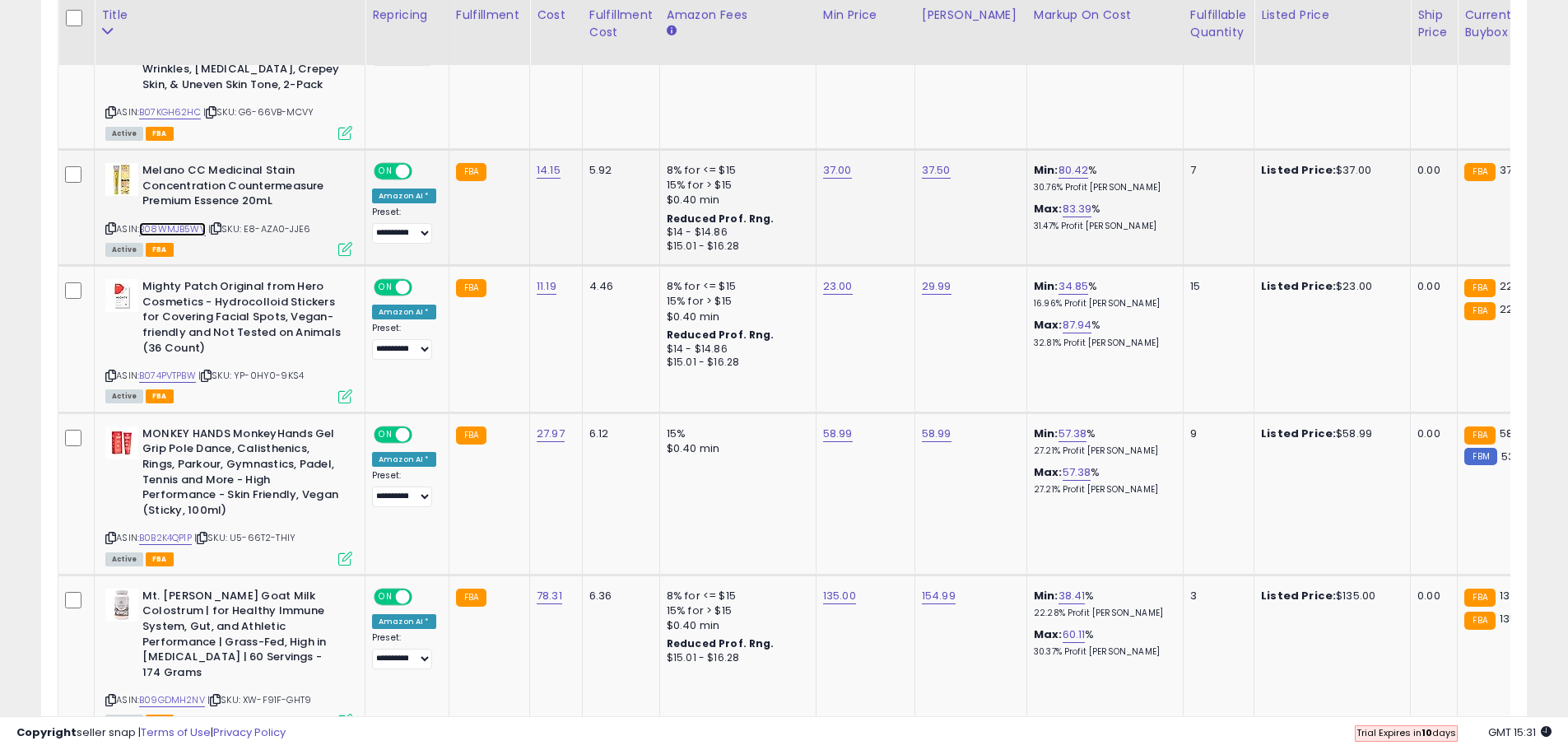
click at [184, 222] on link "B08WMJB5WV" at bounding box center [173, 229] width 67 height 14
click at [832, 162] on link "37.00" at bounding box center [837, 170] width 29 height 17
drag, startPoint x: 718, startPoint y: 57, endPoint x: 658, endPoint y: 58, distance: 60.0
click at [658, 58] on table "Title Repricing" at bounding box center [1329, 732] width 2544 height 3534
type input "****"
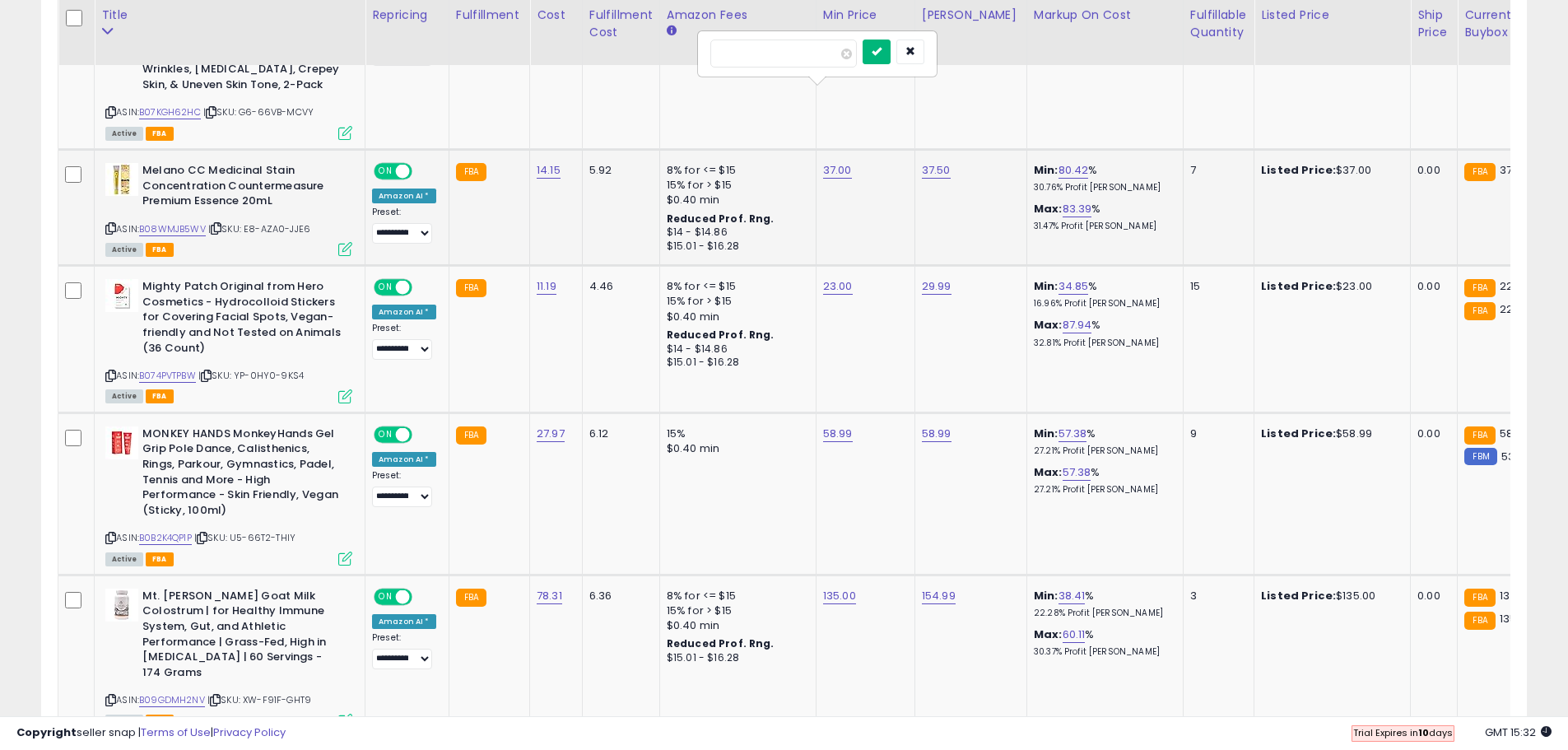
click at [882, 50] on icon "submit" at bounding box center [877, 51] width 10 height 10
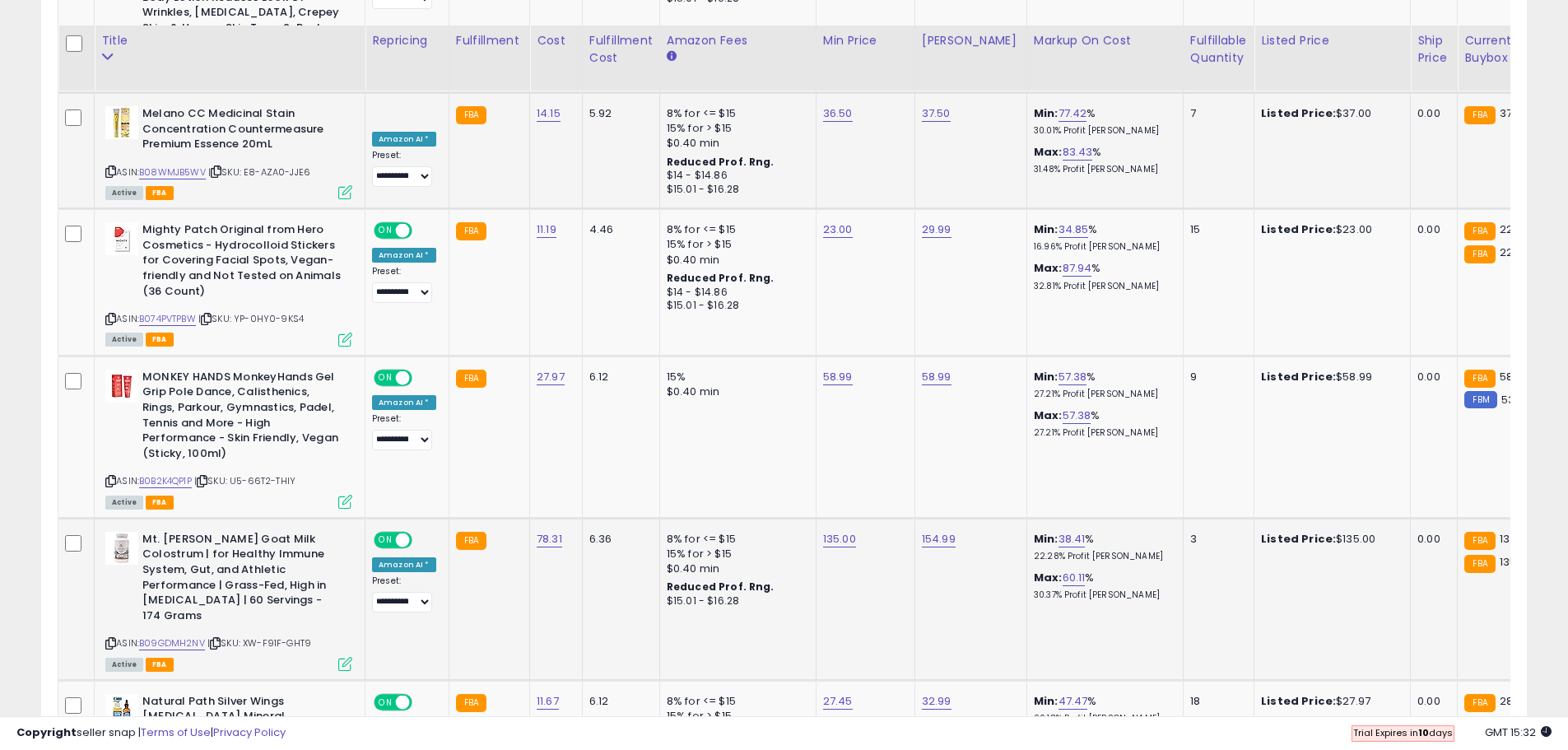
scroll to position [1917, 0]
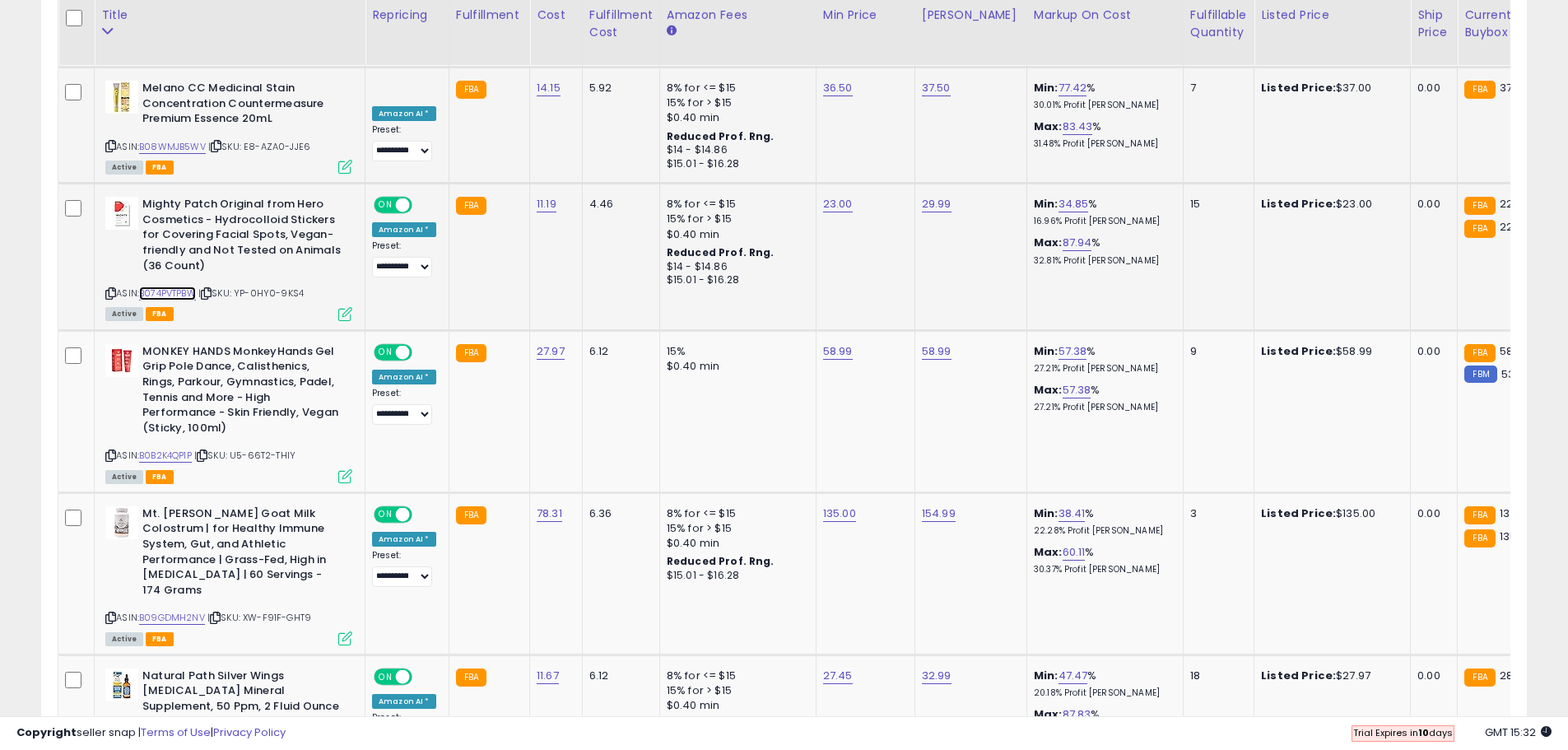
click at [178, 286] on link "B074PVTPBW" at bounding box center [168, 293] width 57 height 14
click at [837, 196] on link "23.00" at bounding box center [838, 204] width 30 height 17
drag, startPoint x: 760, startPoint y: 87, endPoint x: 692, endPoint y: 90, distance: 68.1
click at [692, 90] on tbody "**********" at bounding box center [1329, 681] width 2543 height 3467
type input "****"
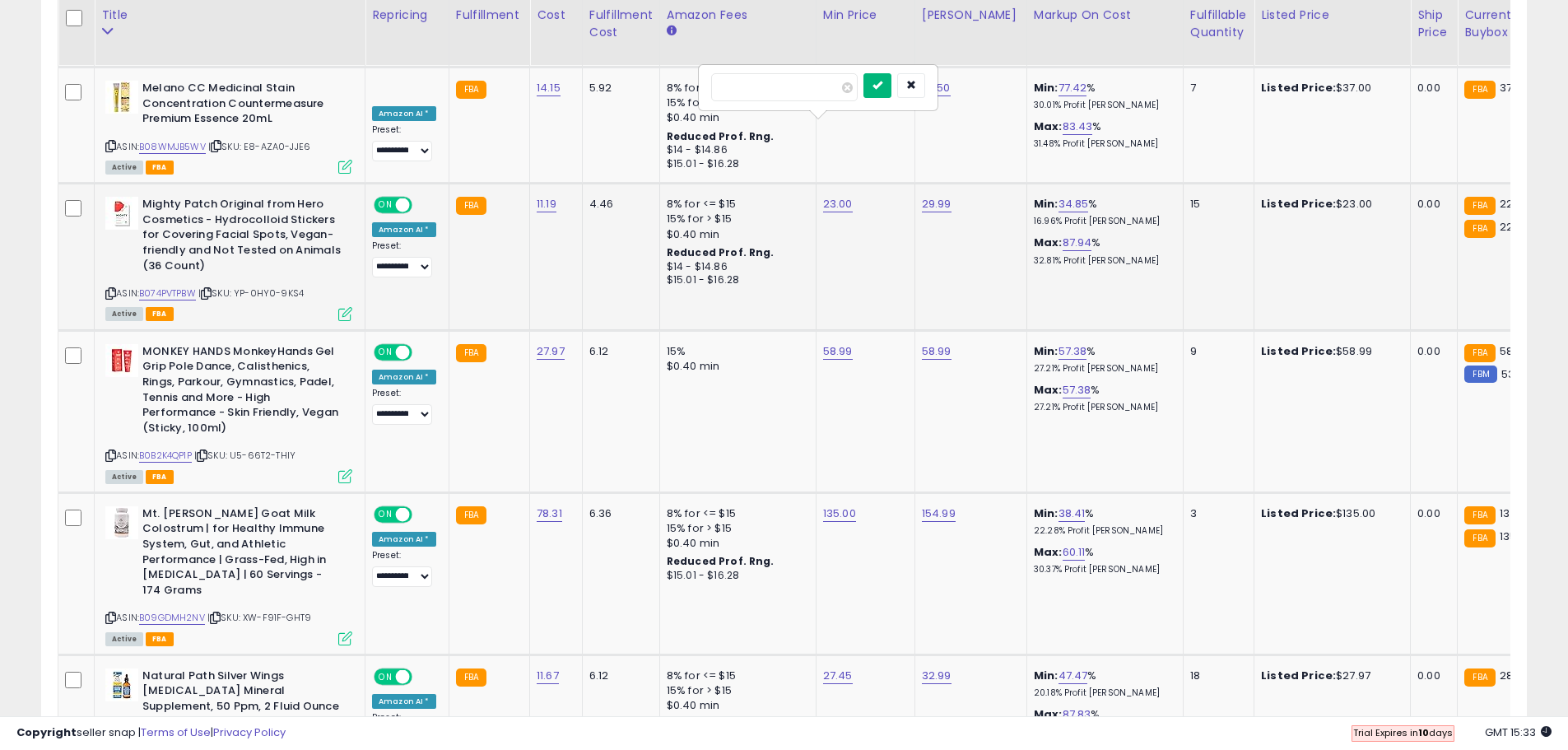
click at [892, 81] on button "submit" at bounding box center [877, 86] width 28 height 25
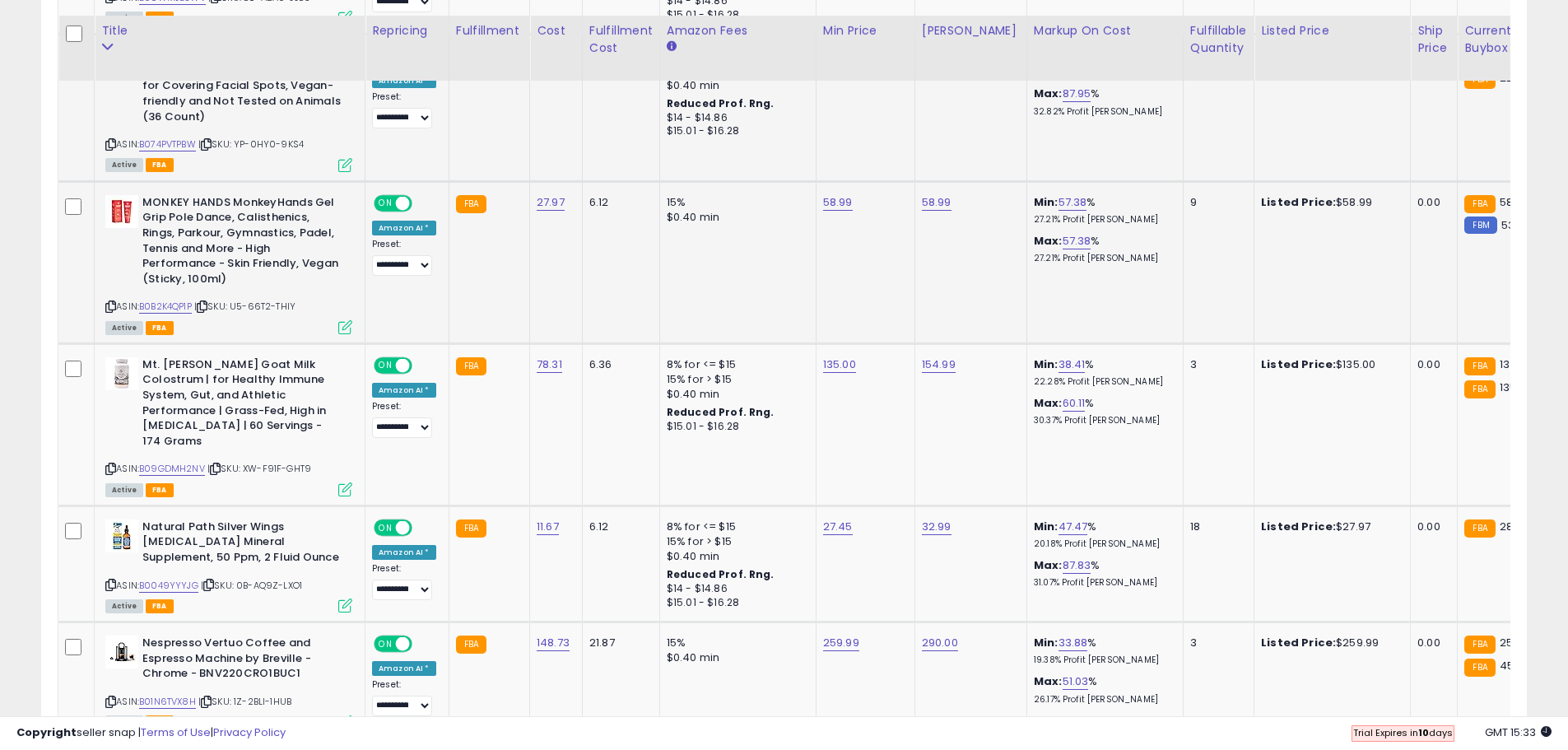
scroll to position [2082, 0]
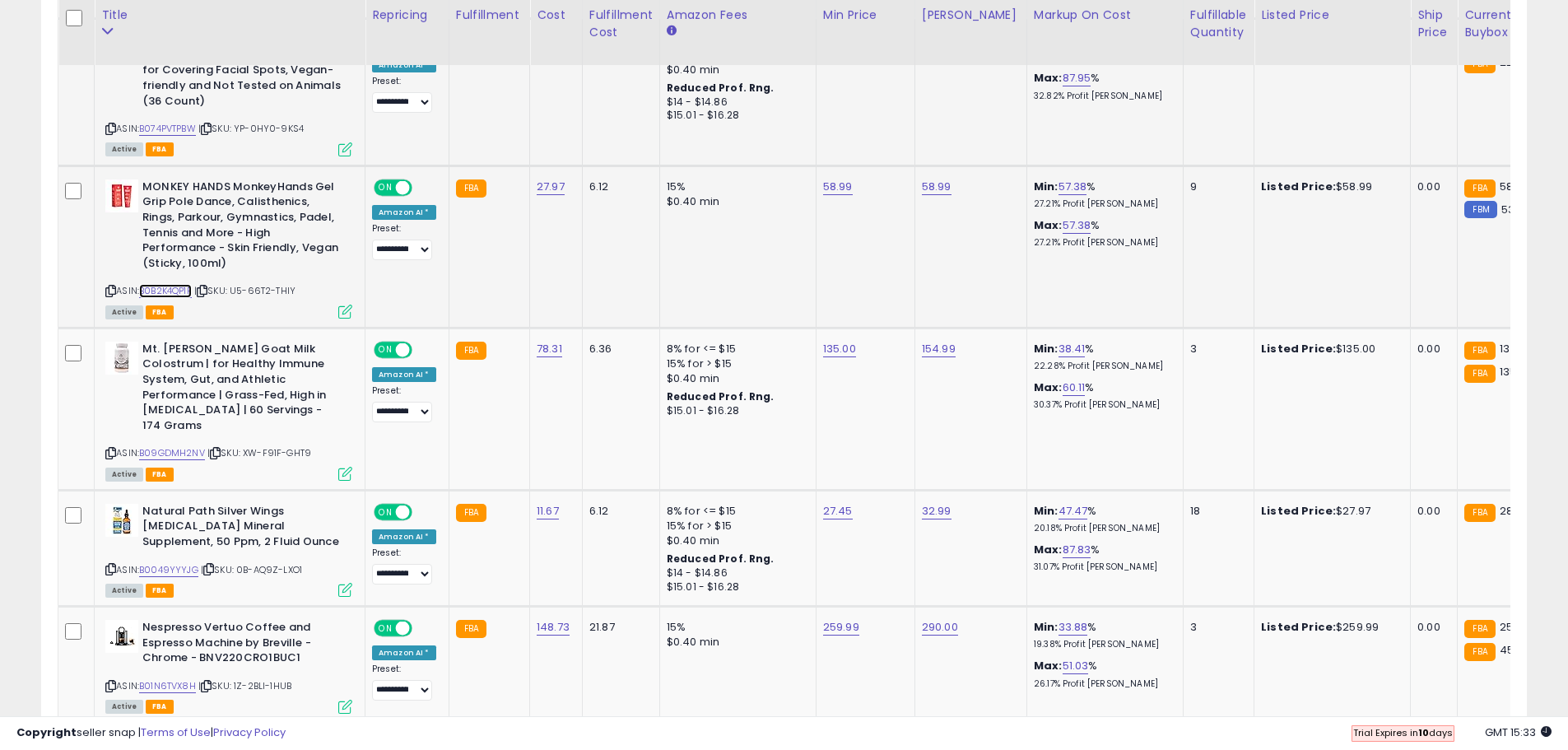
click at [175, 284] on link "B0B2K4QP1P" at bounding box center [165, 290] width 53 height 14
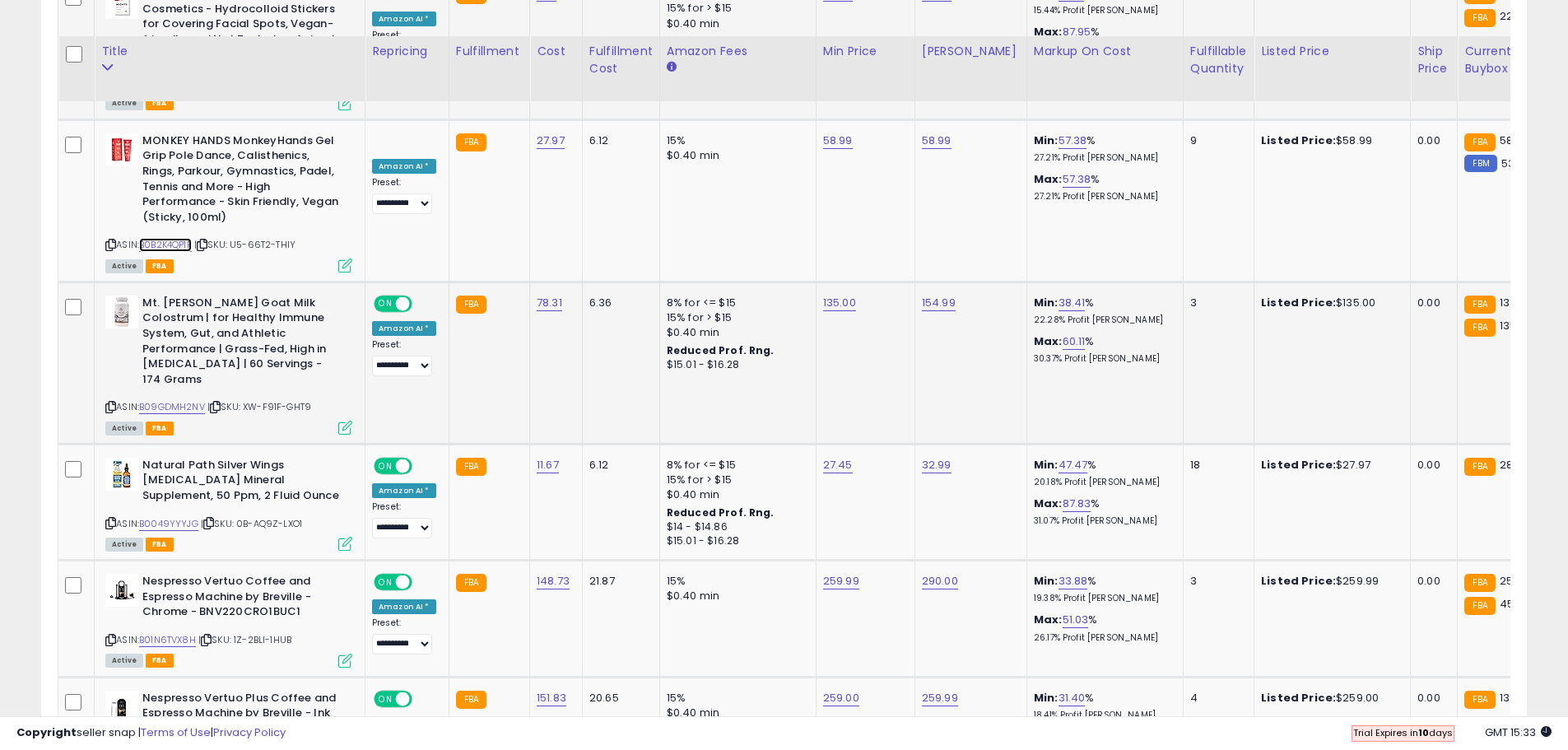
scroll to position [2164, 0]
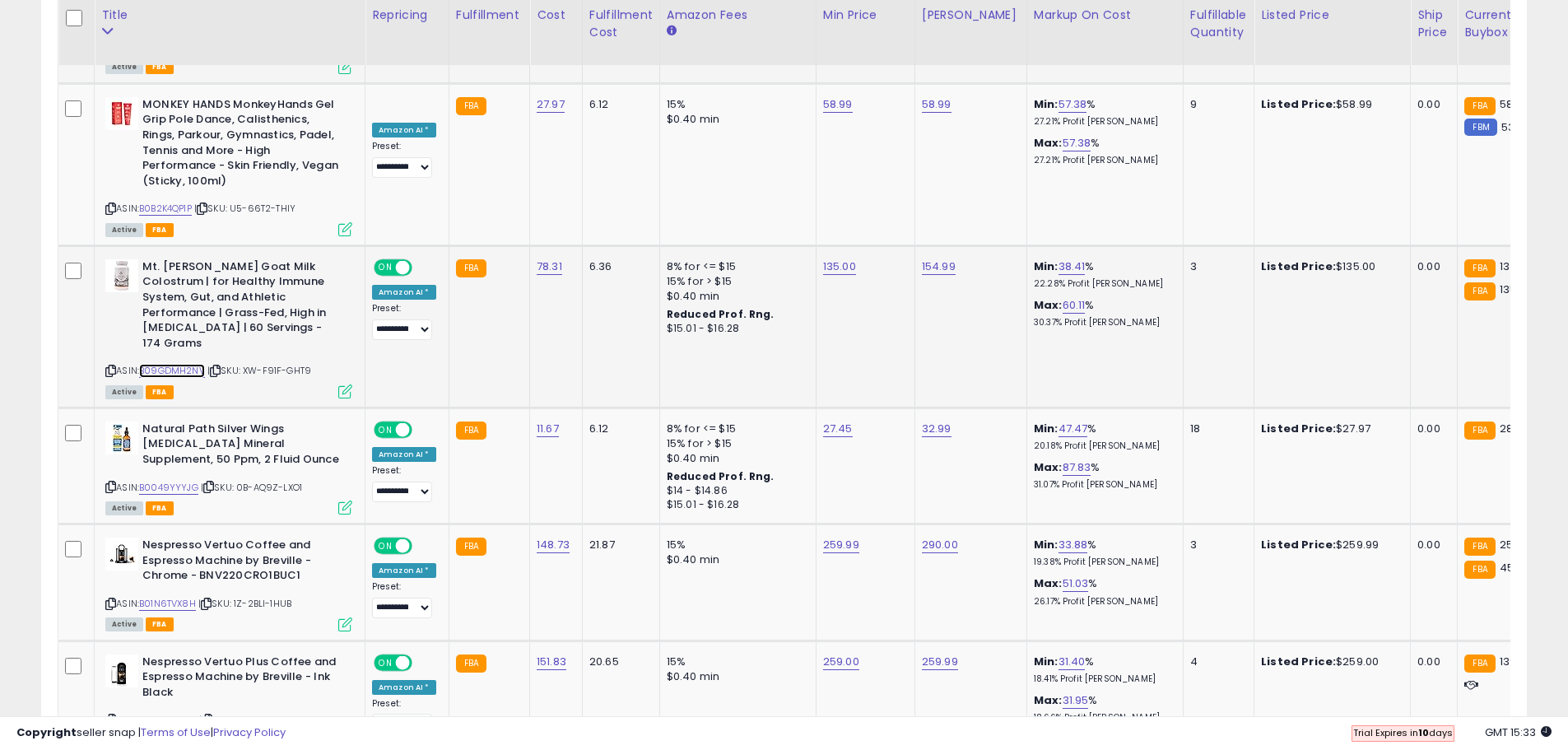
click at [182, 364] on link "B09GDMH2NV" at bounding box center [172, 370] width 66 height 14
click at [840, 259] on link "135.00" at bounding box center [839, 267] width 33 height 17
drag, startPoint x: 763, startPoint y: 152, endPoint x: 664, endPoint y: 145, distance: 99.2
click at [664, 145] on tbody "**********" at bounding box center [1329, 434] width 2543 height 3467
type input "***"
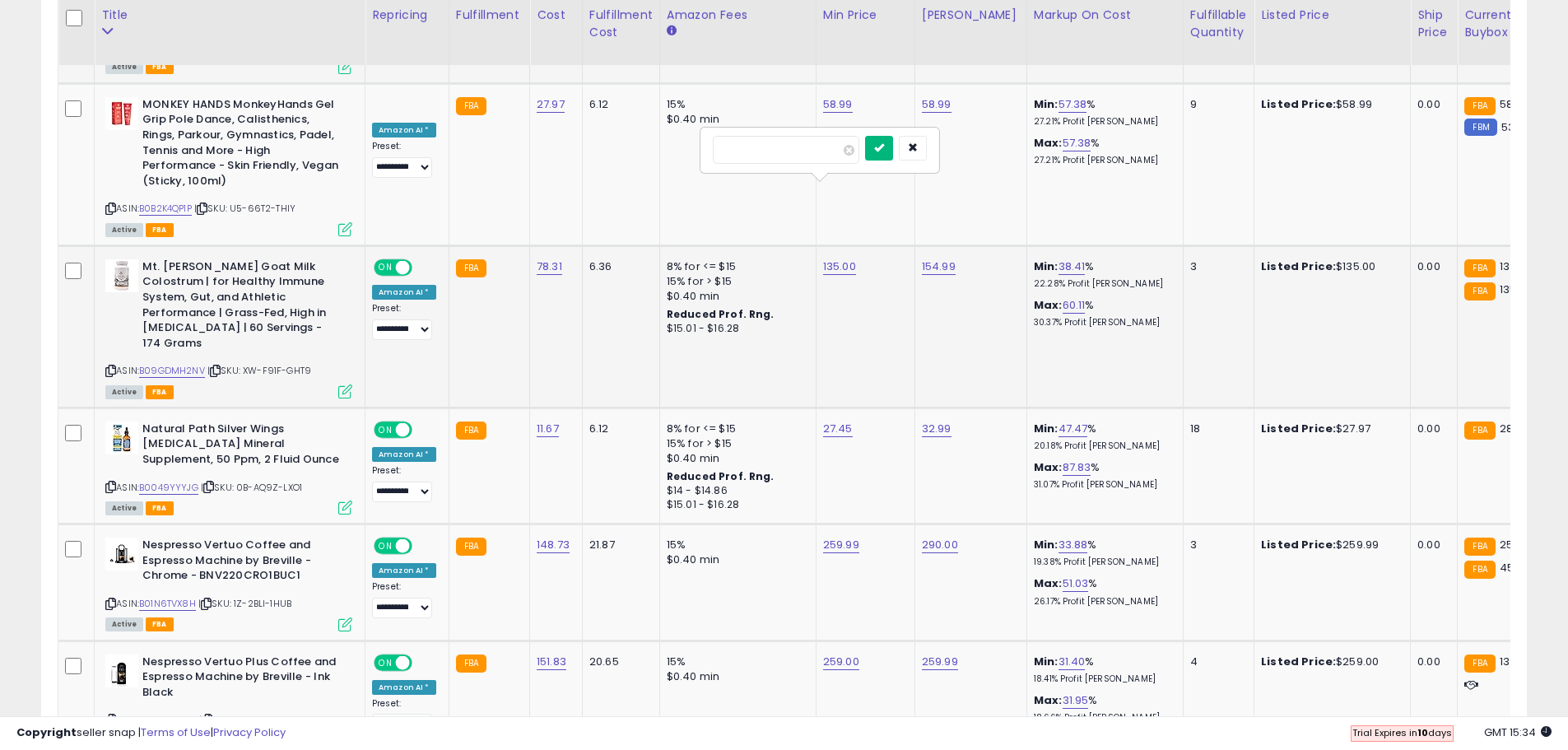
click at [893, 145] on button "submit" at bounding box center [879, 148] width 28 height 25
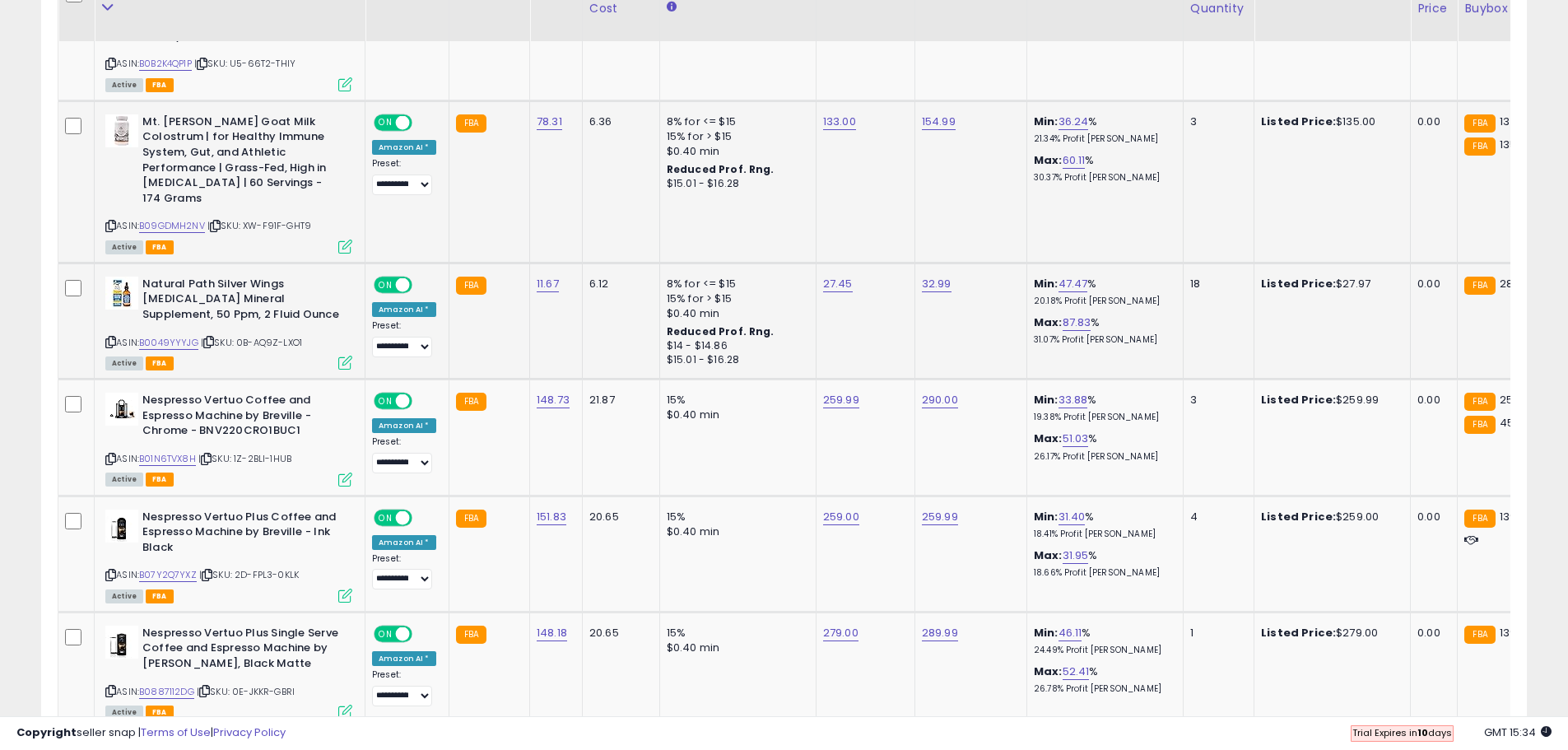
scroll to position [2329, 0]
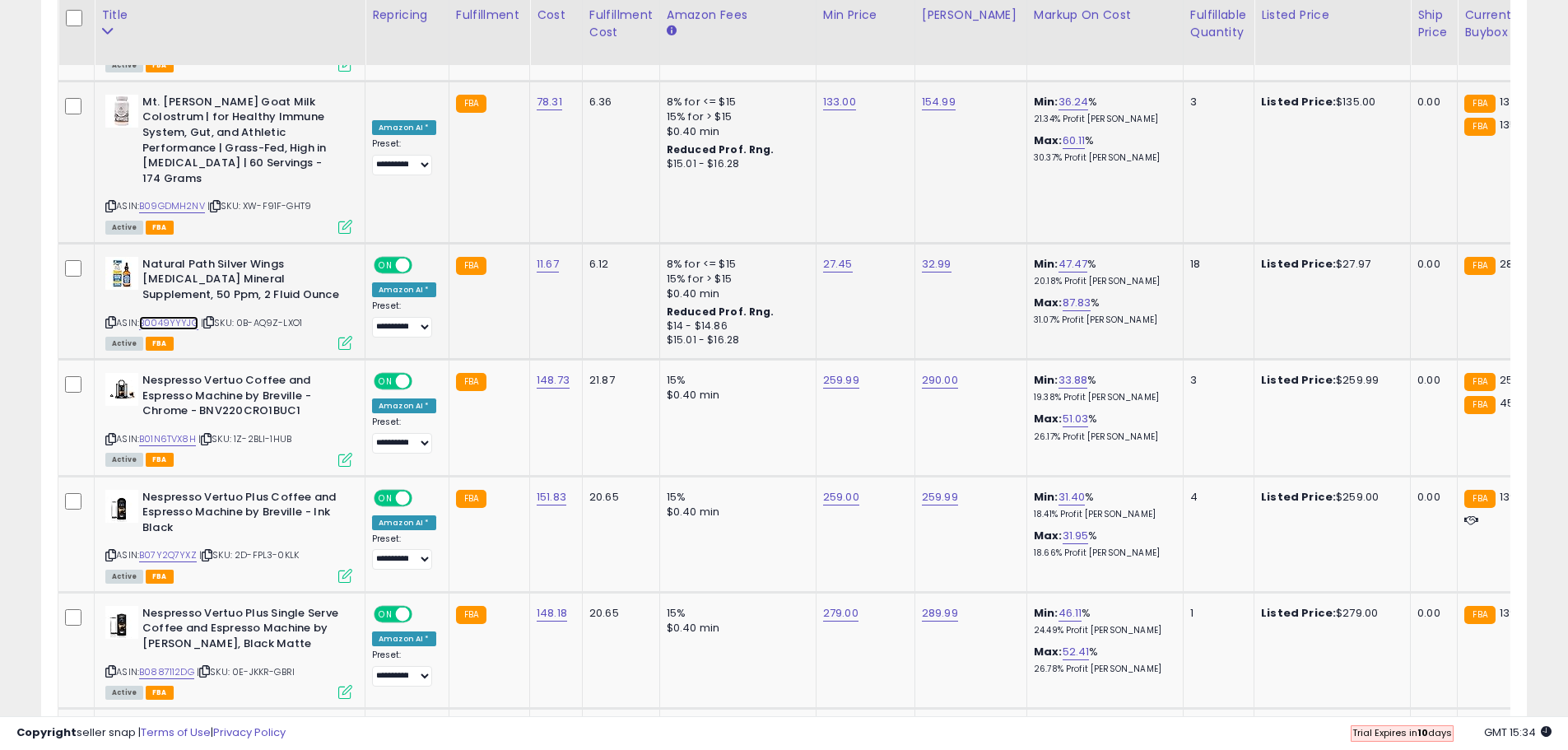
click at [173, 316] on link "B0049YYYJG" at bounding box center [168, 323] width 59 height 14
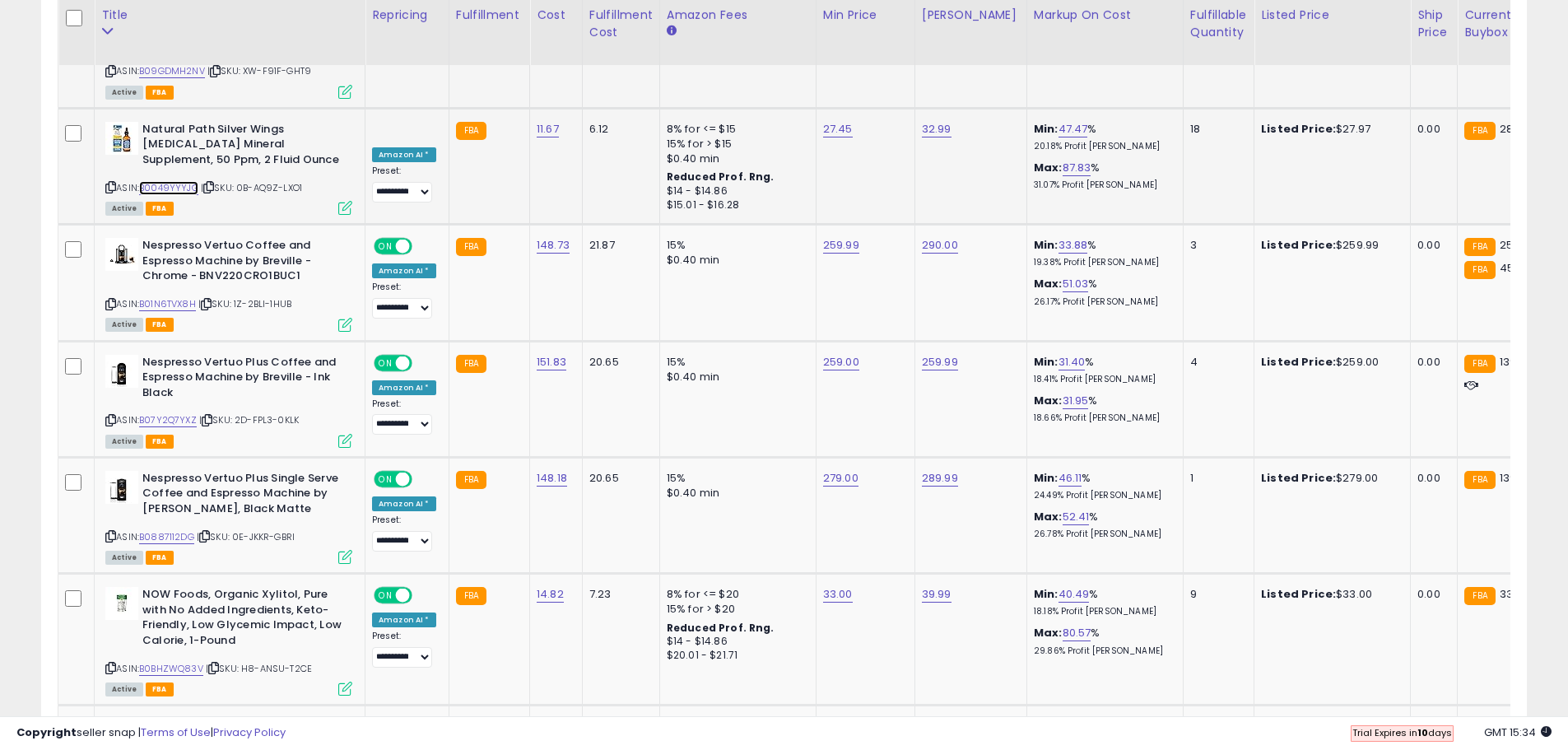
scroll to position [2494, 0]
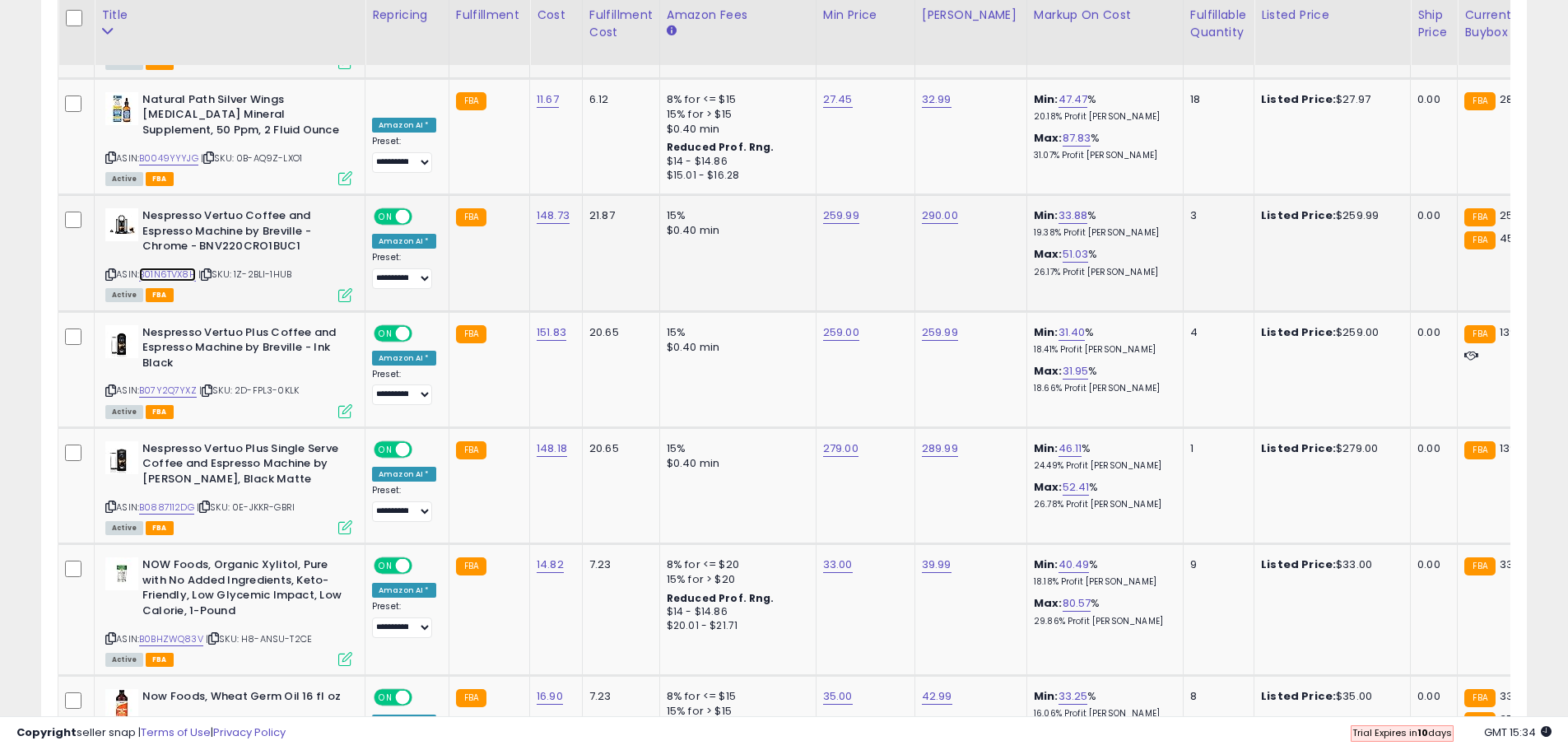
click at [183, 268] on link "B01N6TVX8H" at bounding box center [168, 274] width 57 height 14
click at [851, 208] on link "259.99" at bounding box center [841, 216] width 36 height 17
type input "******"
click at [886, 82] on icon "submit" at bounding box center [881, 82] width 10 height 10
click at [837, 208] on link "259.59" at bounding box center [841, 216] width 36 height 17
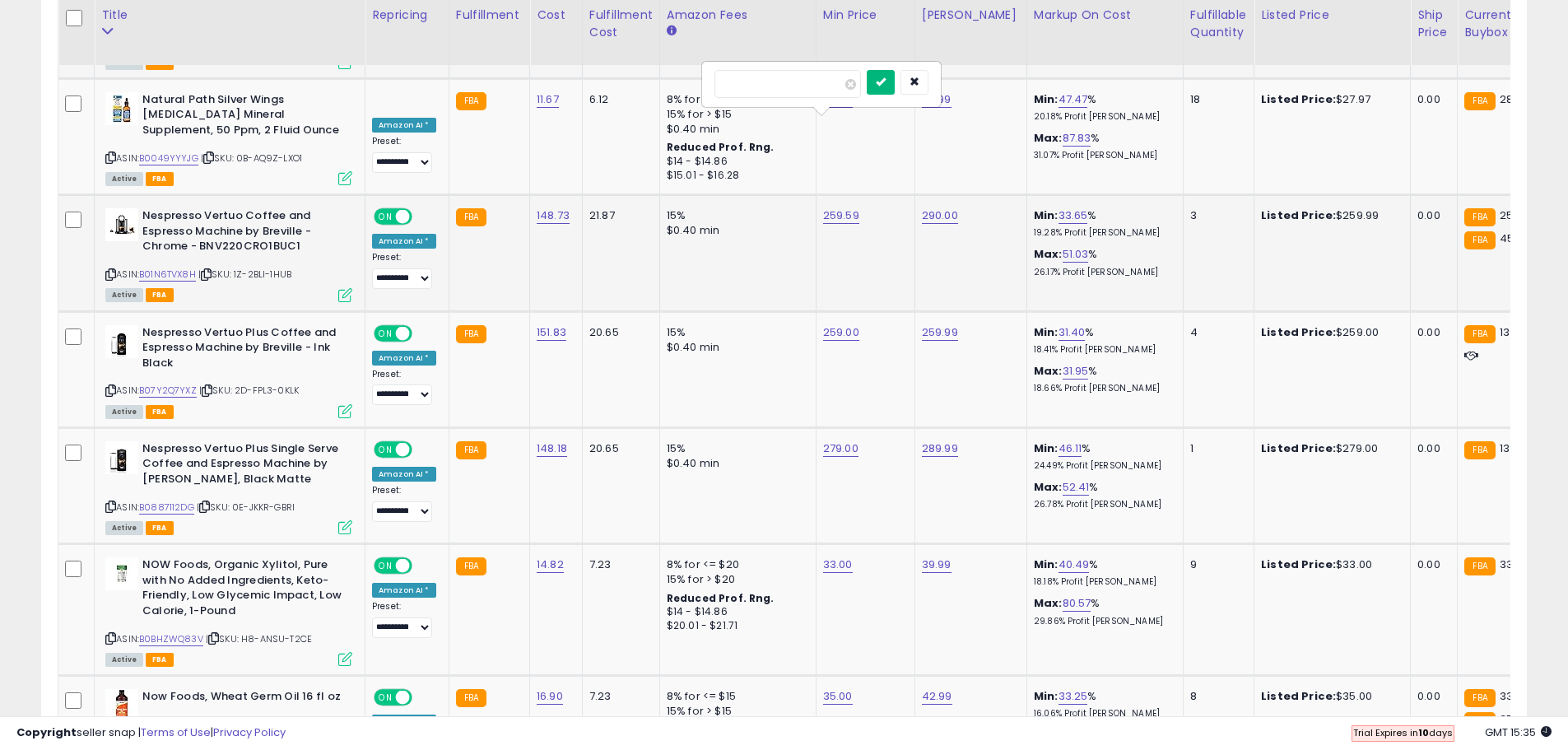
type input "******"
click at [886, 81] on icon "submit" at bounding box center [881, 82] width 10 height 10
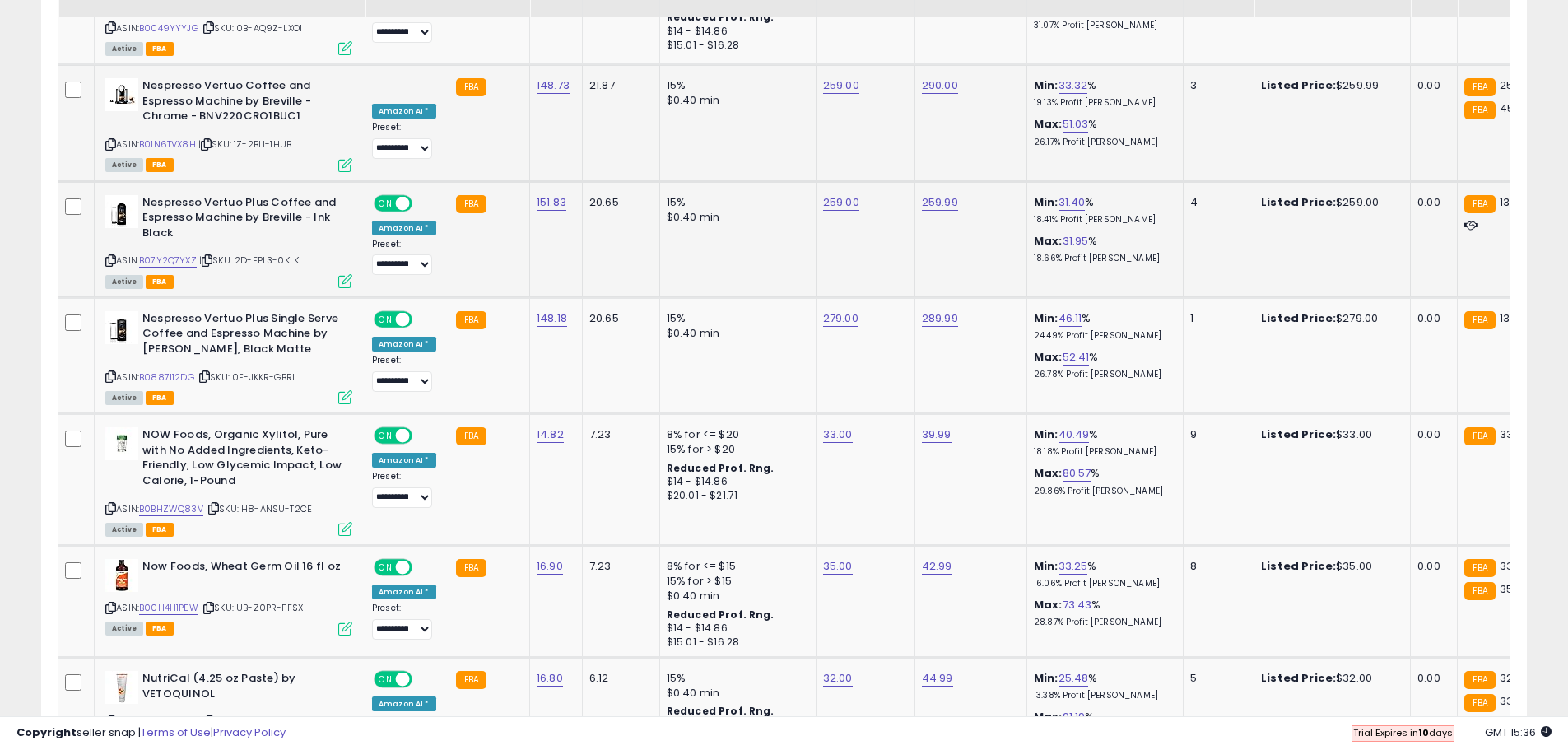
scroll to position [2659, 0]
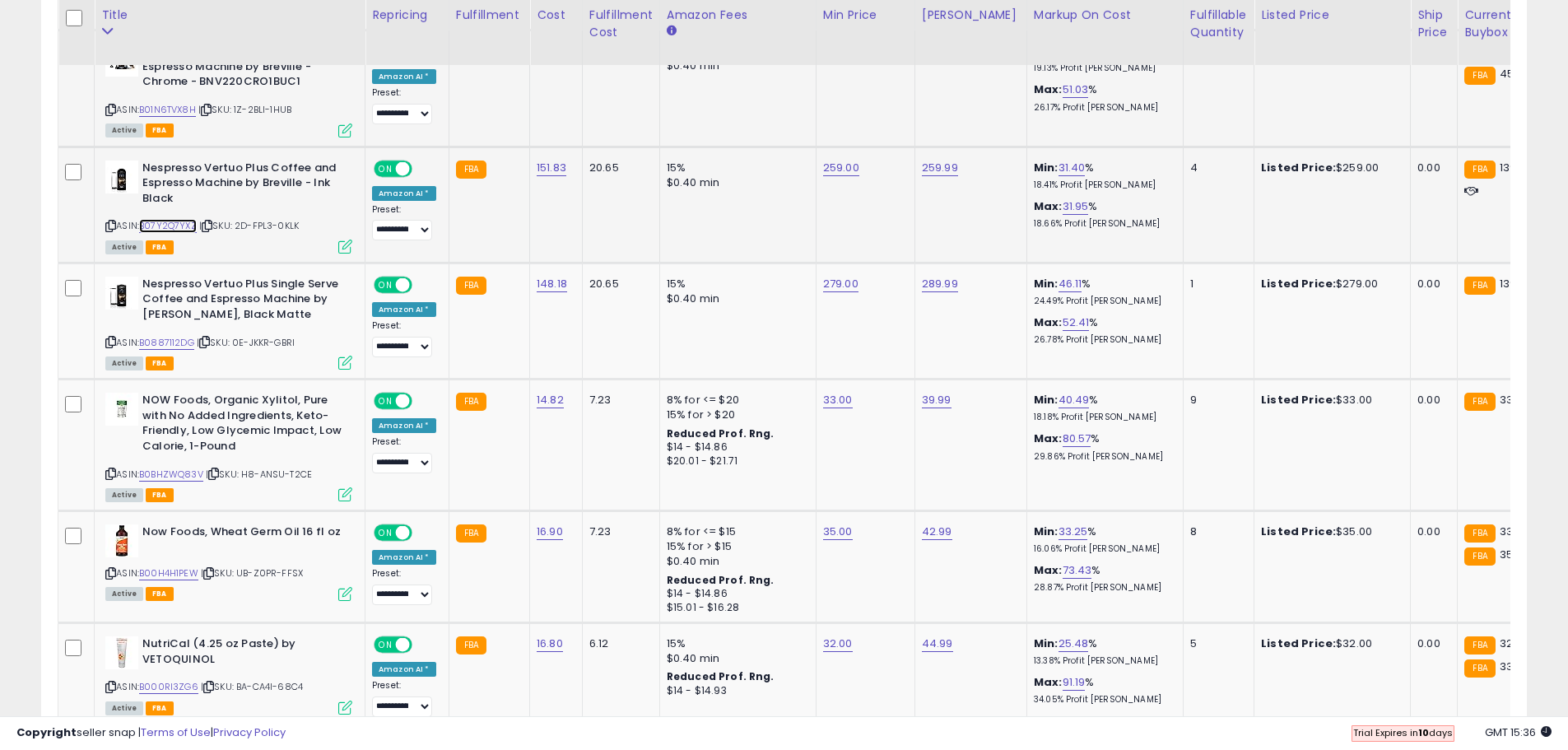
click at [178, 219] on link "B07Y2Q7YXZ" at bounding box center [168, 226] width 58 height 14
click at [835, 159] on link "259.00" at bounding box center [841, 168] width 36 height 17
drag, startPoint x: 775, startPoint y: 38, endPoint x: 686, endPoint y: 35, distance: 89.1
type input "***"
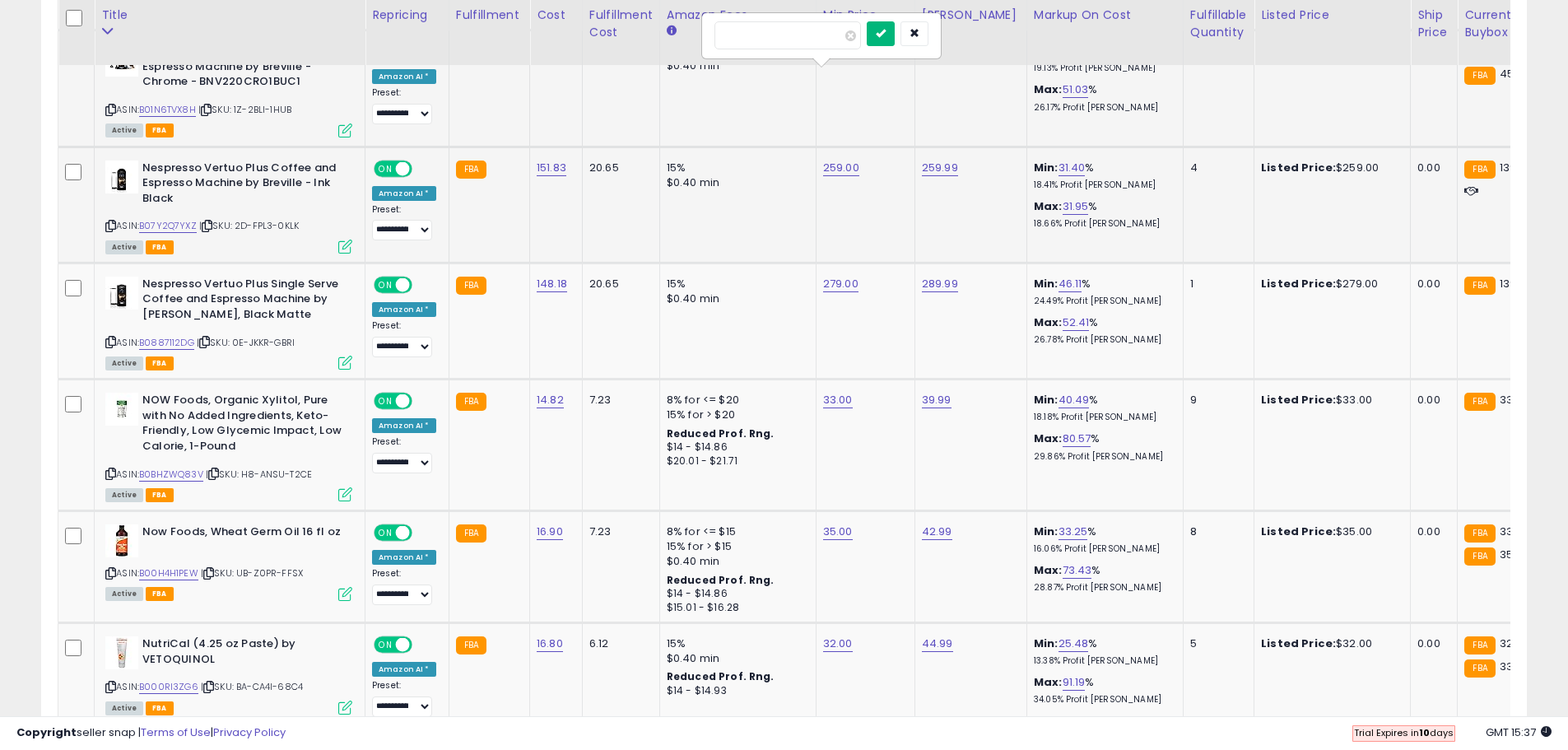
click at [886, 32] on icon "submit" at bounding box center [881, 33] width 10 height 10
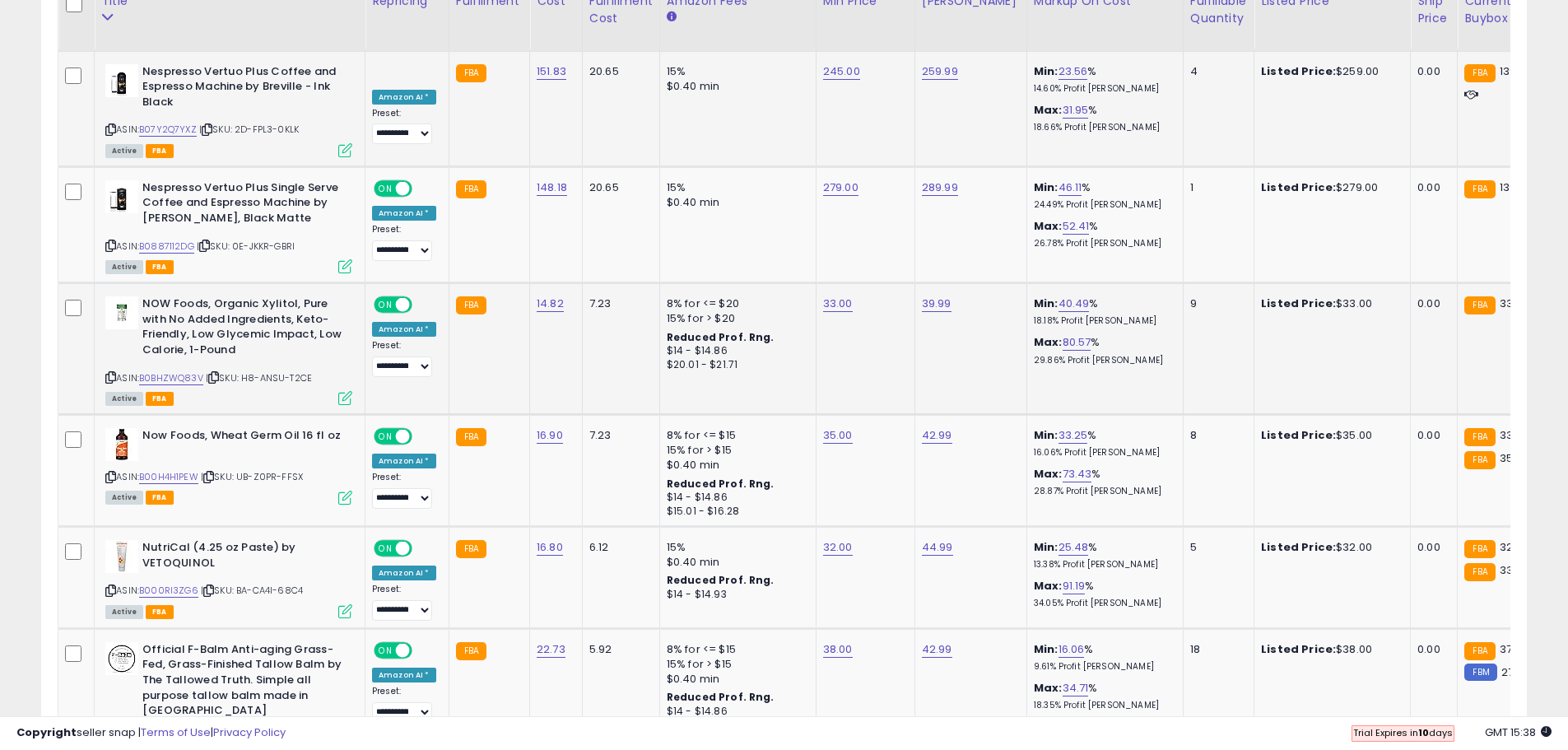
scroll to position [2741, 0]
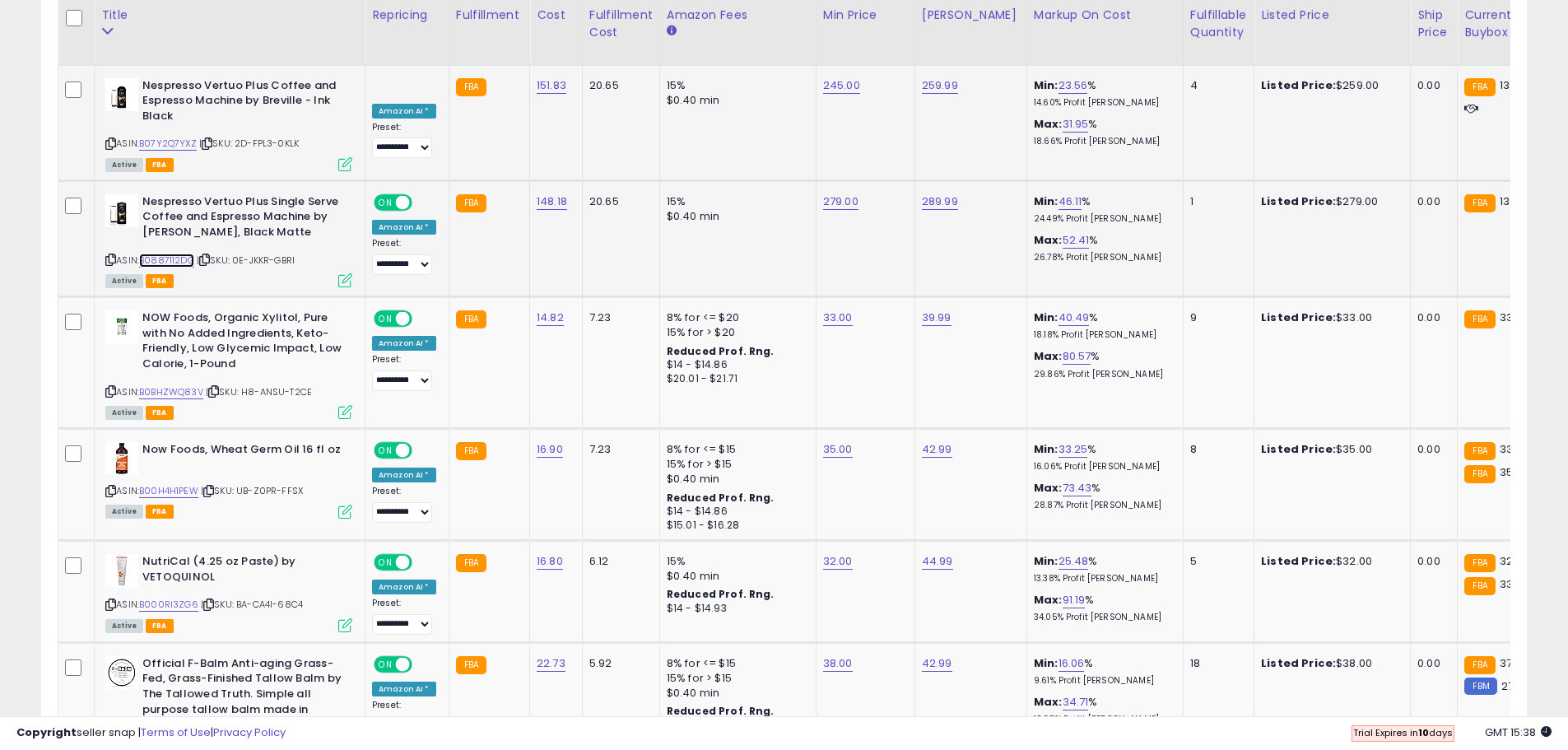
click at [177, 254] on link "B0887112DG" at bounding box center [167, 260] width 55 height 14
click at [838, 194] on link "279.00" at bounding box center [841, 202] width 35 height 17
drag, startPoint x: 796, startPoint y: 68, endPoint x: 672, endPoint y: 68, distance: 124.0
type input "***"
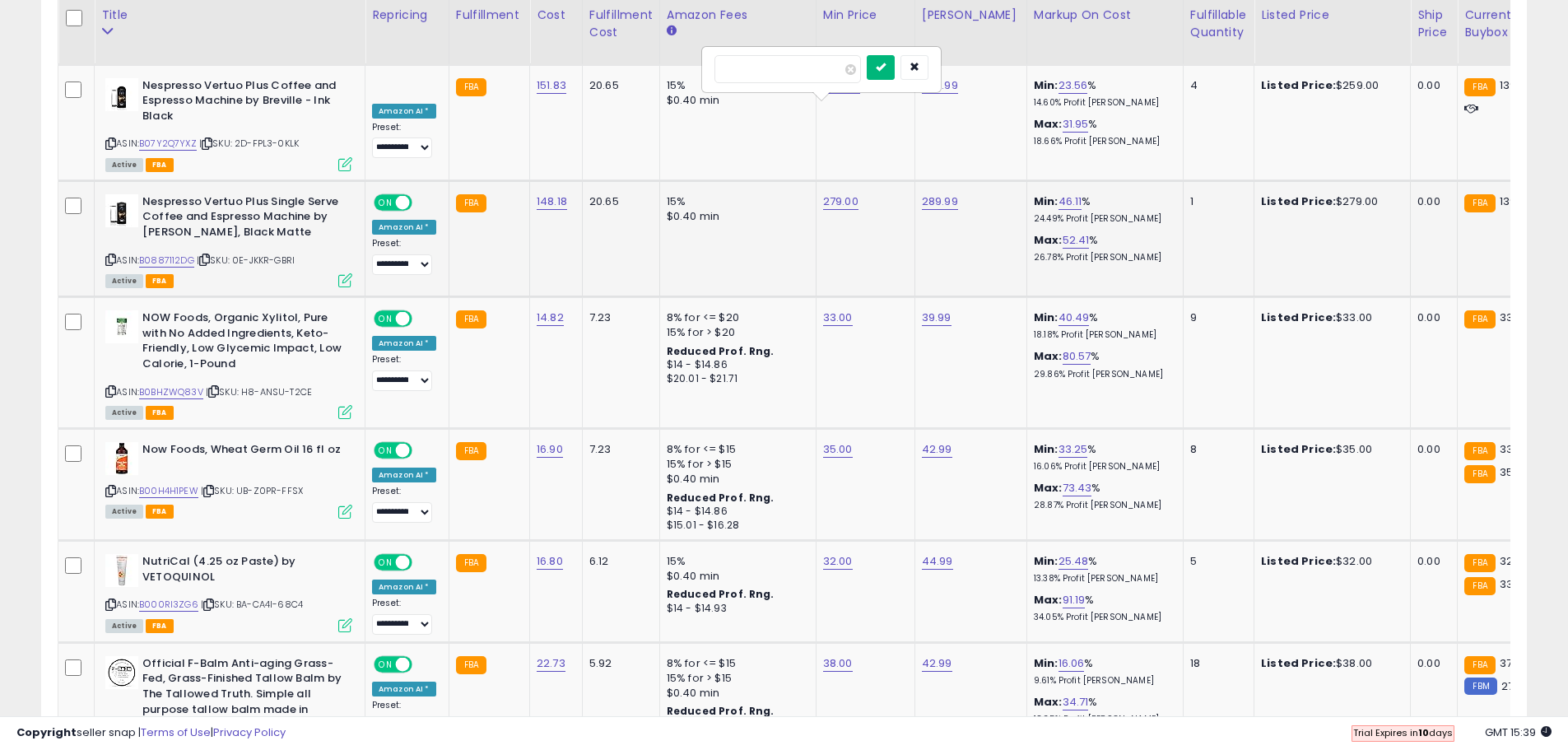
click at [886, 66] on icon "submit" at bounding box center [881, 67] width 10 height 10
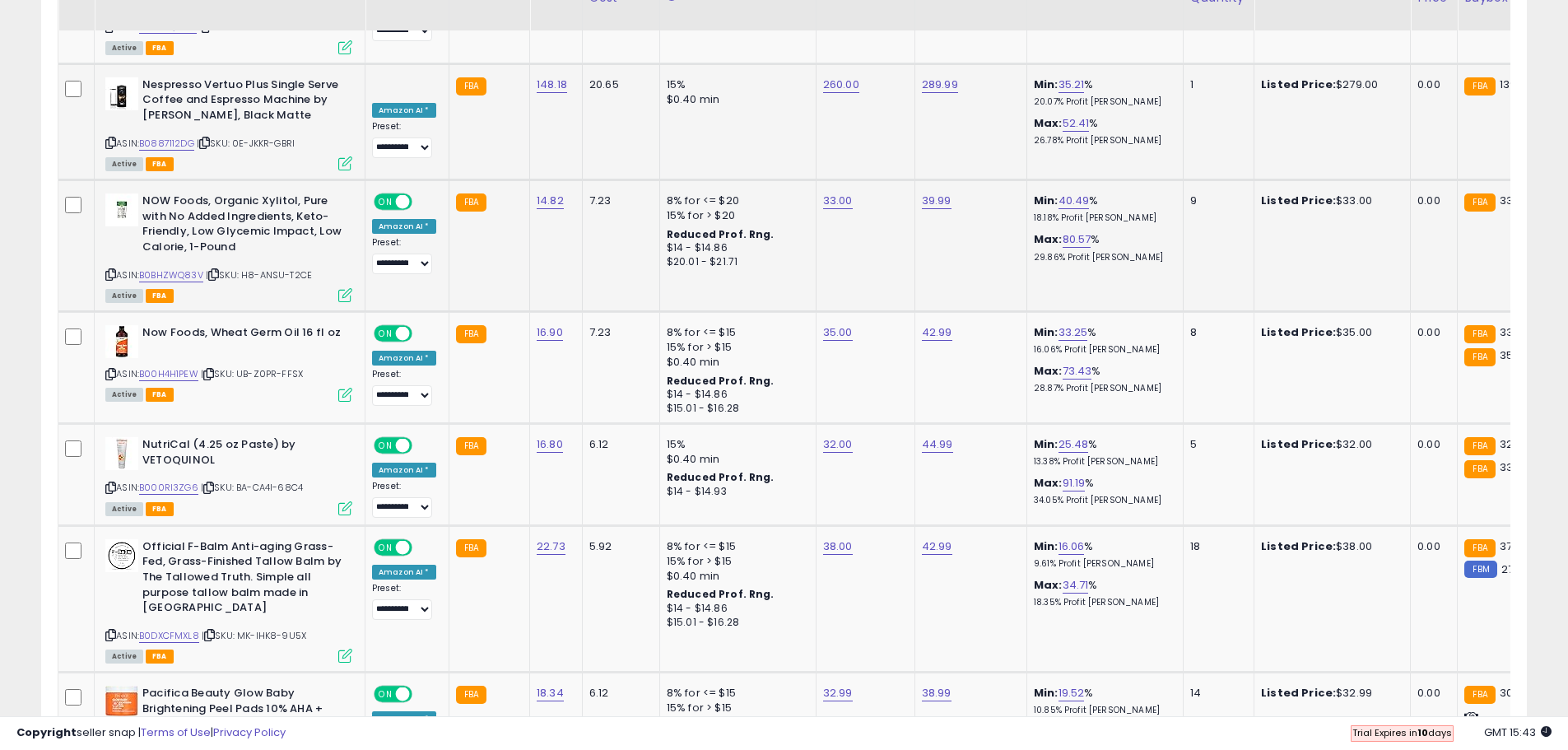
scroll to position [2823, 0]
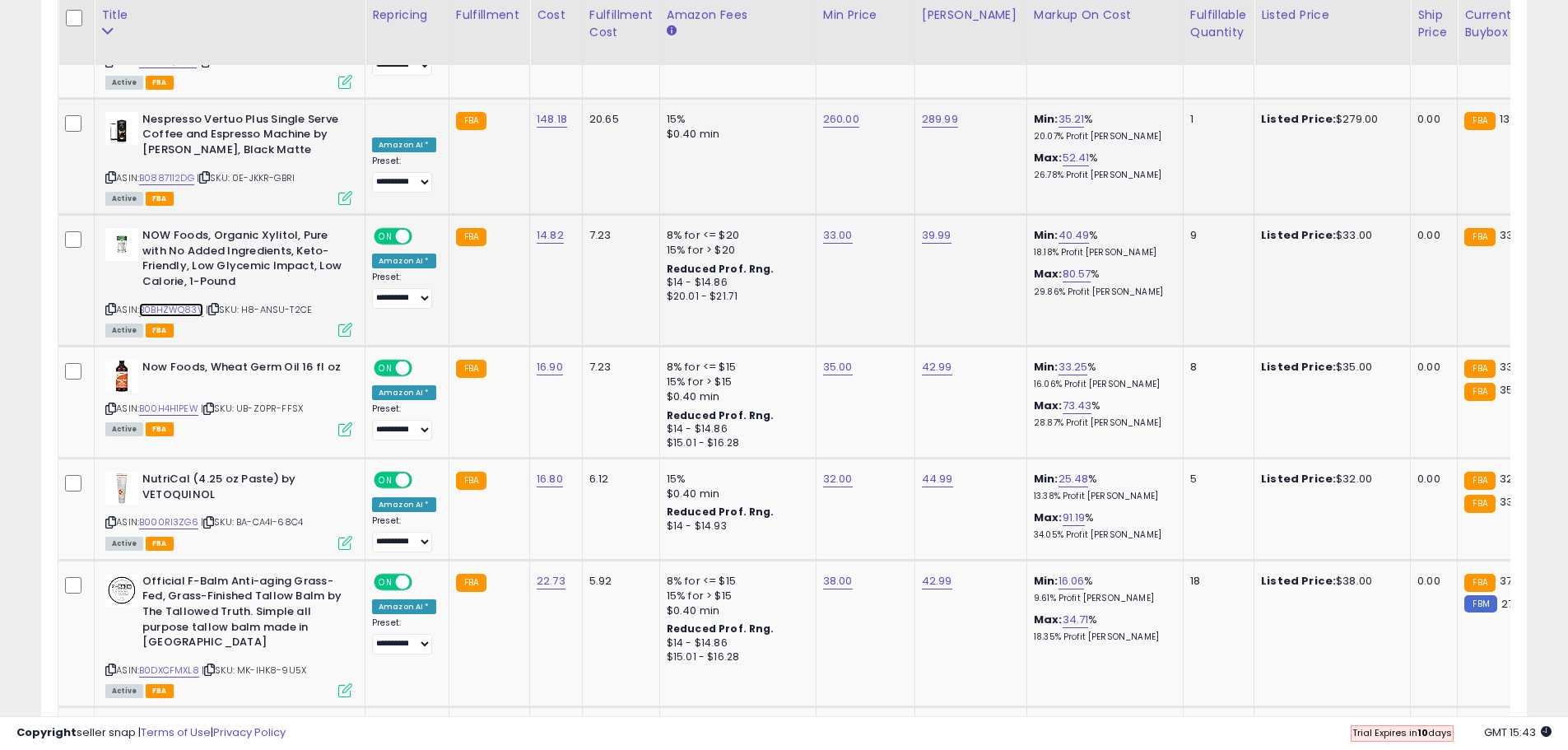
click at [185, 303] on link "B0BHZWQ83V" at bounding box center [171, 310] width 64 height 14
click at [424, 288] on select "**********" at bounding box center [402, 298] width 60 height 21
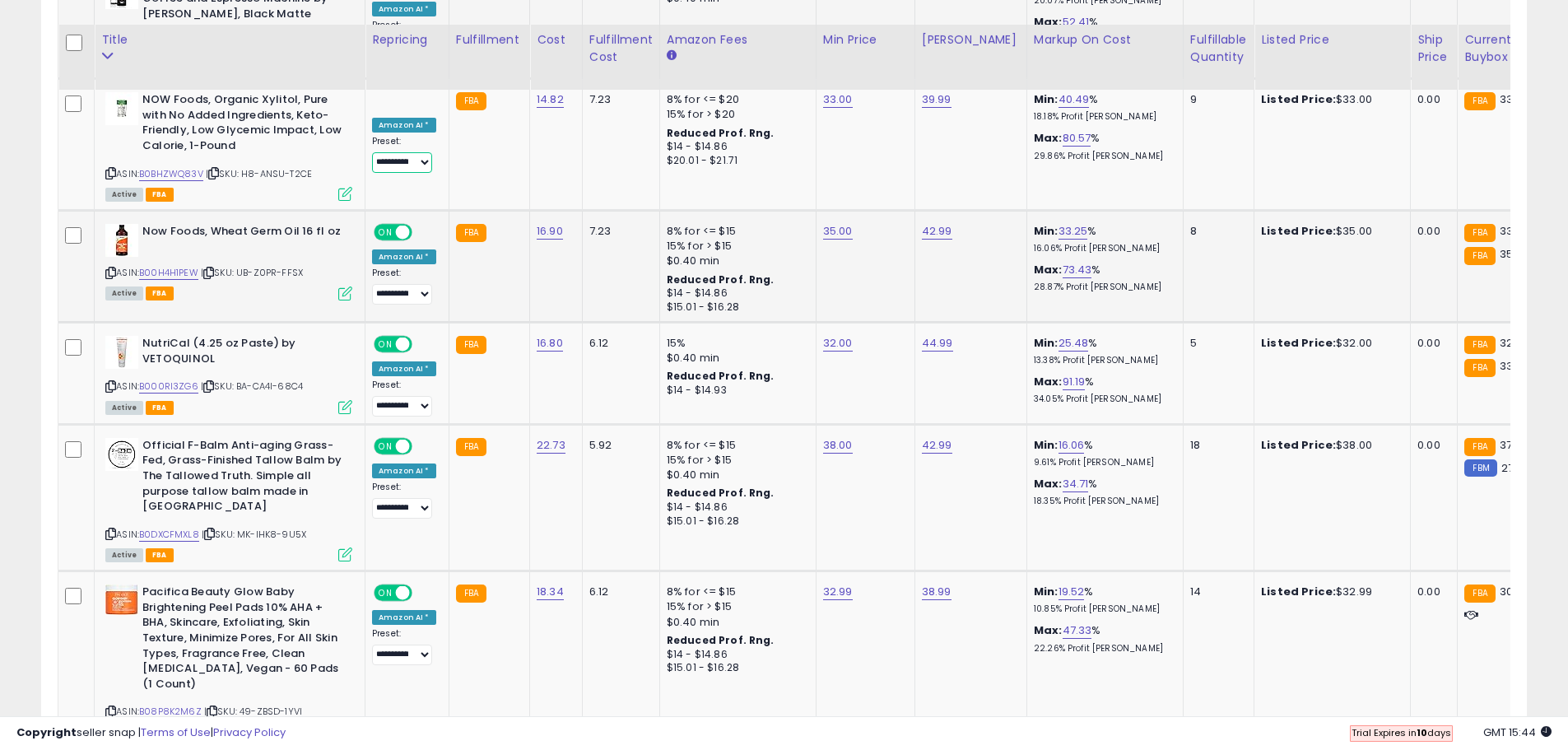
scroll to position [2987, 0]
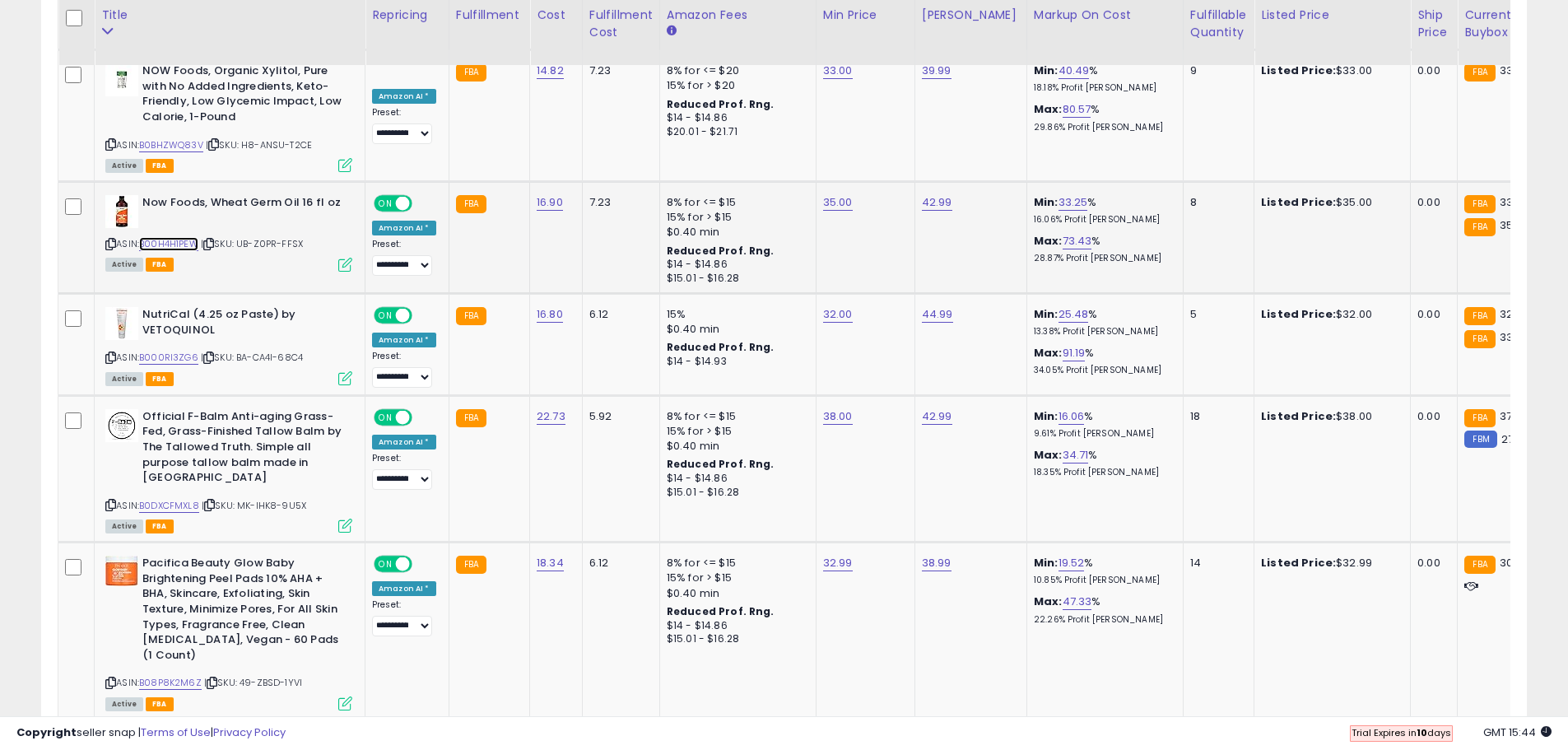
click at [188, 237] on link "B00H4H1PEW" at bounding box center [168, 244] width 59 height 14
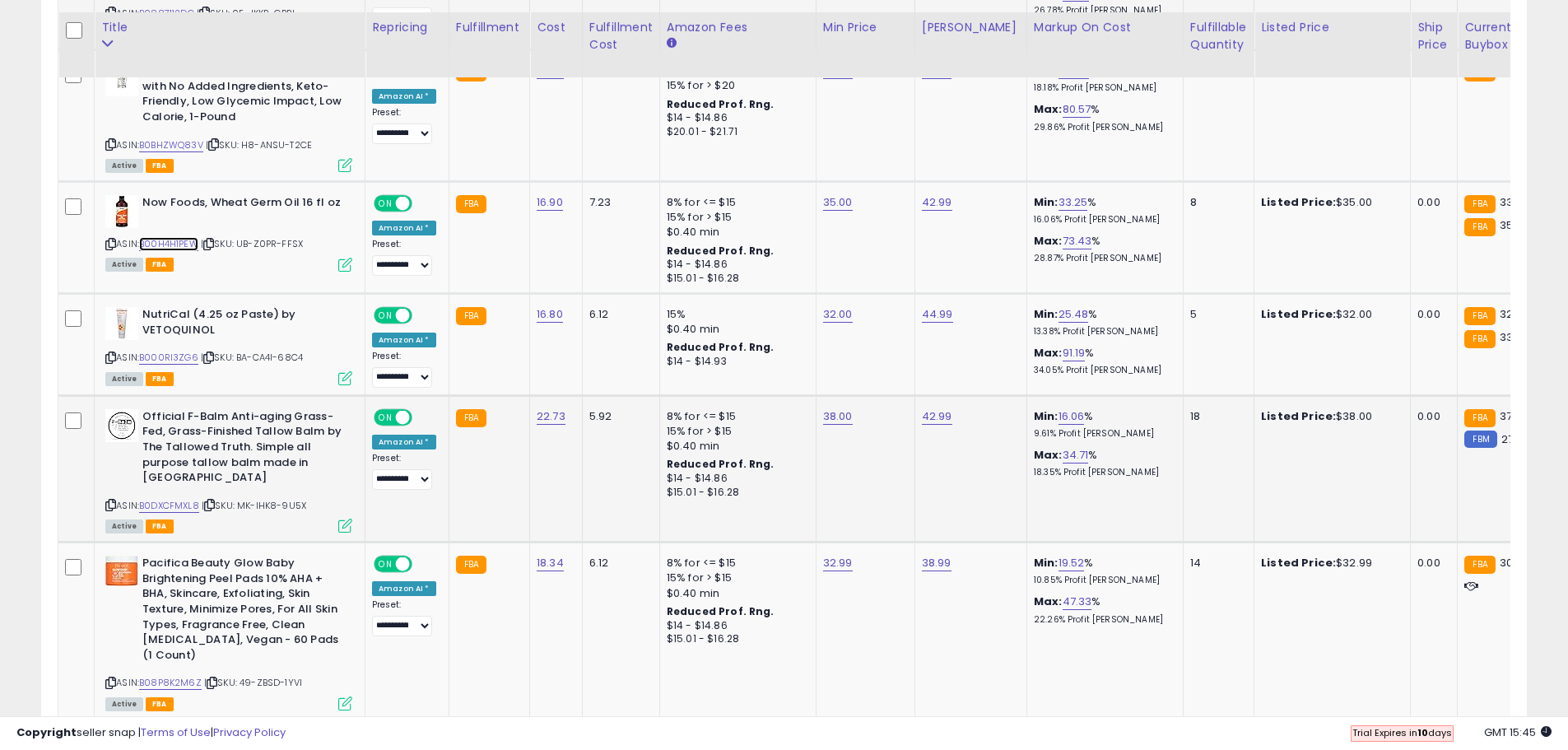
scroll to position [3070, 0]
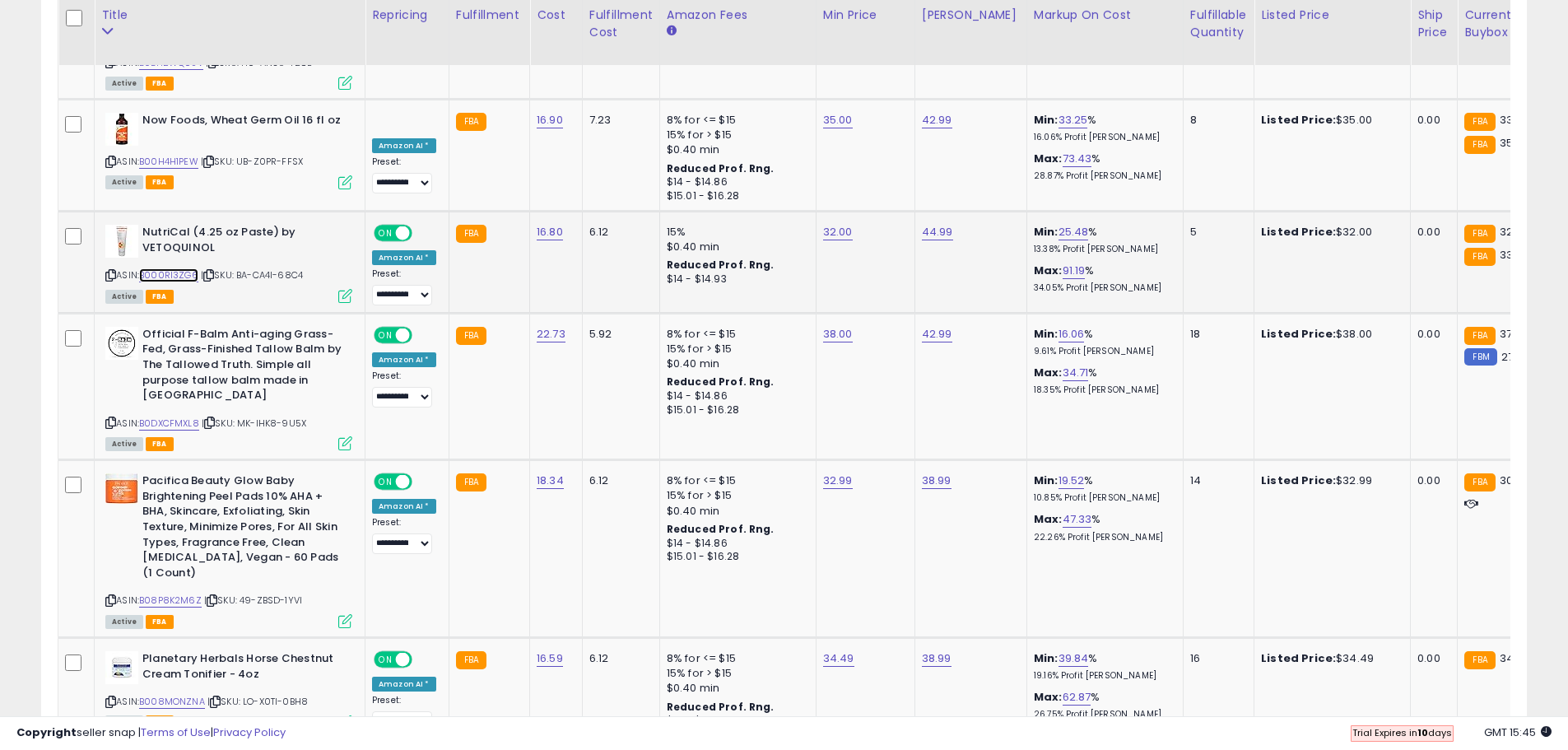
click at [176, 269] on link "B000RI3ZG6" at bounding box center [168, 275] width 59 height 14
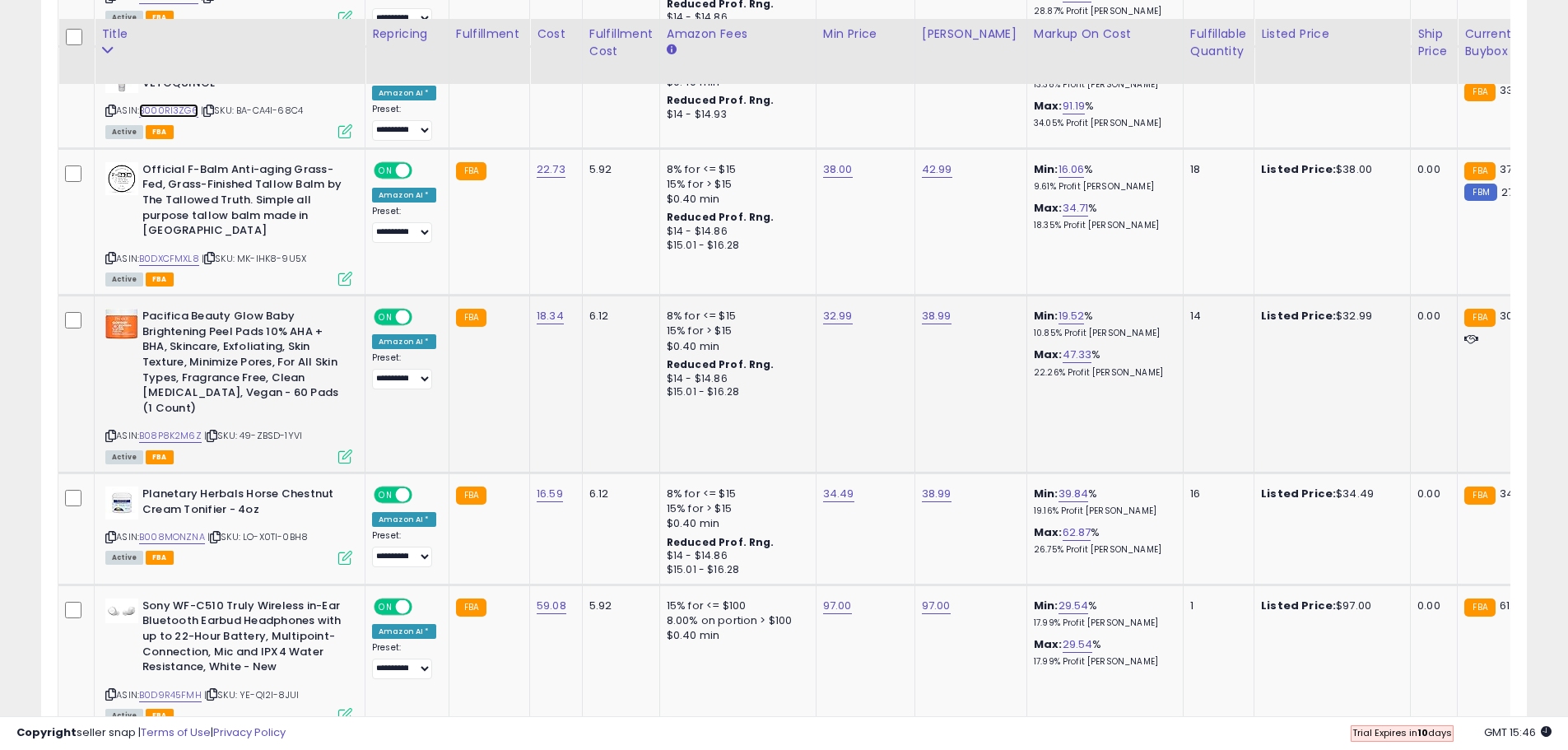
scroll to position [3317, 0]
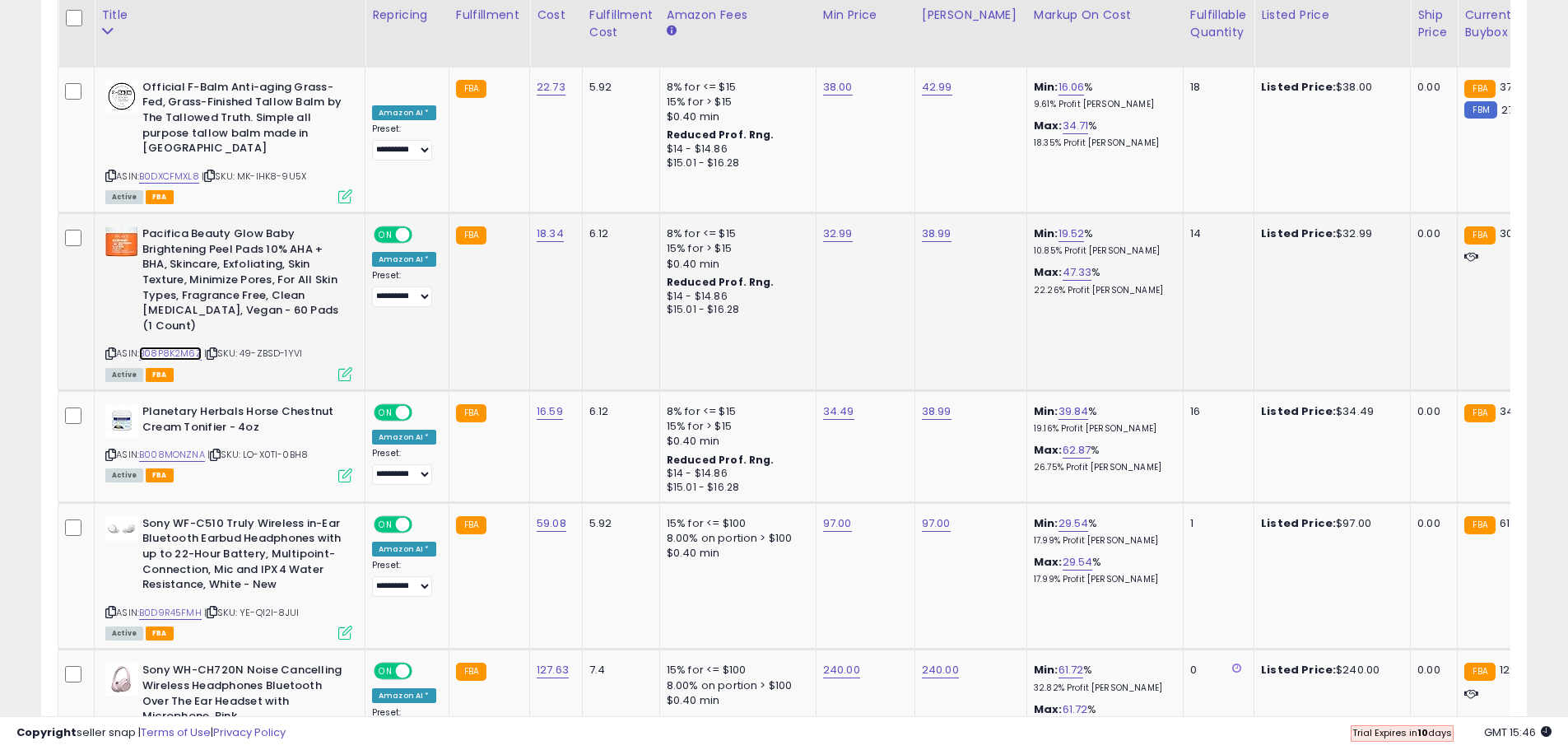
click at [168, 346] on link "B08P8K2M6Z" at bounding box center [170, 353] width 63 height 14
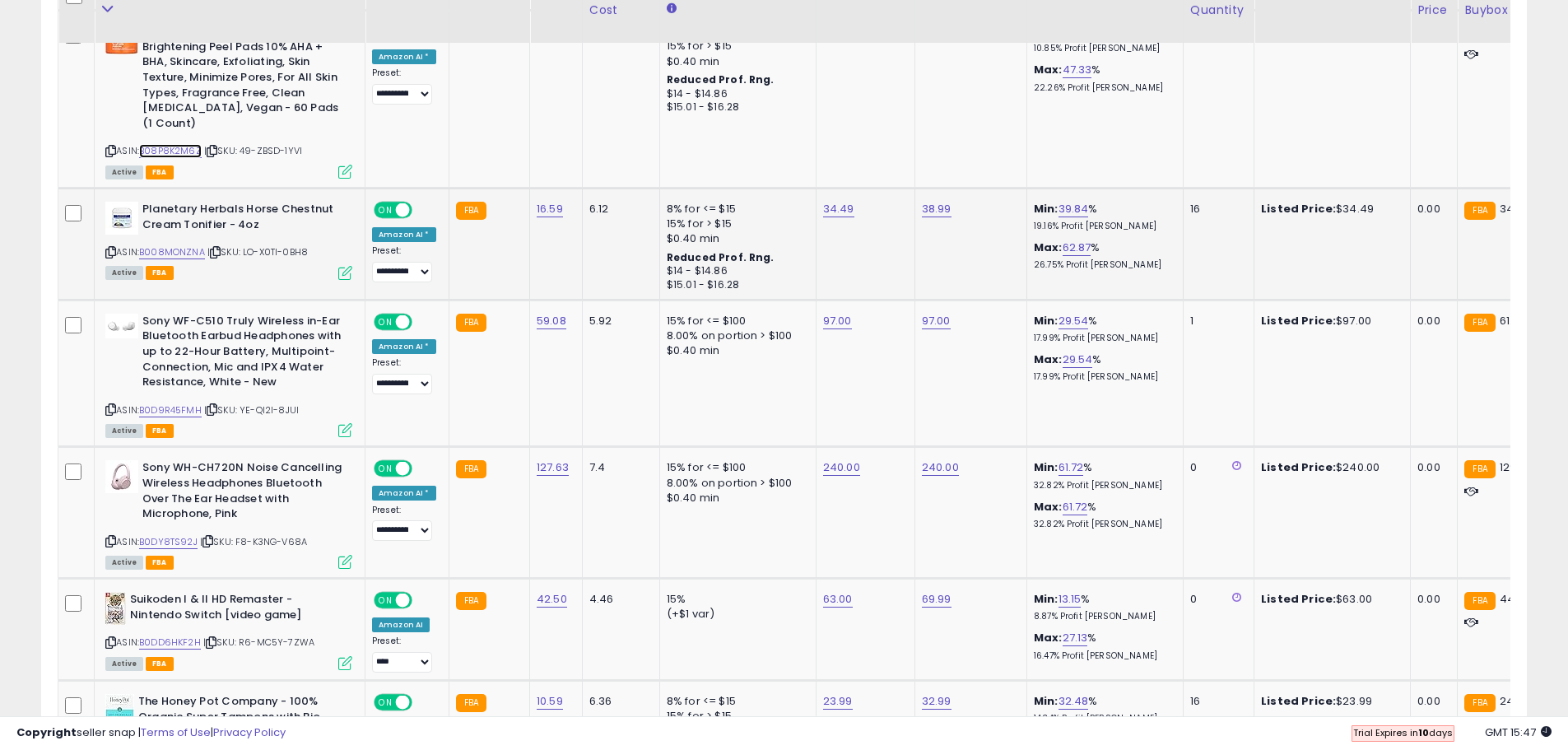
scroll to position [3481, 0]
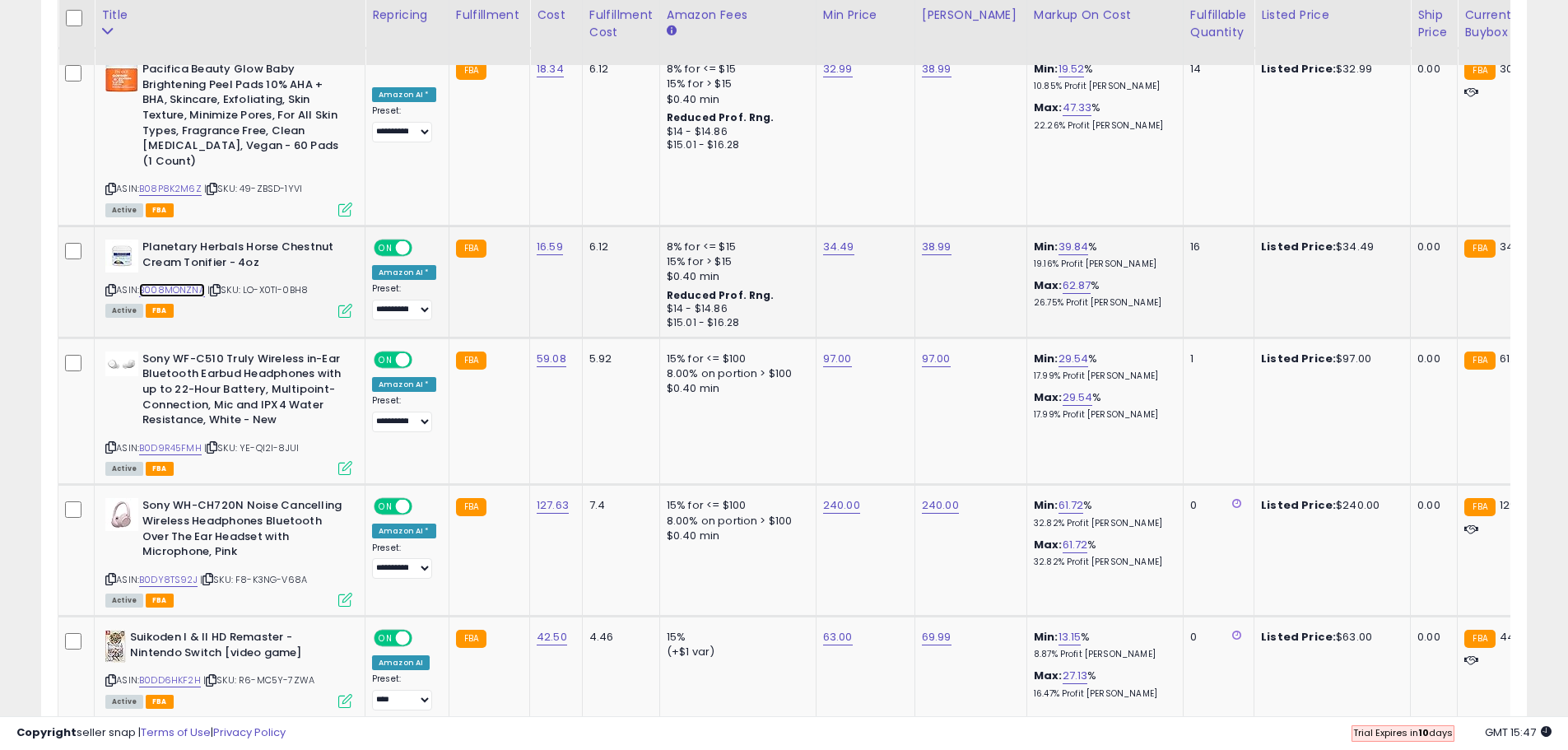
click at [197, 283] on link "B008MONZNA" at bounding box center [172, 289] width 66 height 14
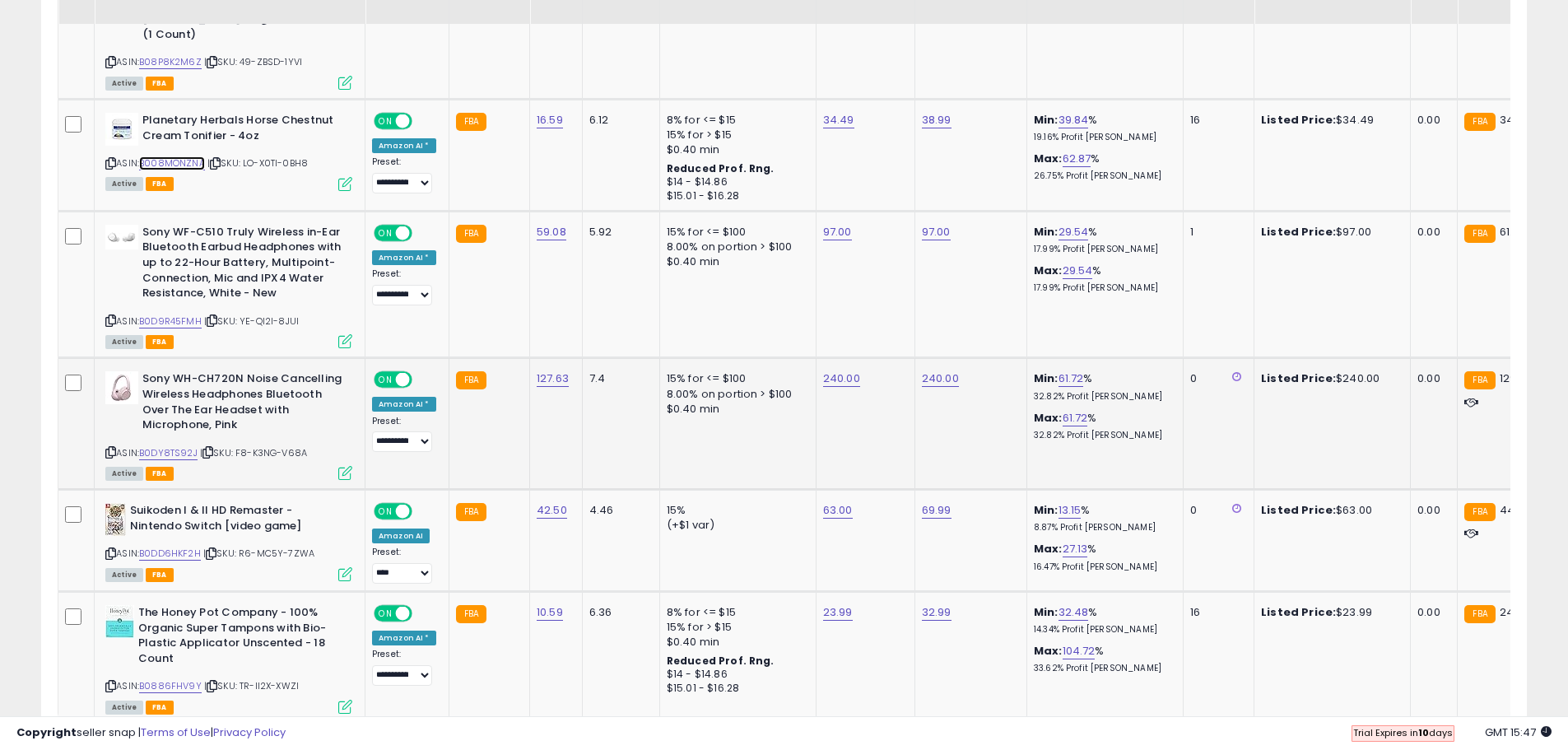
scroll to position [3632, 0]
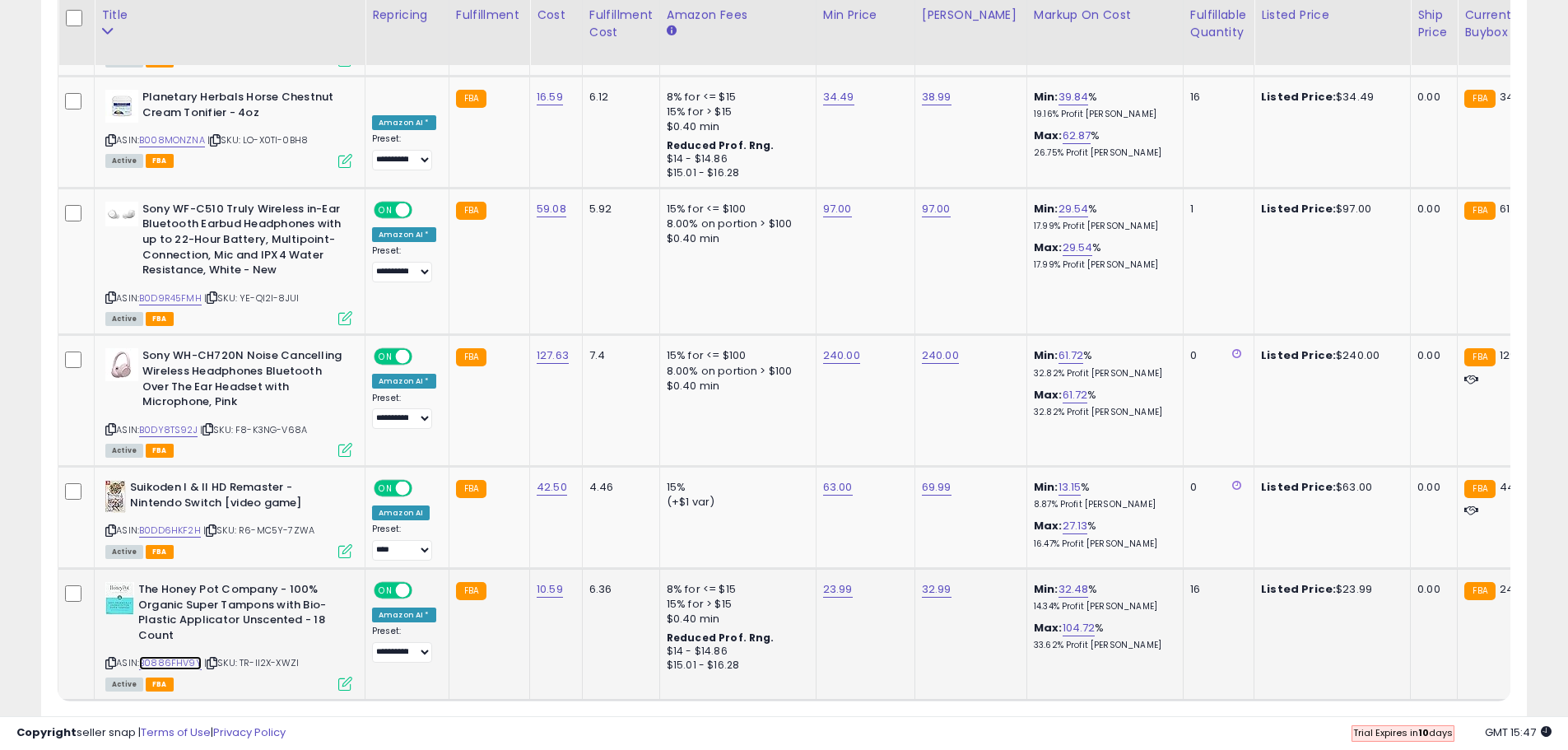
click at [178, 657] on link "B0886FHV9Y" at bounding box center [170, 663] width 63 height 14
click at [1433, 718] on link "3" at bounding box center [1440, 732] width 28 height 28
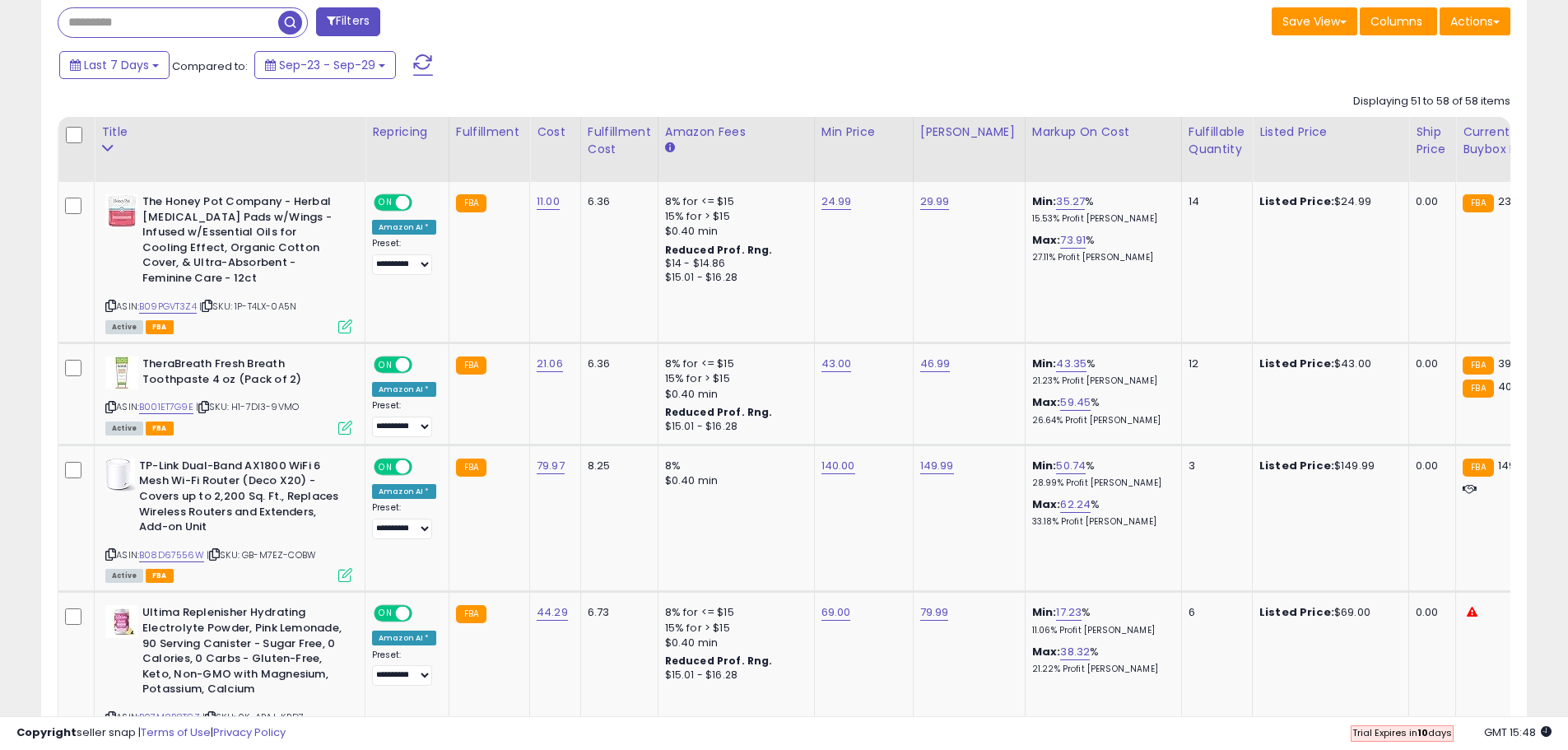
scroll to position [765, 0]
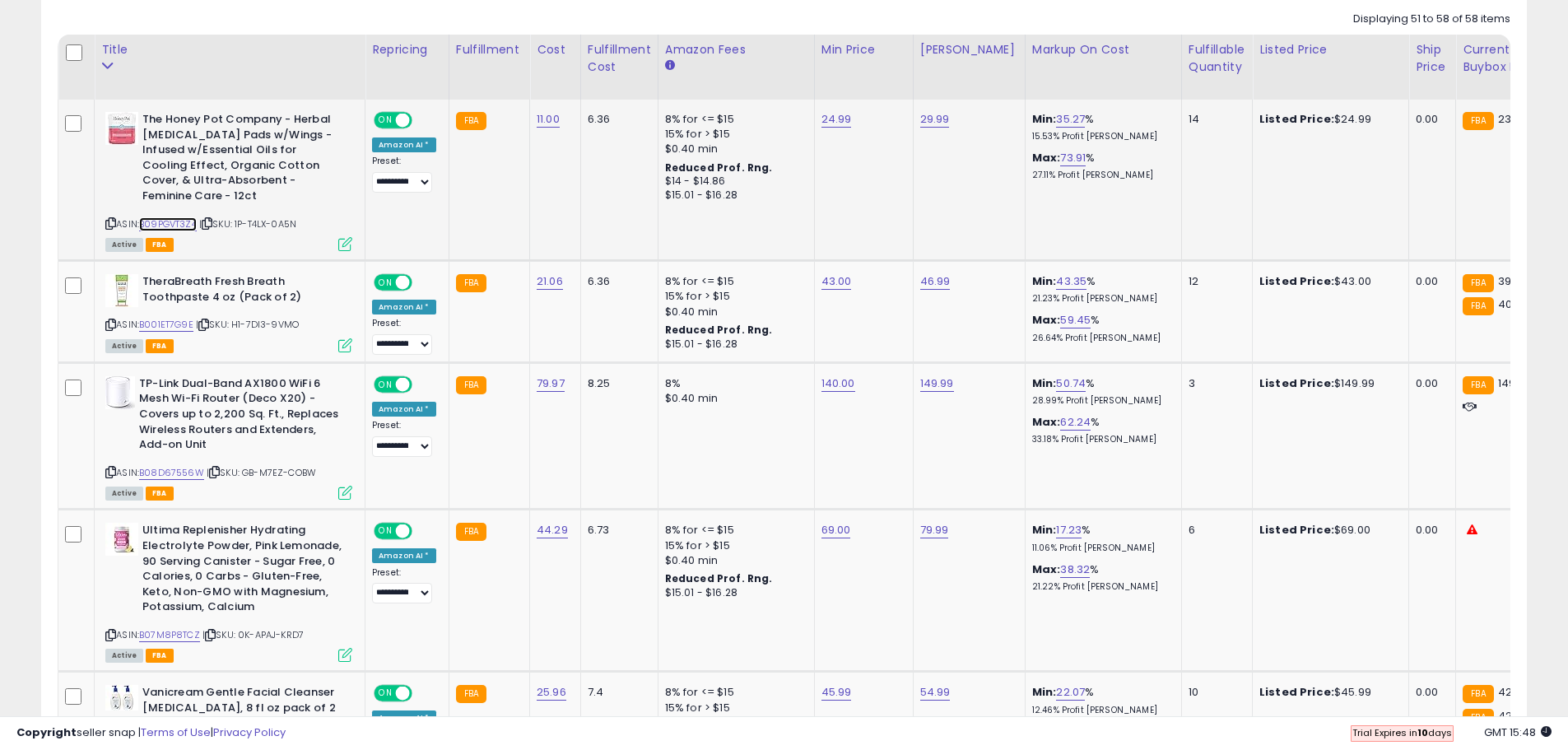
click at [175, 223] on link "B09PGVT3Z4" at bounding box center [168, 224] width 58 height 14
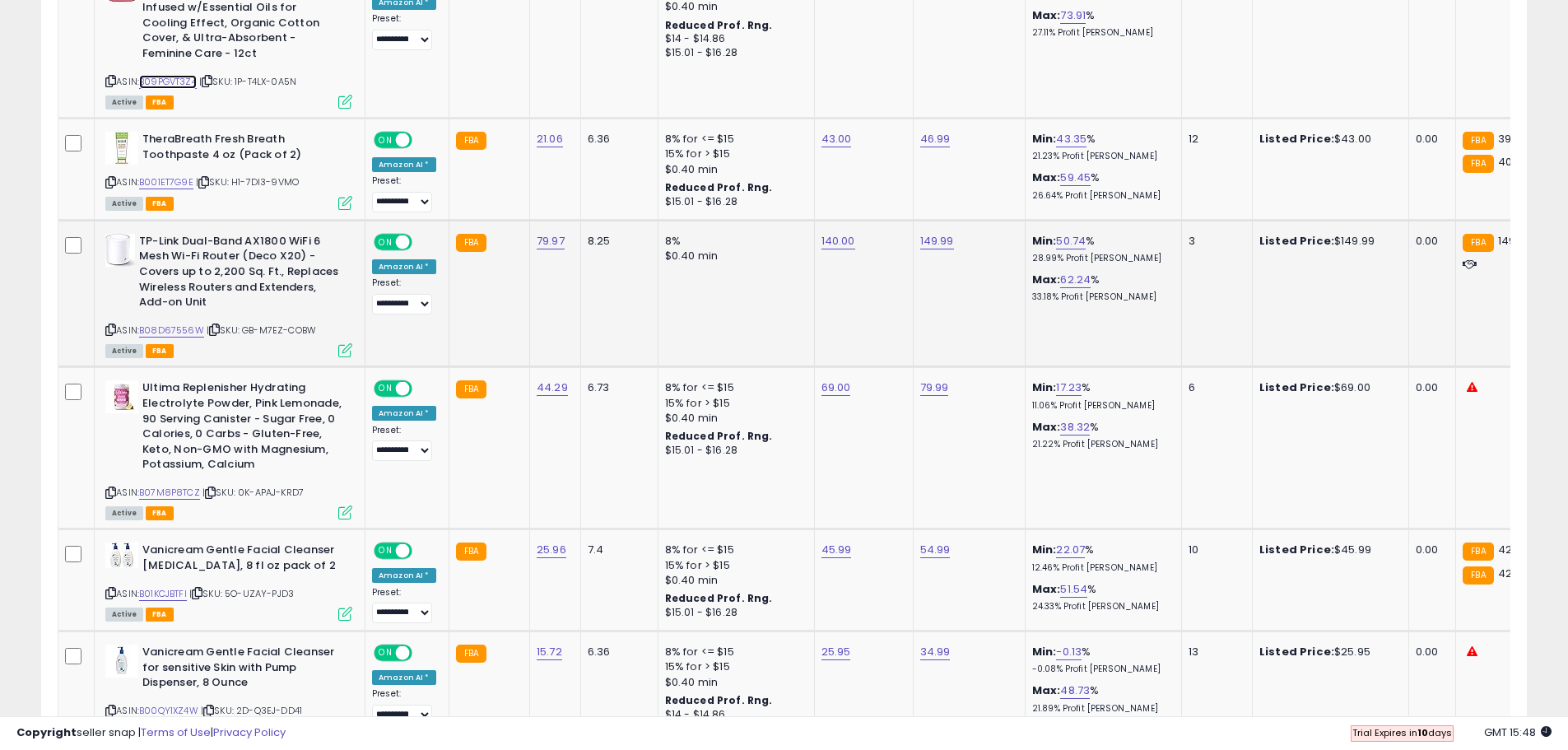
scroll to position [929, 0]
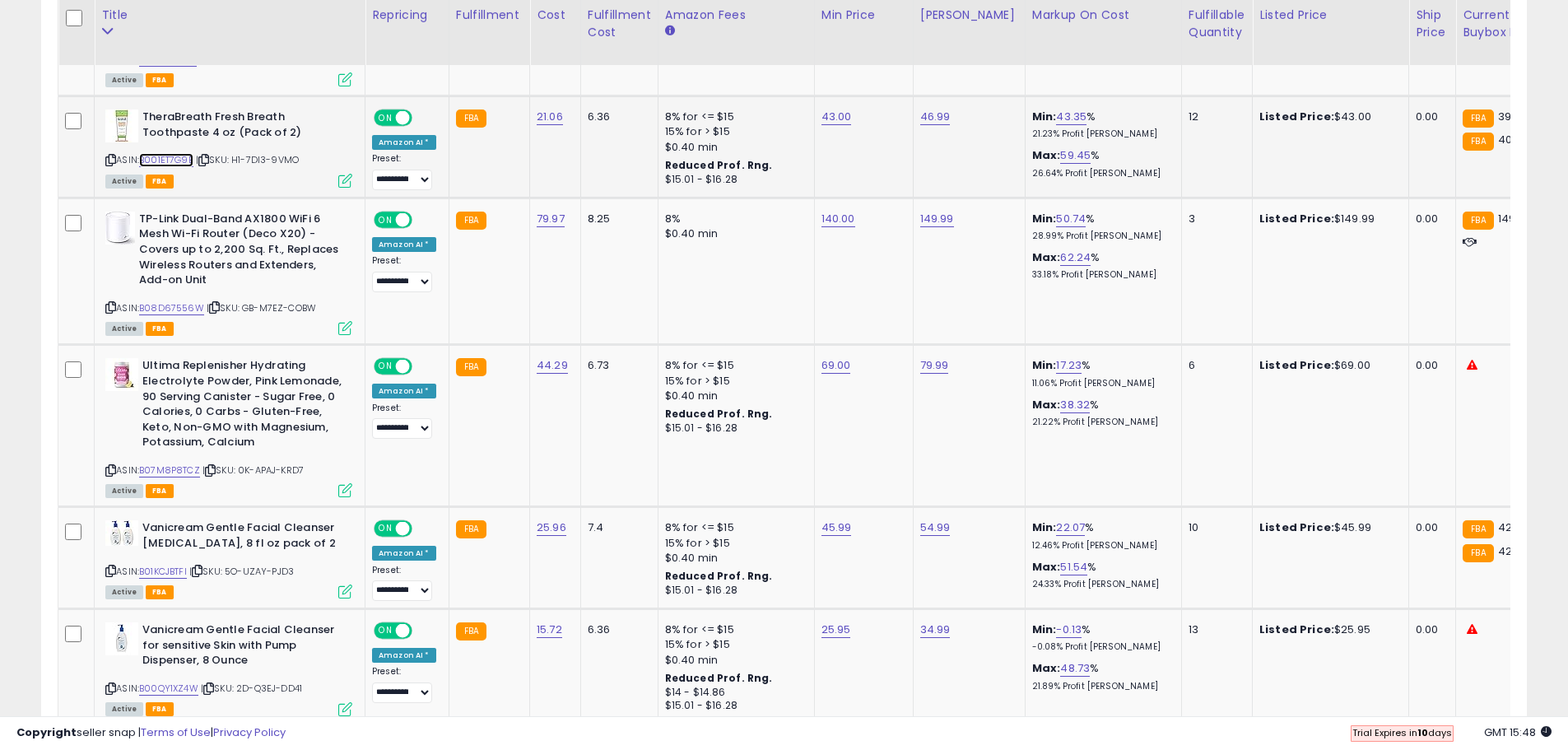
click at [190, 164] on link "B001ET7G9E" at bounding box center [166, 160] width 54 height 14
click at [837, 115] on link "43.00" at bounding box center [837, 117] width 31 height 17
drag, startPoint x: 771, startPoint y: 83, endPoint x: 685, endPoint y: 77, distance: 86.2
click at [685, 77] on tbody "**********" at bounding box center [1315, 514] width 2515 height 1158
type input "*****"
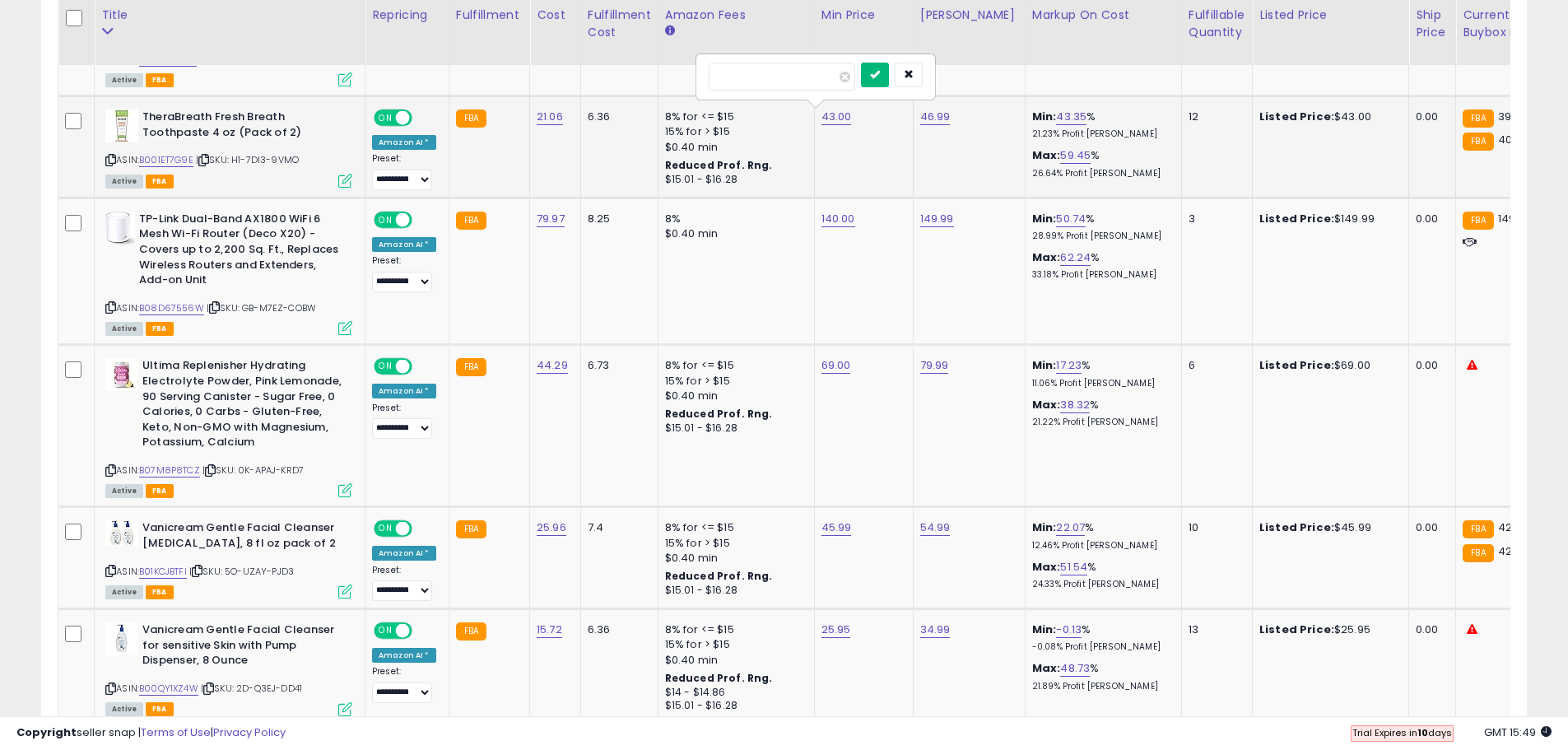
click at [880, 77] on icon "submit" at bounding box center [875, 74] width 10 height 10
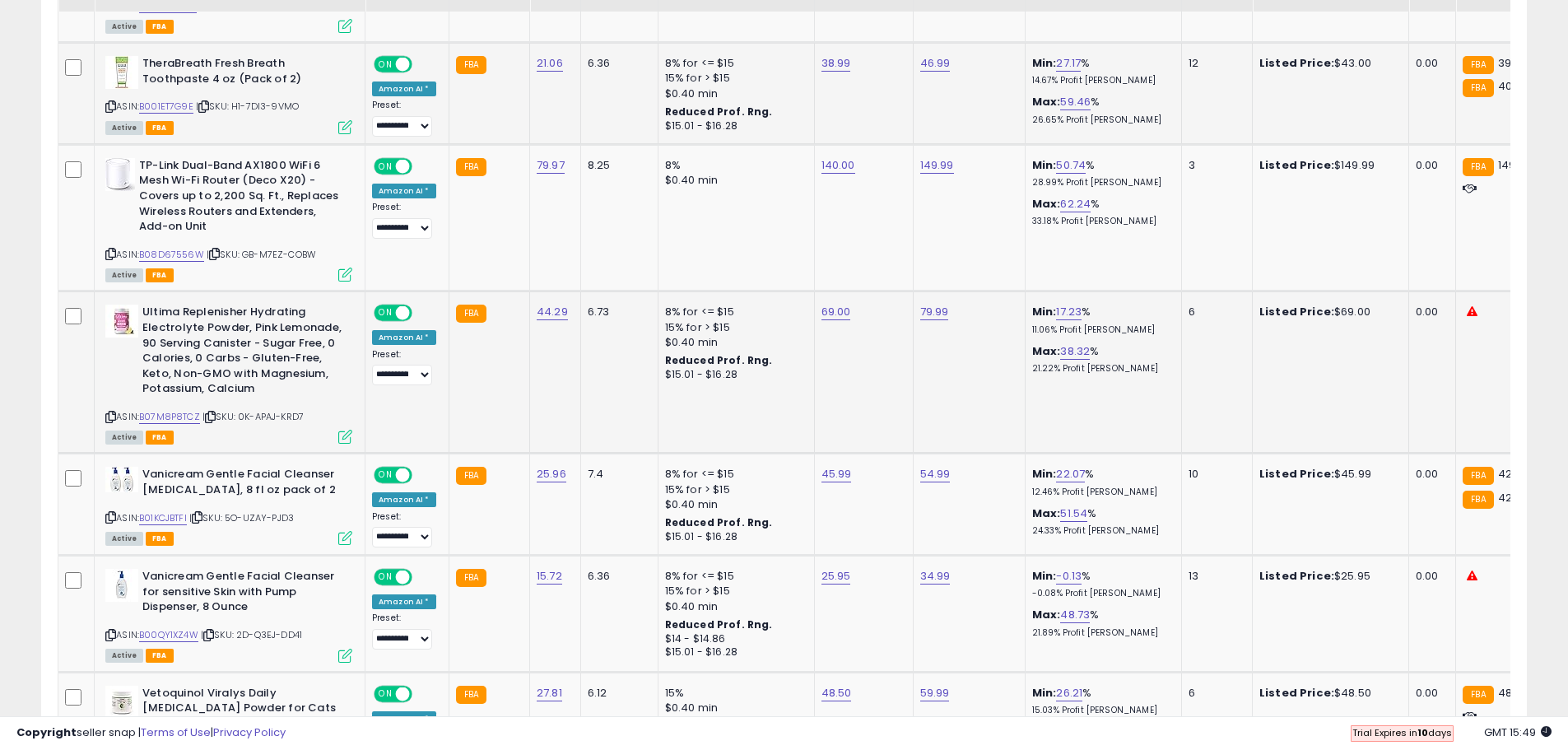
scroll to position [1012, 0]
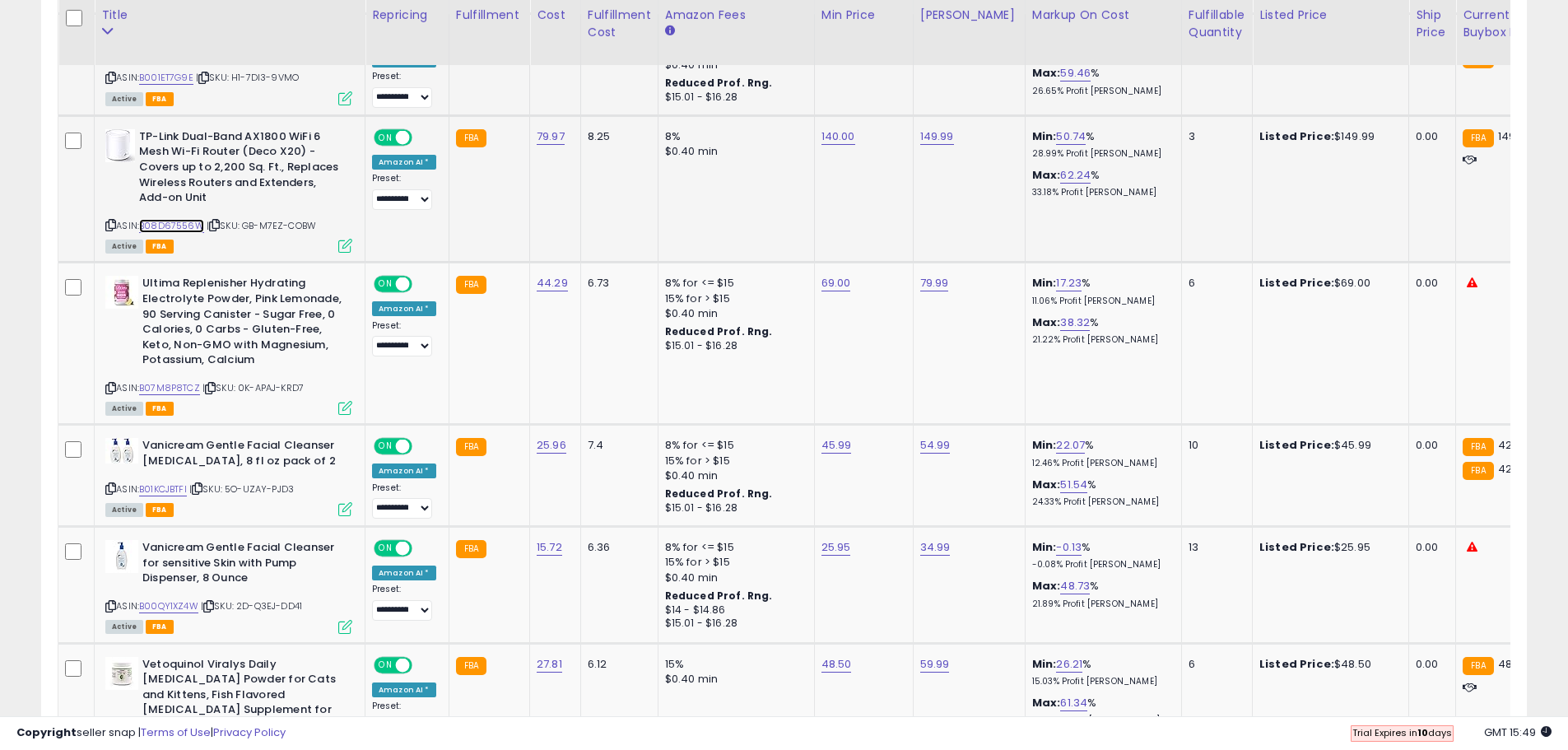
click at [183, 224] on link "B08D67556W" at bounding box center [172, 226] width 65 height 14
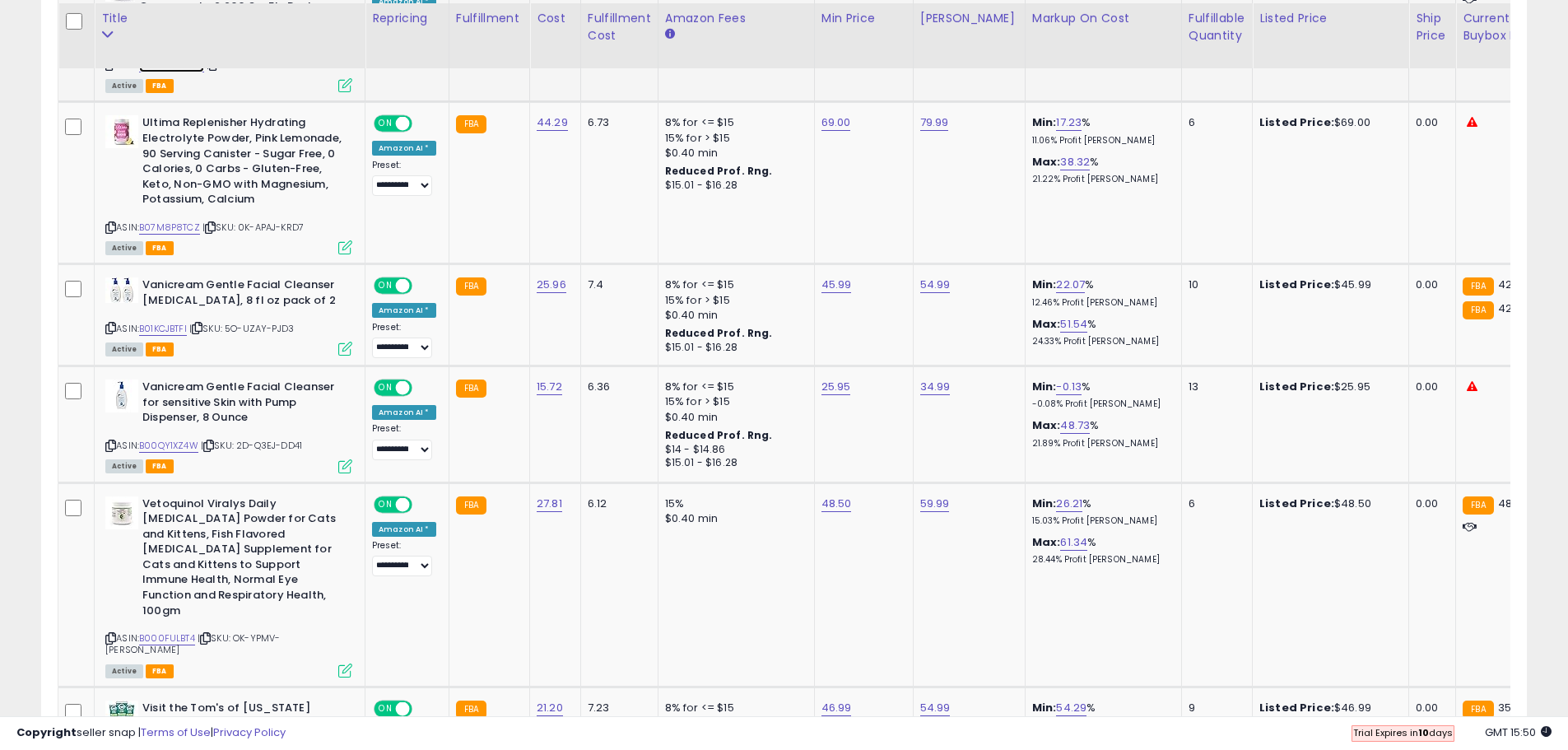
scroll to position [1176, 0]
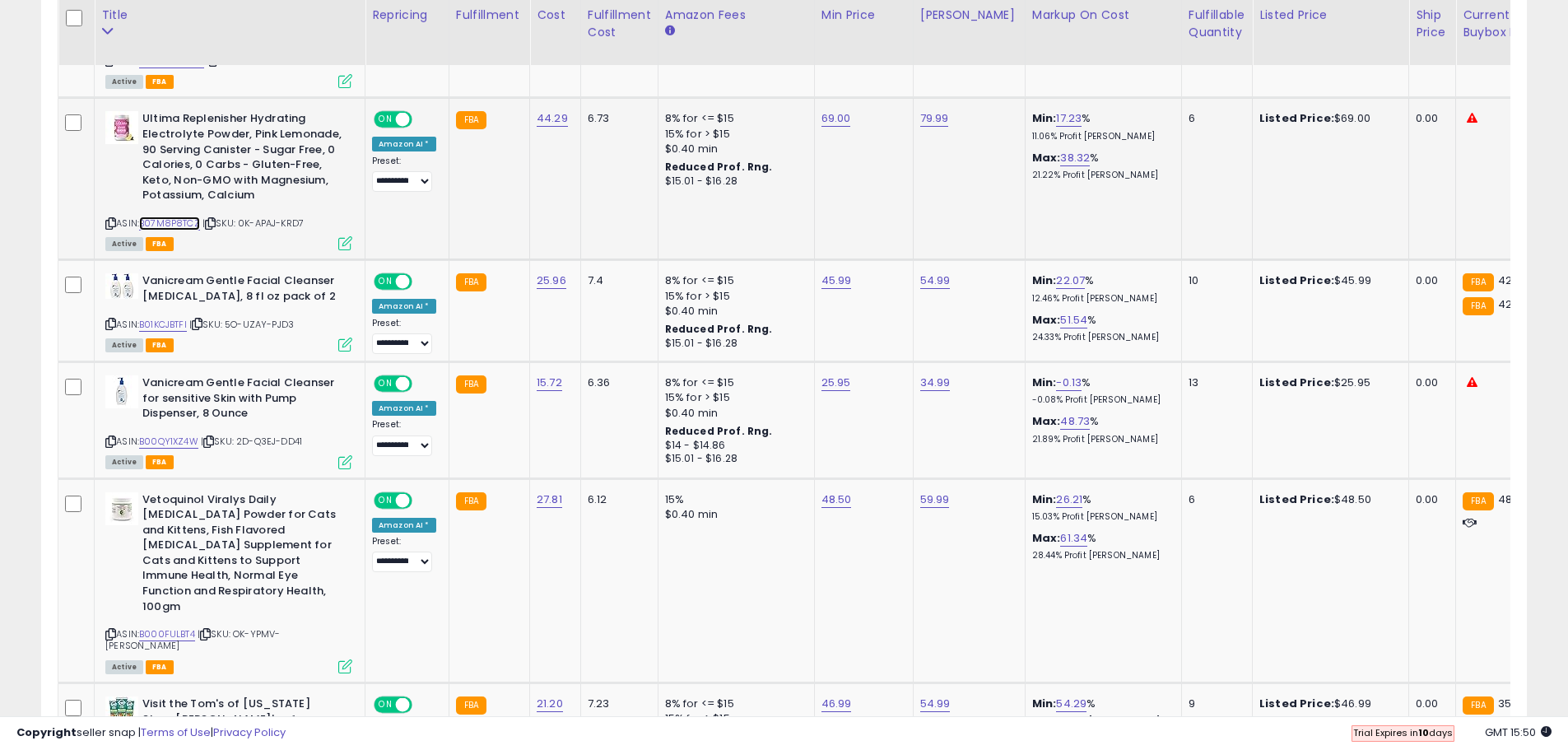
click at [176, 225] on link "B07M8P8TCZ" at bounding box center [169, 224] width 61 height 14
click at [828, 119] on link "69.00" at bounding box center [837, 118] width 30 height 17
drag, startPoint x: 802, startPoint y: 77, endPoint x: 687, endPoint y: 78, distance: 115.0
click at [687, 78] on tbody "**********" at bounding box center [1315, 267] width 2515 height 1158
type input "**"
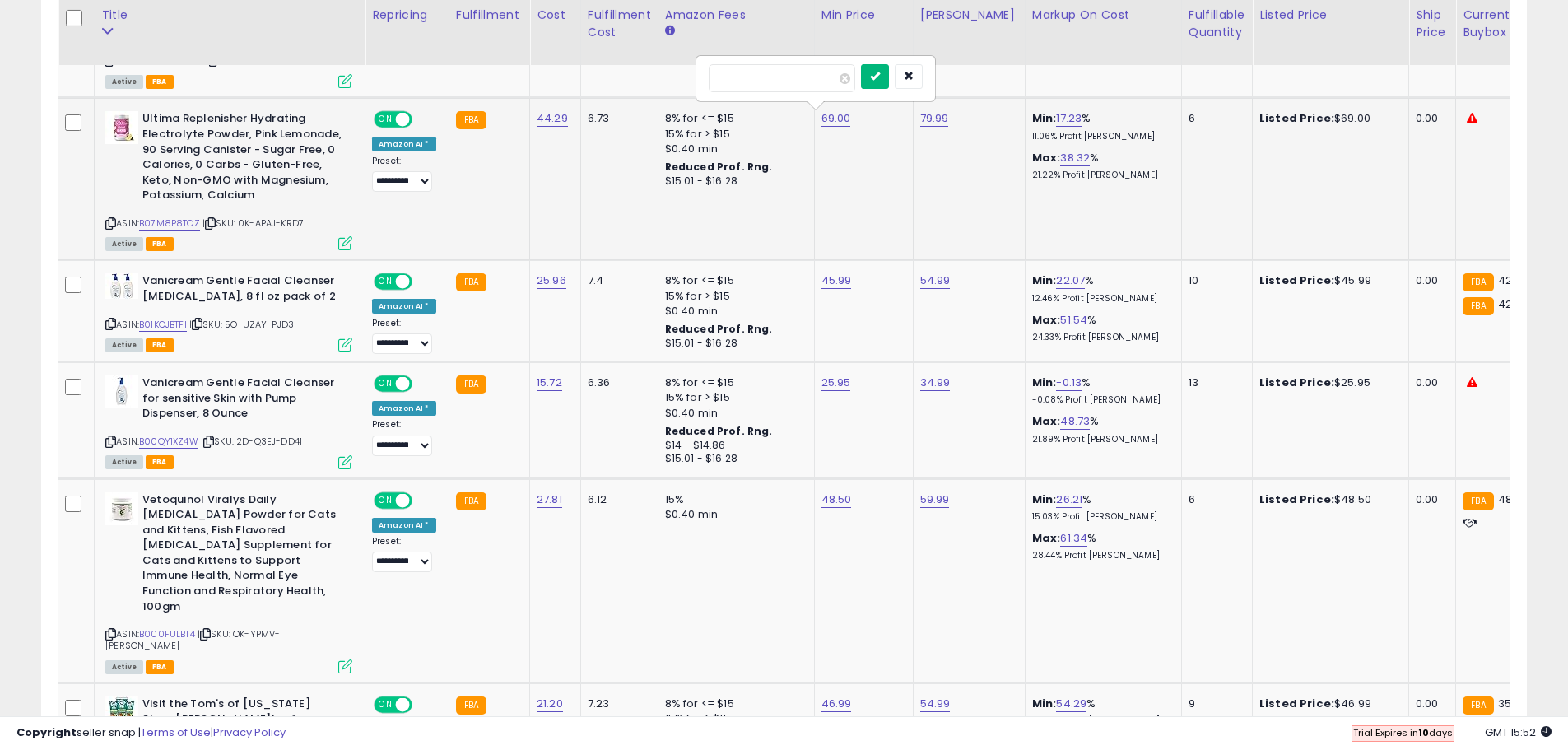
click at [889, 73] on button "submit" at bounding box center [875, 77] width 28 height 25
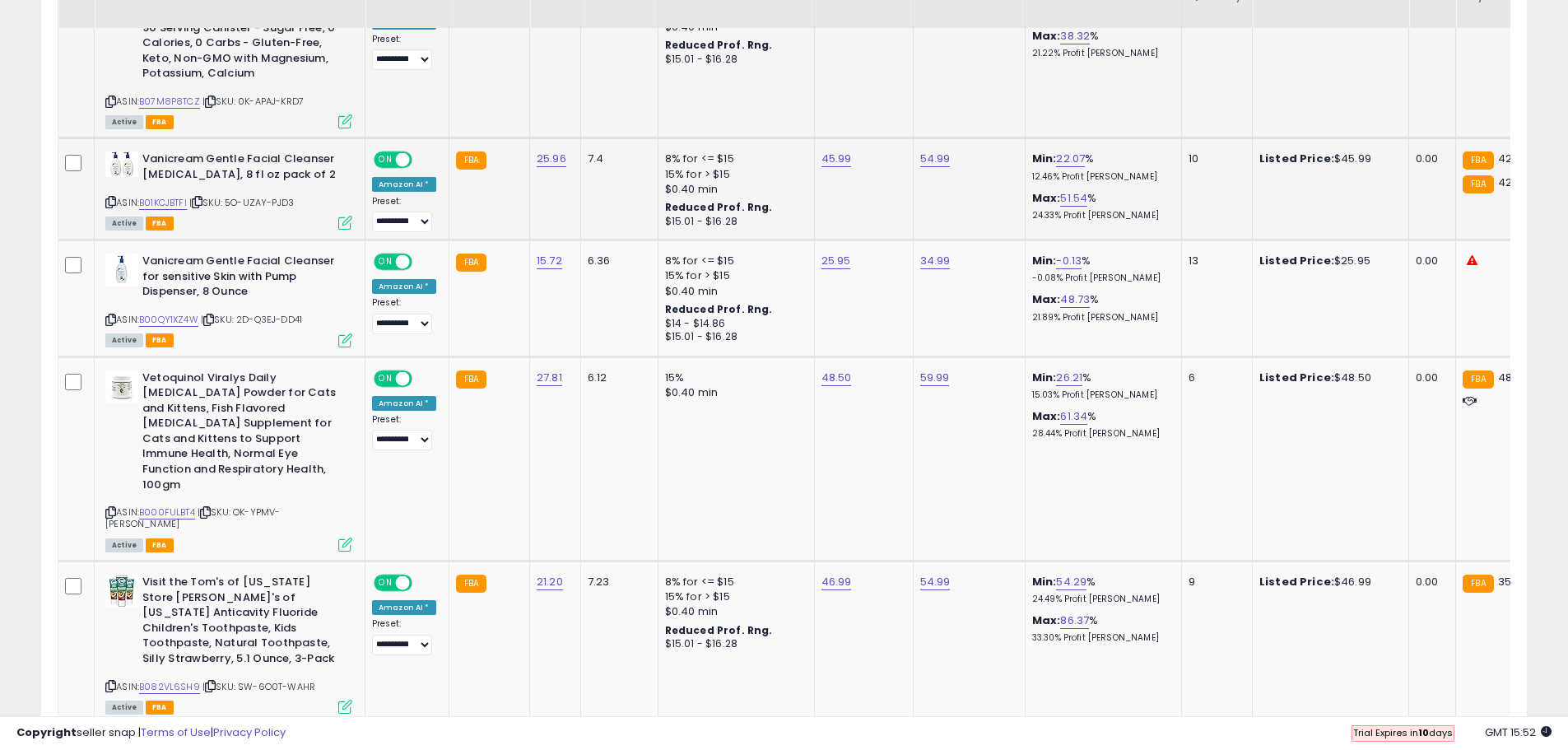
scroll to position [1341, 0]
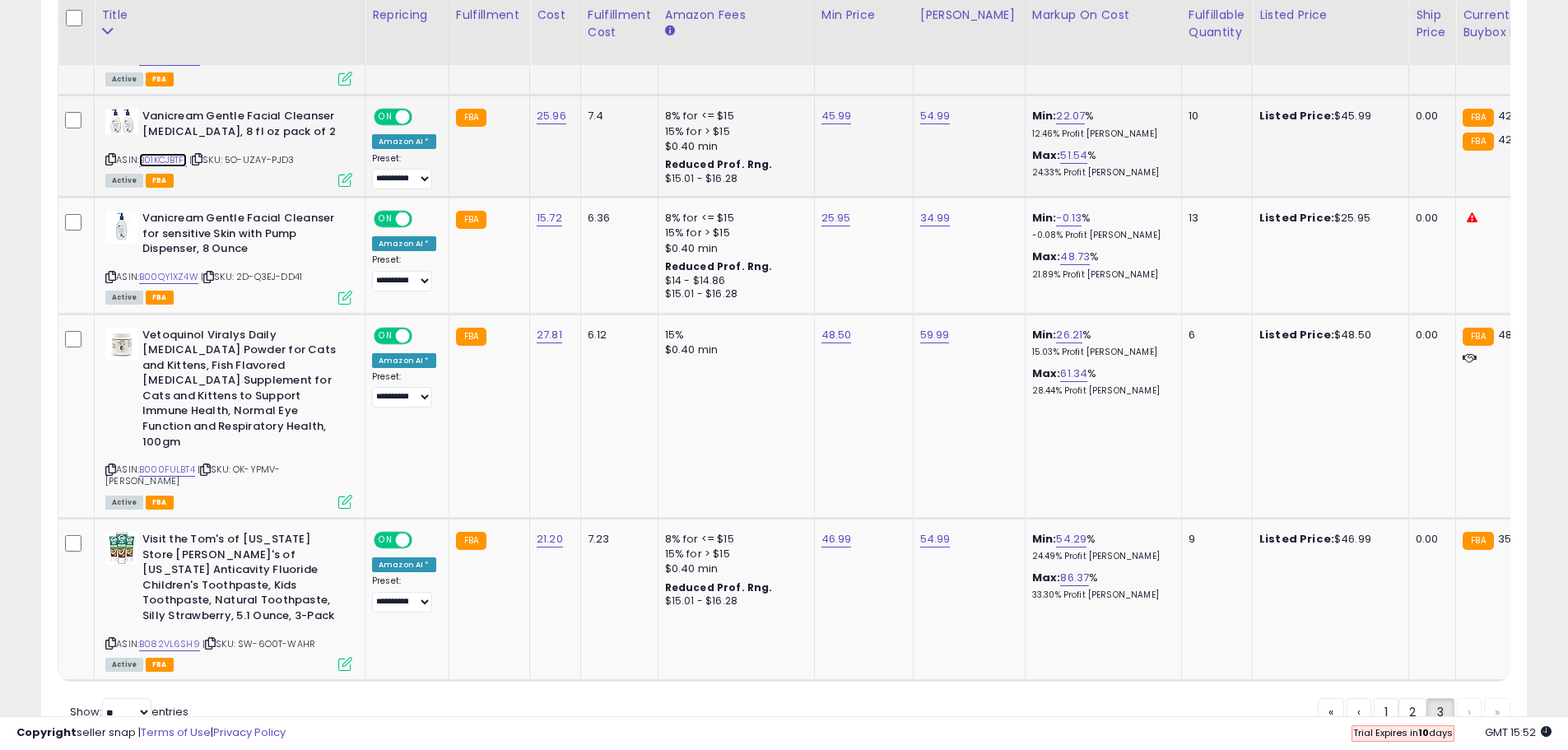
click at [173, 159] on link "B01KCJBTFI" at bounding box center [163, 160] width 48 height 14
click at [191, 278] on link "B00QY1XZ4W" at bounding box center [168, 277] width 59 height 14
click at [172, 159] on link "B01KCJBTFI" at bounding box center [163, 160] width 48 height 14
click at [190, 276] on link "B00QY1XZ4W" at bounding box center [168, 277] width 59 height 14
click at [176, 463] on link "B000FULBT4" at bounding box center [167, 470] width 56 height 14
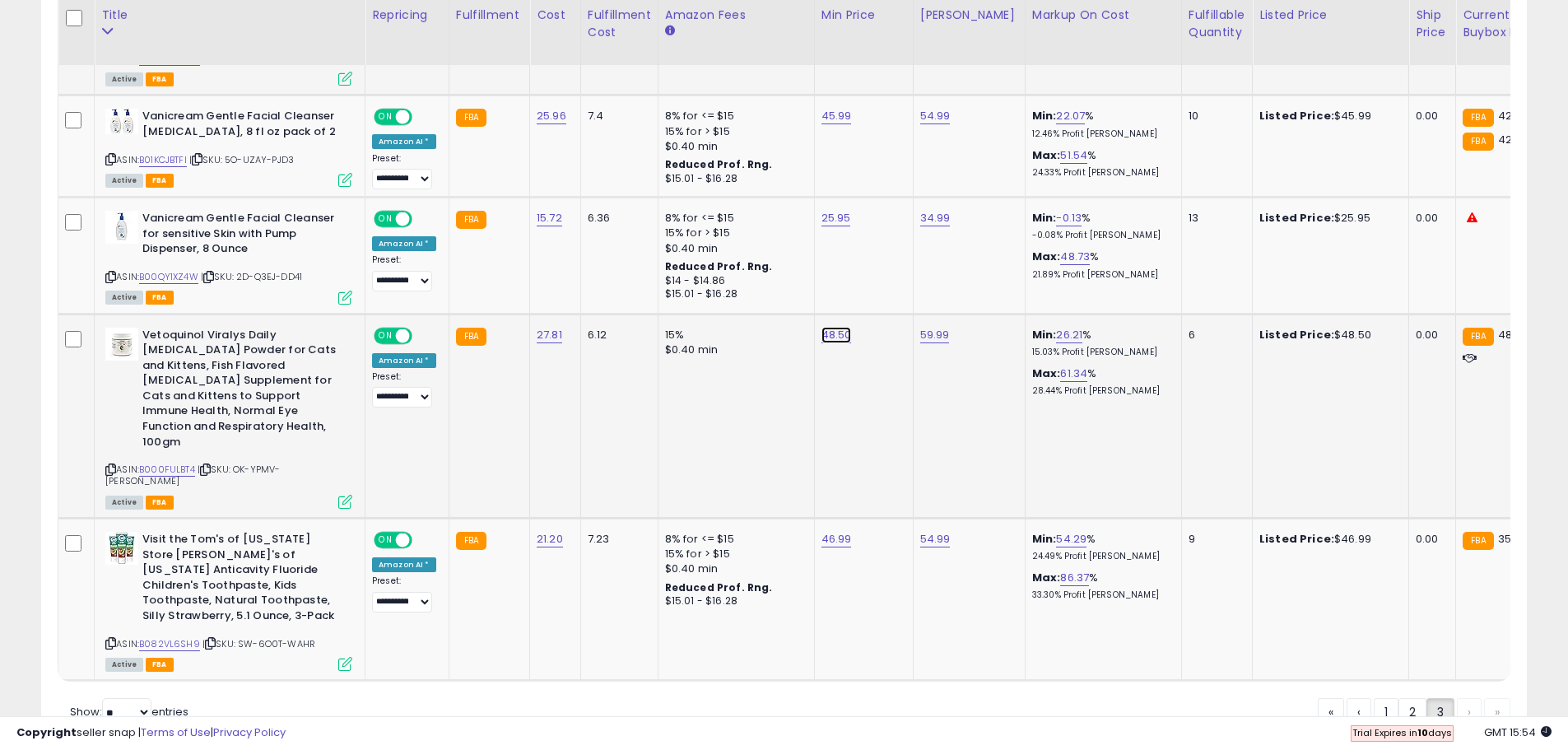
click at [826, 332] on link "48.50" at bounding box center [837, 335] width 31 height 17
drag, startPoint x: 810, startPoint y: 293, endPoint x: 510, endPoint y: 312, distance: 300.6
click at [510, 312] on tbody "**********" at bounding box center [1315, 103] width 2515 height 1158
type input "**"
click at [880, 289] on icon "submit" at bounding box center [875, 292] width 10 height 10
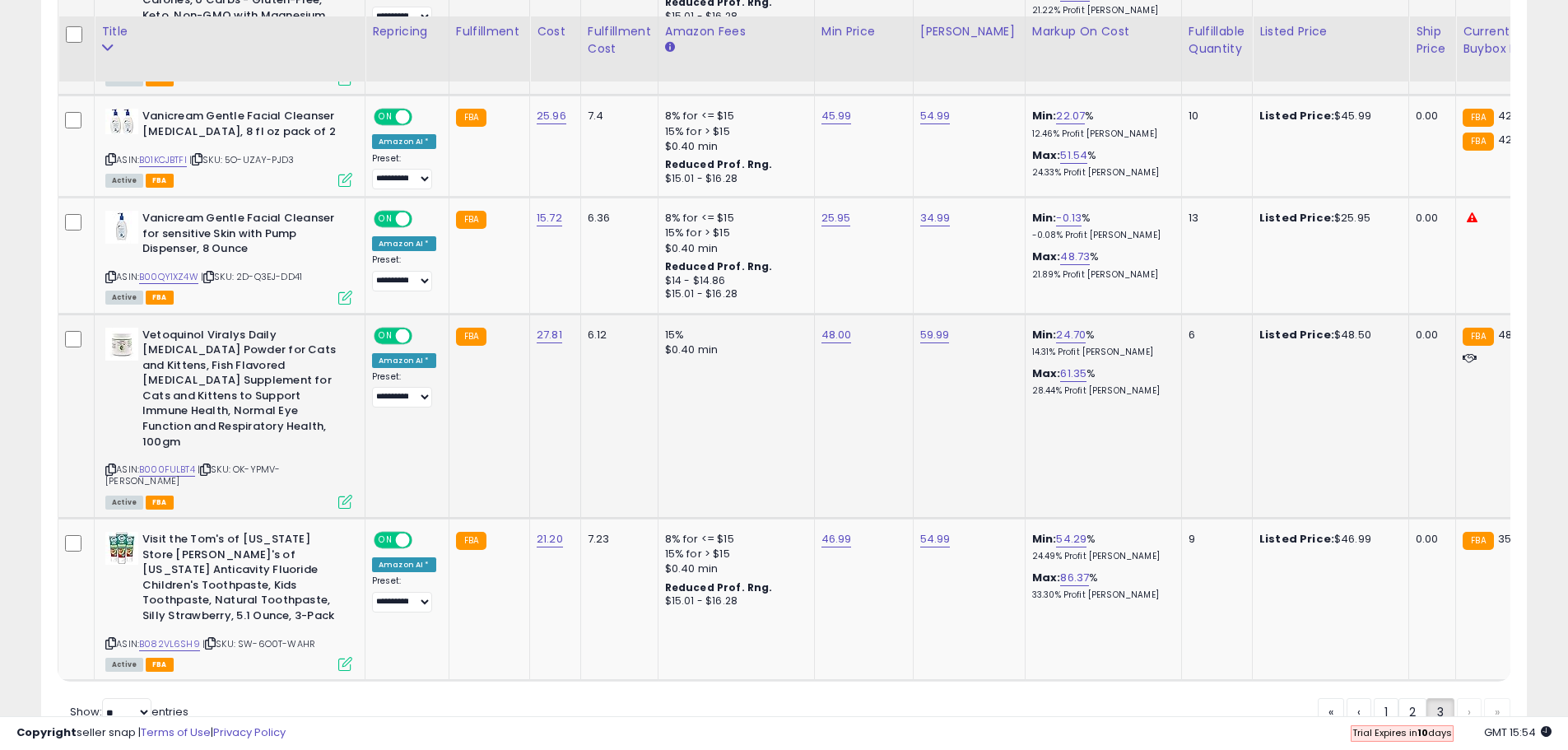
scroll to position [1387, 0]
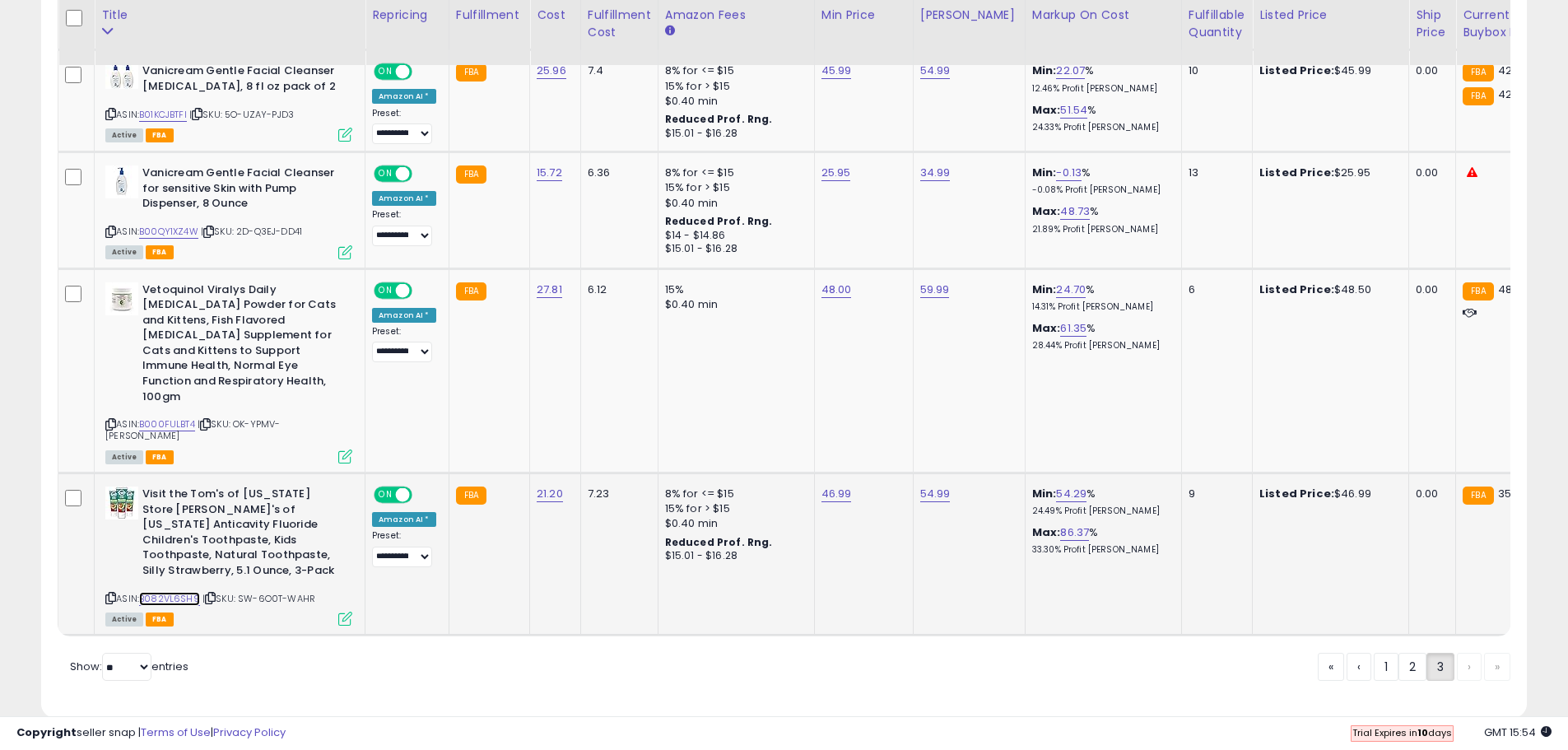
click at [188, 592] on link "B082VL6SH9" at bounding box center [169, 599] width 61 height 14
click at [828, 486] on link "46.99" at bounding box center [837, 494] width 31 height 17
drag, startPoint x: 730, startPoint y: 422, endPoint x: 671, endPoint y: 418, distance: 59.1
click at [671, 418] on tbody "**********" at bounding box center [1315, 57] width 2515 height 1158
type input "*****"
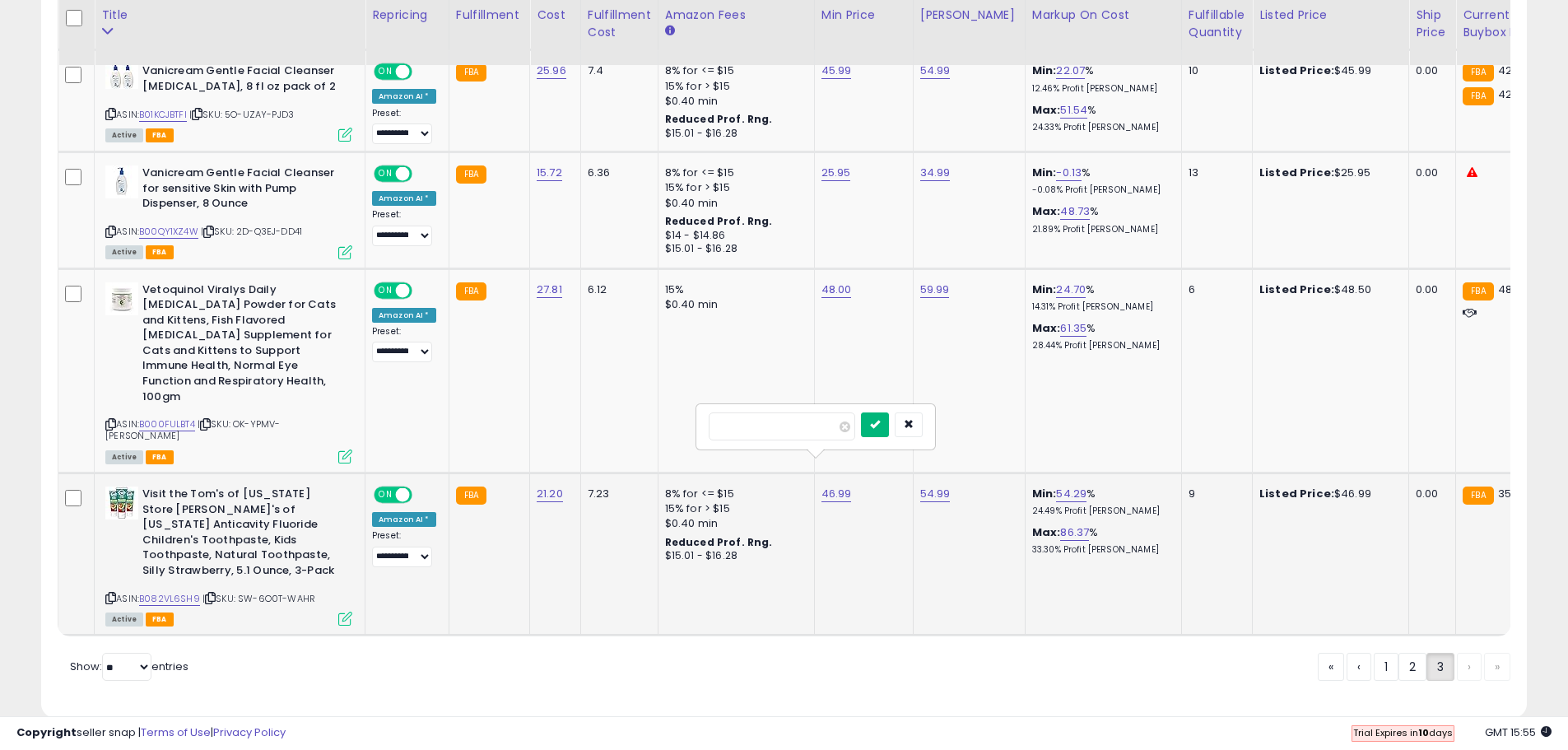
click at [889, 435] on button "submit" at bounding box center [875, 425] width 28 height 25
